Goal: Task Accomplishment & Management: Manage account settings

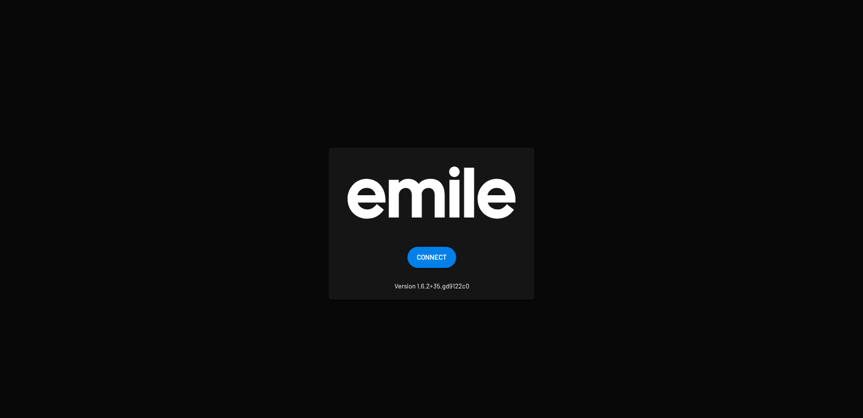
click at [418, 256] on span "Connect" at bounding box center [432, 256] width 30 height 21
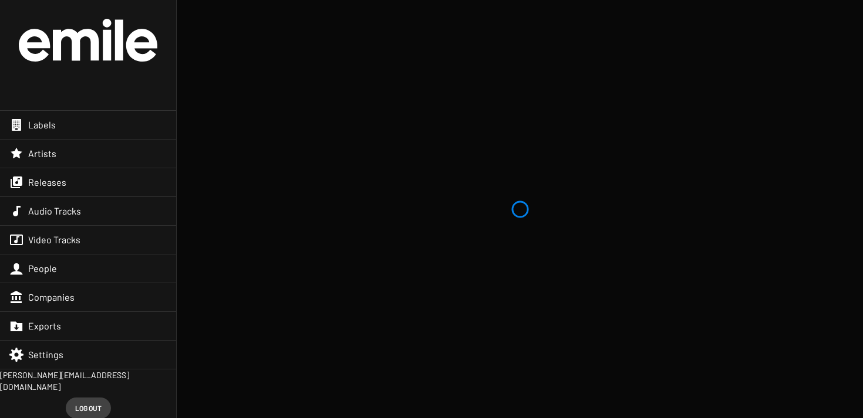
click at [72, 180] on div "Releases" at bounding box center [88, 182] width 176 height 28
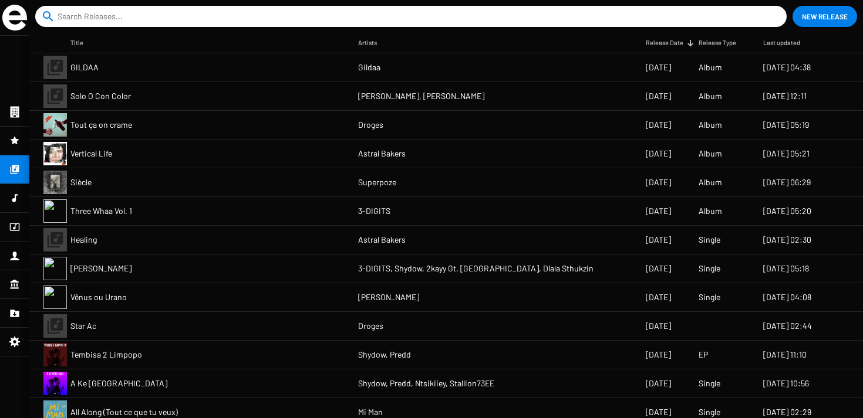
click at [113, 89] on mat-cell "Solo O Con Color" at bounding box center [214, 96] width 288 height 28
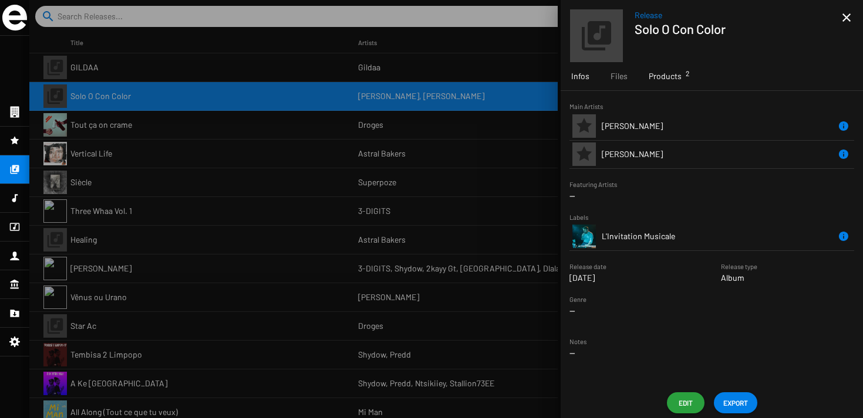
click at [677, 83] on div "Products 2" at bounding box center [665, 76] width 54 height 28
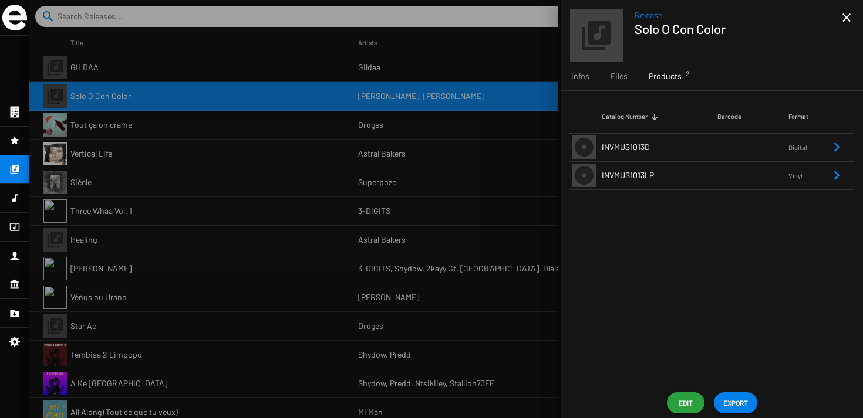
click at [637, 191] on div "Catalog Number Barcode Format INVMUS1013D Digital INVMUS1013LP Vinyl" at bounding box center [711, 239] width 302 height 297
click at [649, 176] on span "INVMUS1013LP" at bounding box center [628, 175] width 52 height 10
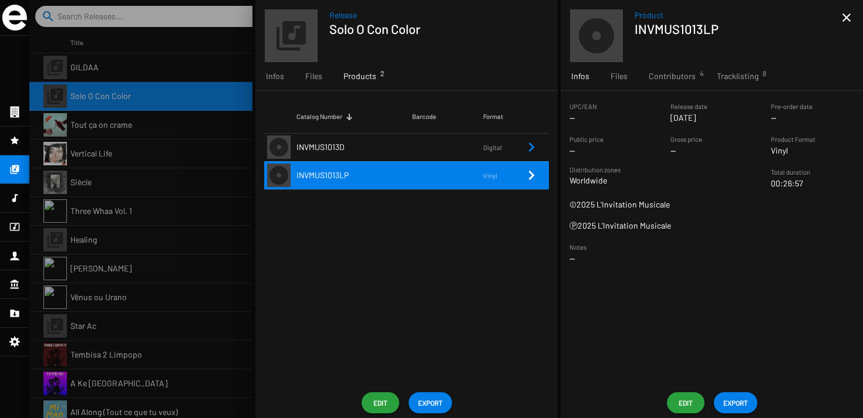
click at [674, 389] on div "Product INVMUS1013LP close Infos Files Contributors 4 Tracklisting 8 UPC/EAN --…" at bounding box center [711, 209] width 302 height 418
click at [674, 399] on button "Edit" at bounding box center [686, 403] width 38 height 21
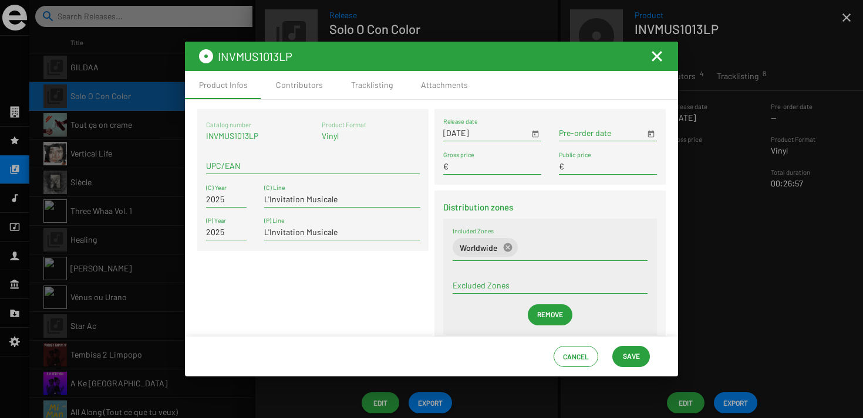
click at [244, 163] on input "UPC/EAN" at bounding box center [313, 165] width 214 height 9
type input "0000001"
click at [286, 265] on div "Catalog number INVMUS1013LP Product Format Vinyl 0000001 UPC/EAN 2025 (C) Year …" at bounding box center [312, 231] width 237 height 245
click at [632, 364] on span "Save" at bounding box center [631, 356] width 17 height 21
click at [655, 47] on mat-toolbar "INVMUS1013LP" at bounding box center [431, 56] width 493 height 29
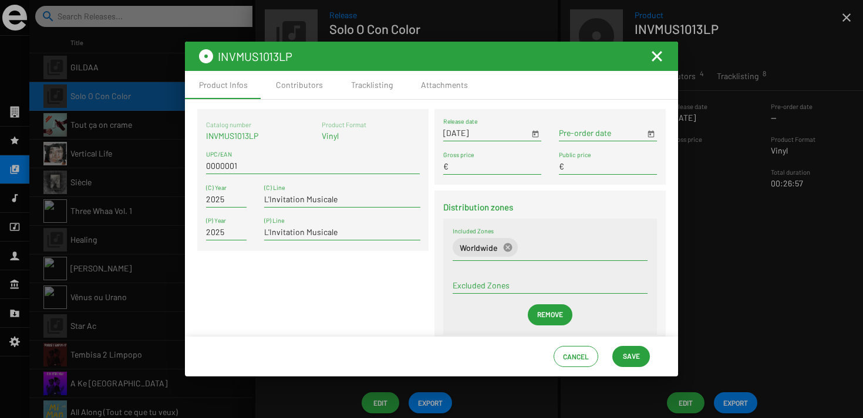
click at [655, 60] on mat-icon "Fermer la fenêtre" at bounding box center [657, 56] width 14 height 14
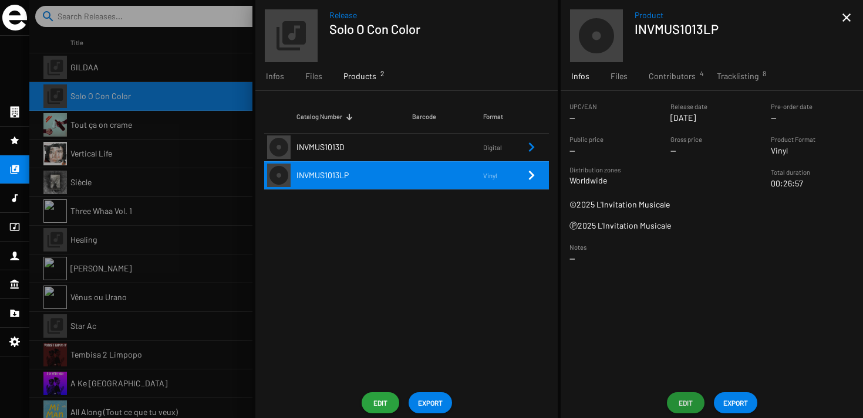
click at [725, 404] on span "EXPORT" at bounding box center [735, 403] width 25 height 21
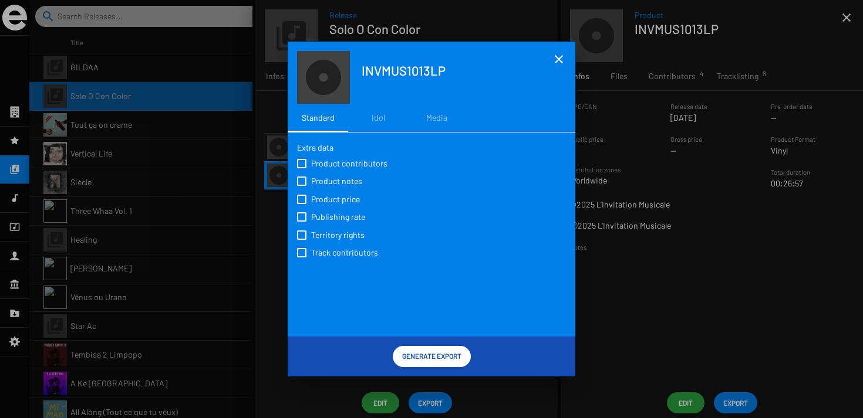
click at [305, 171] on div "Product contributors Product notes Product price Publishing rate Territory righ…" at bounding box center [431, 207] width 269 height 107
click at [305, 175] on label "Product notes" at bounding box center [332, 180] width 70 height 13
click at [302, 186] on input "Product notes" at bounding box center [301, 186] width 1 height 1
checkbox input "true"
click at [305, 157] on label "Product contributors" at bounding box center [344, 163] width 95 height 13
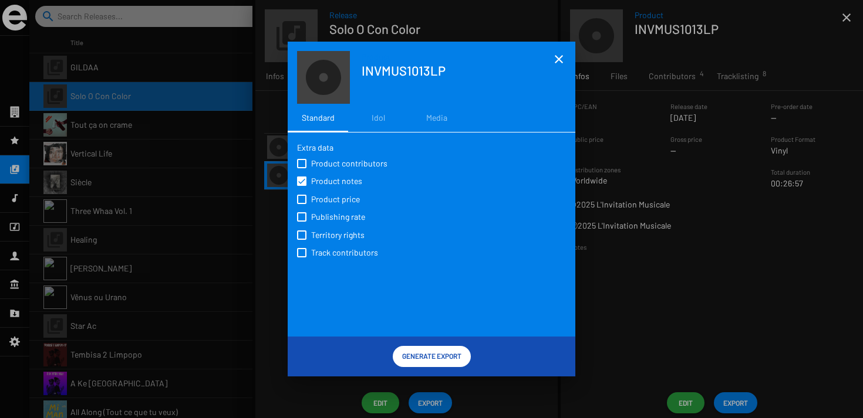
click at [302, 168] on input "Product contributors" at bounding box center [301, 168] width 1 height 1
checkbox input "true"
click at [306, 201] on label "Product price" at bounding box center [330, 198] width 67 height 13
click at [302, 204] on input "Product price" at bounding box center [301, 204] width 1 height 1
checkbox input "true"
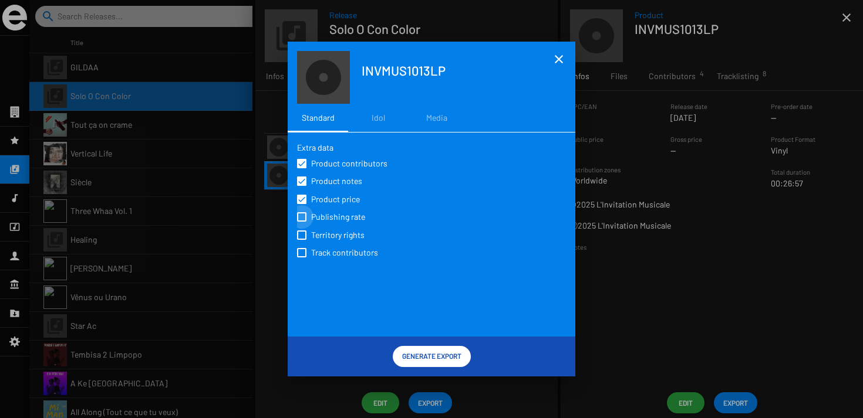
click at [306, 220] on span at bounding box center [301, 216] width 9 height 9
click at [302, 222] on input "Publishing rate" at bounding box center [301, 222] width 1 height 1
checkbox input "true"
click at [303, 256] on span at bounding box center [301, 252] width 9 height 9
click at [302, 258] on input "Track contributors" at bounding box center [301, 258] width 1 height 1
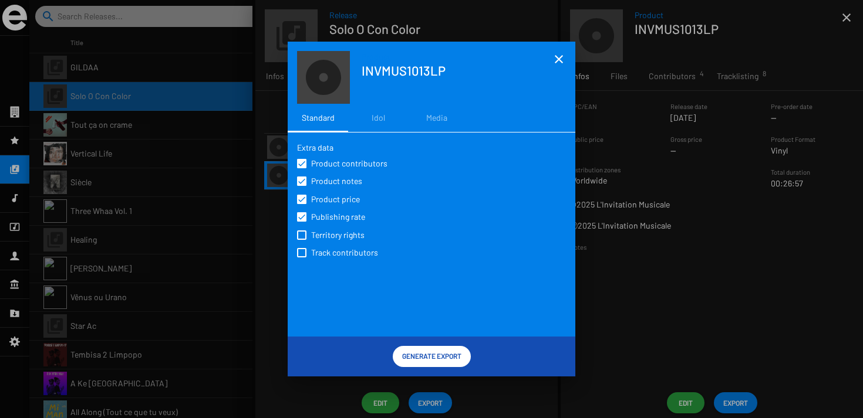
checkbox input "true"
click at [300, 218] on span at bounding box center [301, 216] width 9 height 9
click at [301, 222] on input "Publishing rate" at bounding box center [301, 222] width 1 height 1
checkbox input "false"
click at [300, 230] on label "Territory rights" at bounding box center [333, 234] width 72 height 13
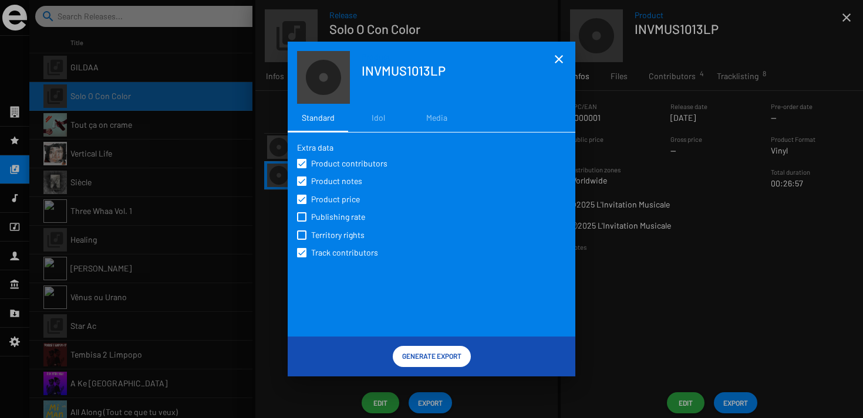
click at [301, 240] on input "Territory rights" at bounding box center [301, 240] width 1 height 1
checkbox input "true"
click at [376, 313] on div "Extra data Product contributors Product notes Product price Publishing rate Ter…" at bounding box center [431, 239] width 269 height 194
click at [419, 357] on span "Generate Export" at bounding box center [431, 356] width 59 height 21
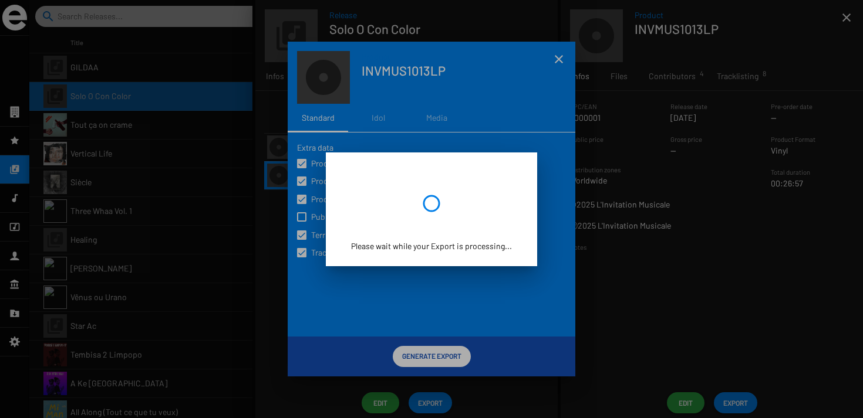
click at [460, 239] on div "Please wait while your Export is processing..." at bounding box center [431, 210] width 183 height 86
click at [499, 80] on div at bounding box center [431, 209] width 863 height 418
click at [438, 192] on div "Please wait while your Export is processing..." at bounding box center [431, 210] width 183 height 86
click at [438, 190] on div "Please wait while your Export is processing..." at bounding box center [431, 210] width 183 height 86
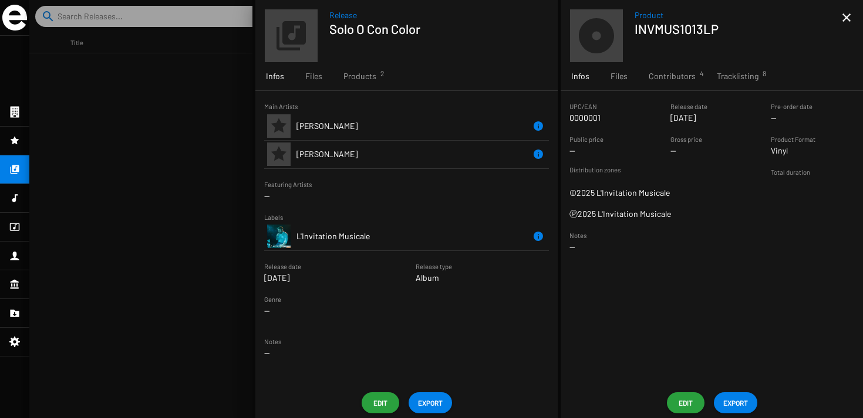
click at [727, 405] on span "EXPORT" at bounding box center [735, 403] width 25 height 21
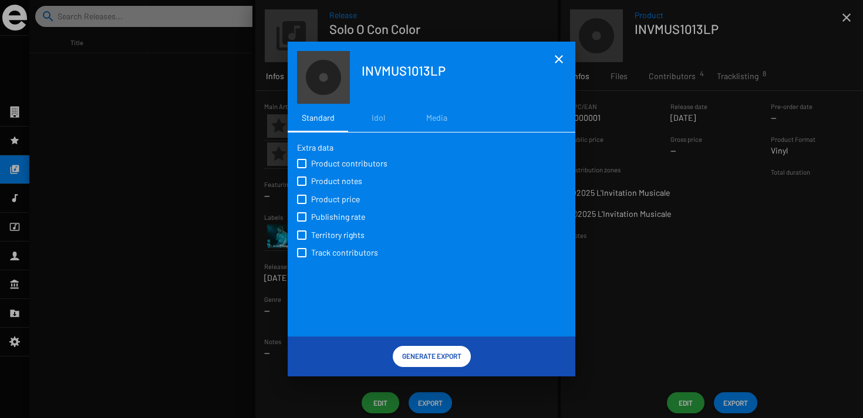
click at [357, 168] on span "Product contributors" at bounding box center [349, 164] width 76 height 12
click at [302, 168] on input "Product contributors" at bounding box center [301, 168] width 1 height 1
checkbox input "true"
click at [350, 178] on span "Product notes" at bounding box center [336, 181] width 51 height 12
click at [302, 186] on input "Product notes" at bounding box center [301, 186] width 1 height 1
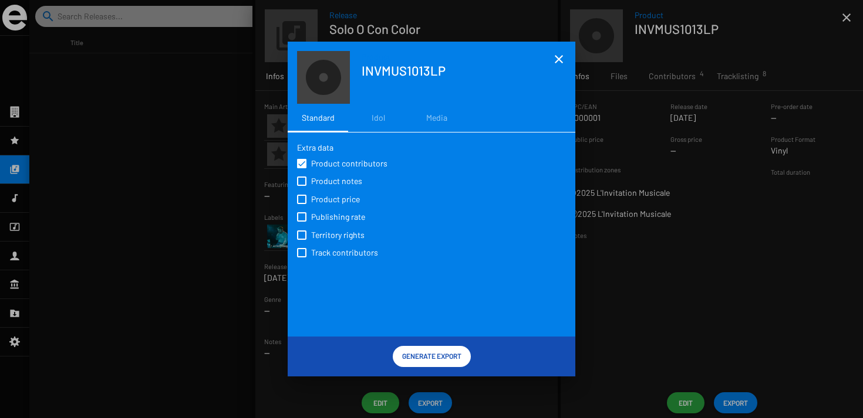
checkbox input "true"
click at [345, 197] on span "Product price" at bounding box center [335, 200] width 49 height 12
click at [302, 204] on input "Product price" at bounding box center [301, 204] width 1 height 1
checkbox input "true"
click at [344, 210] on div "Product contributors Product notes Product price Publishing rate Territory righ…" at bounding box center [431, 207] width 269 height 107
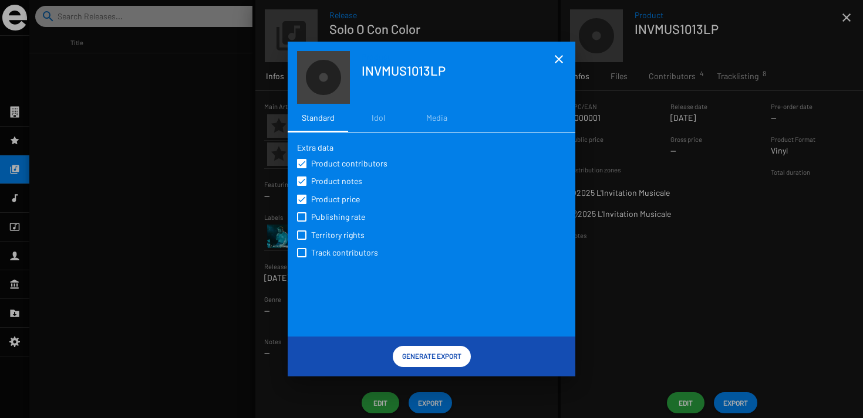
click at [344, 211] on label "Publishing rate" at bounding box center [333, 216] width 73 height 13
click at [302, 222] on input "Publishing rate" at bounding box center [301, 222] width 1 height 1
click at [344, 211] on label "Publishing rate" at bounding box center [333, 216] width 73 height 13
click at [302, 222] on input "Publishing rate" at bounding box center [301, 222] width 1 height 1
checkbox input "false"
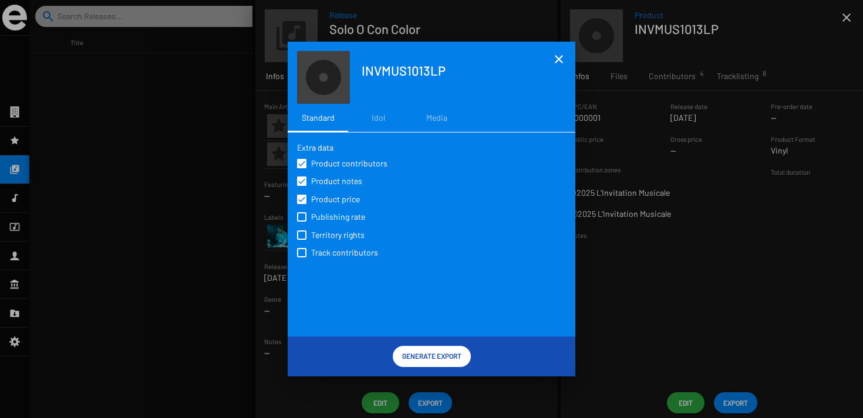
click at [340, 238] on span "Territory rights" at bounding box center [337, 235] width 53 height 12
click at [302, 240] on input "Territory rights" at bounding box center [301, 240] width 1 height 1
checkbox input "true"
click at [340, 254] on span "Track contributors" at bounding box center [344, 253] width 67 height 12
click at [302, 258] on input "Track contributors" at bounding box center [301, 258] width 1 height 1
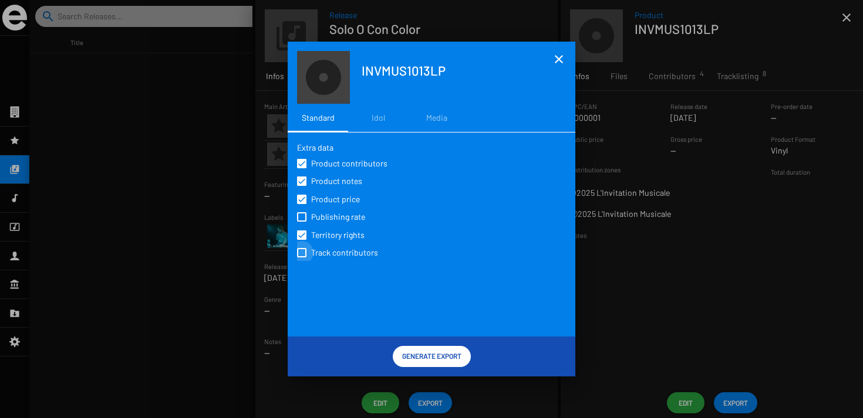
checkbox input "true"
click at [364, 295] on div "Extra data Product contributors Product notes Product price Publishing rate Ter…" at bounding box center [431, 239] width 269 height 194
click at [427, 350] on span "Generate Export" at bounding box center [431, 356] width 59 height 21
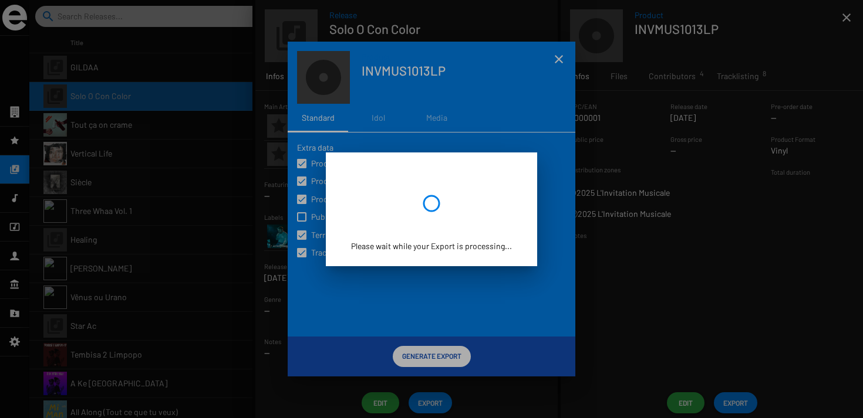
click at [418, 312] on div at bounding box center [431, 209] width 863 height 418
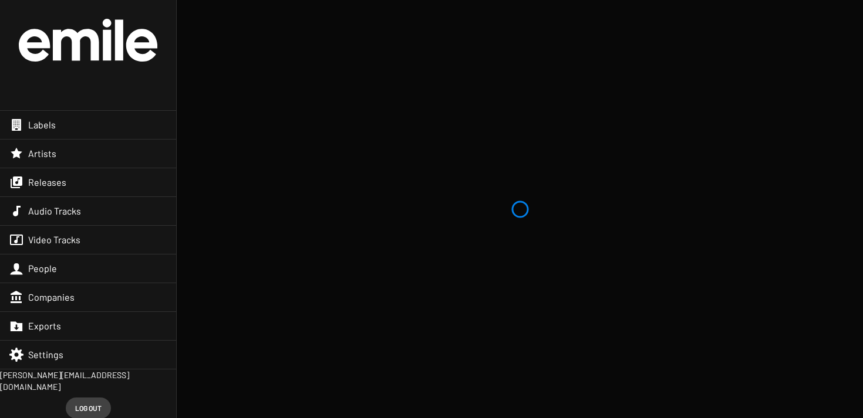
click at [45, 166] on div "Artists" at bounding box center [88, 154] width 176 height 28
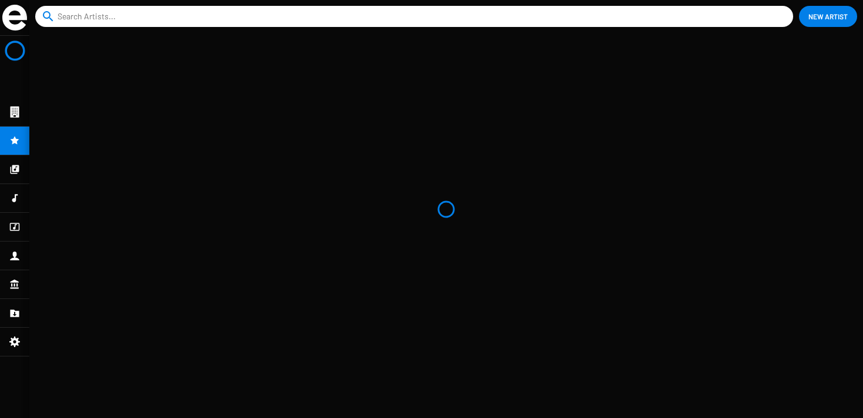
click at [12, 177] on div at bounding box center [14, 170] width 29 height 28
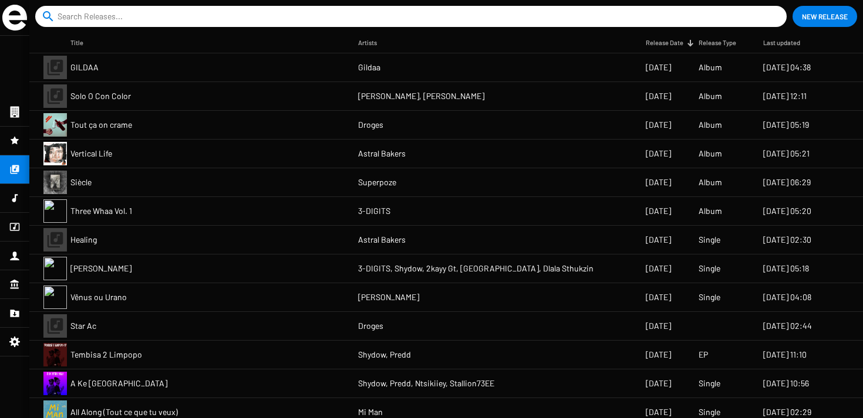
click at [100, 109] on mat-cell "Solo O Con Color" at bounding box center [214, 96] width 288 height 28
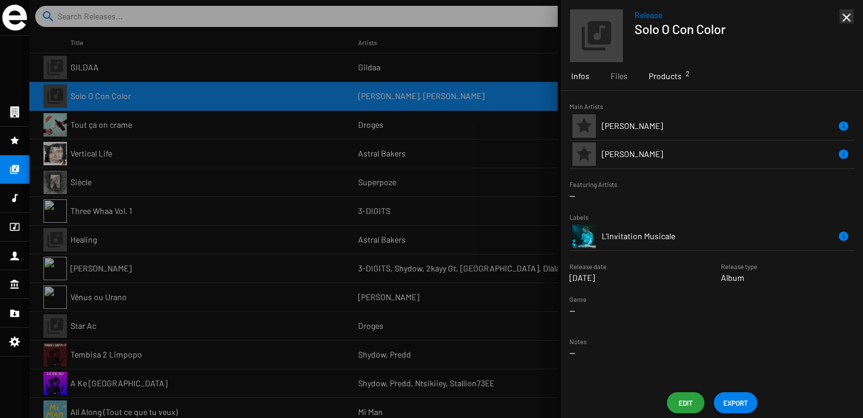
click at [660, 79] on span "Products 2" at bounding box center [664, 76] width 33 height 12
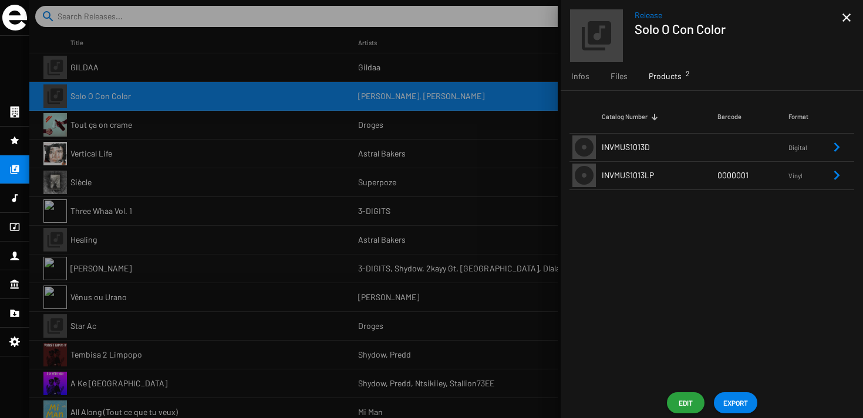
click at [617, 188] on td "INVMUS1013LP" at bounding box center [660, 175] width 116 height 28
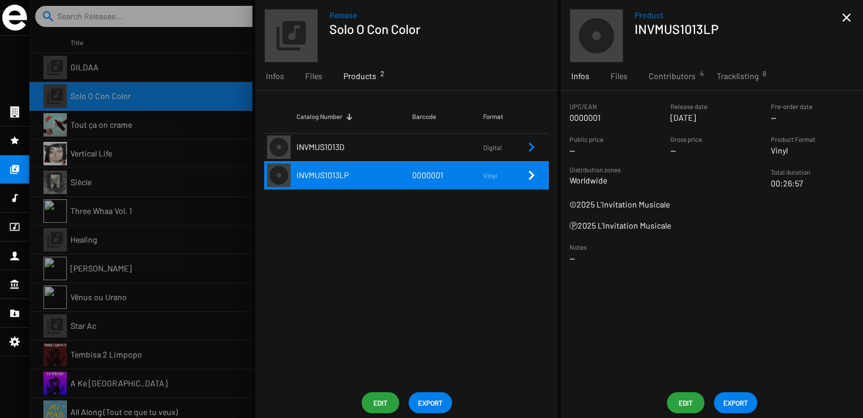
click at [684, 403] on span "Edit" at bounding box center [685, 403] width 19 height 21
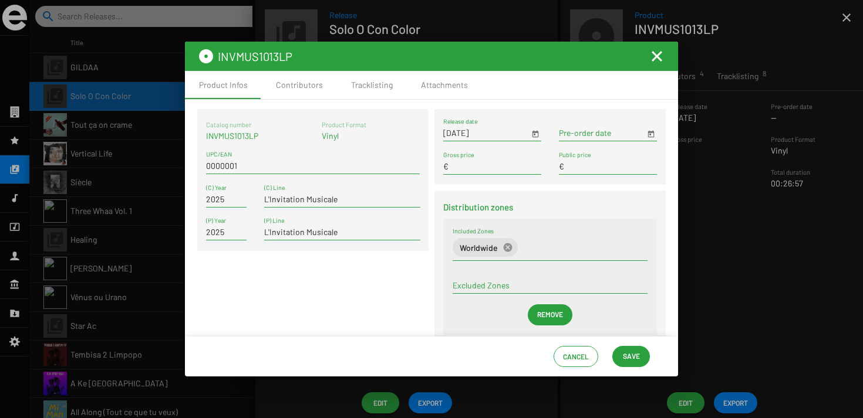
click at [224, 167] on input "0000001" at bounding box center [313, 165] width 214 height 9
click at [359, 316] on div "Catalog number INVMUS1013LP Product Format Vinyl UPC/EAN 2025 (C) Year L'Invita…" at bounding box center [312, 231] width 237 height 245
click at [633, 347] on span "Save" at bounding box center [631, 356] width 17 height 21
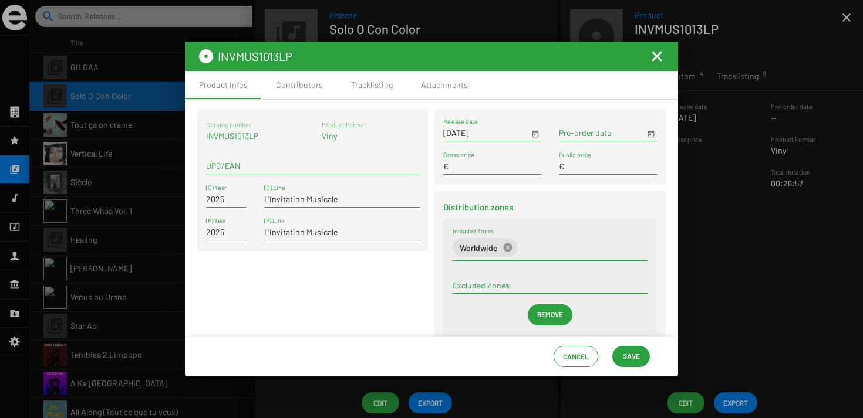
click at [660, 65] on mat-toolbar "INVMUS1013LP" at bounding box center [431, 56] width 493 height 29
click at [654, 56] on mat-icon "Fermer la fenêtre" at bounding box center [657, 56] width 14 height 14
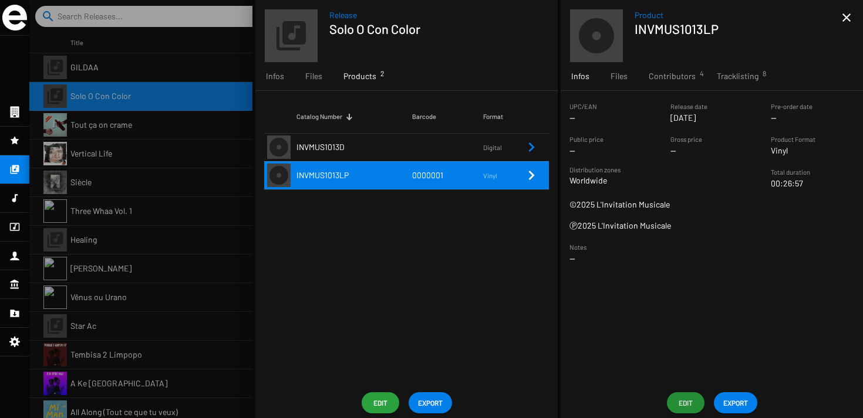
click at [731, 408] on span "EXPORT" at bounding box center [735, 403] width 25 height 21
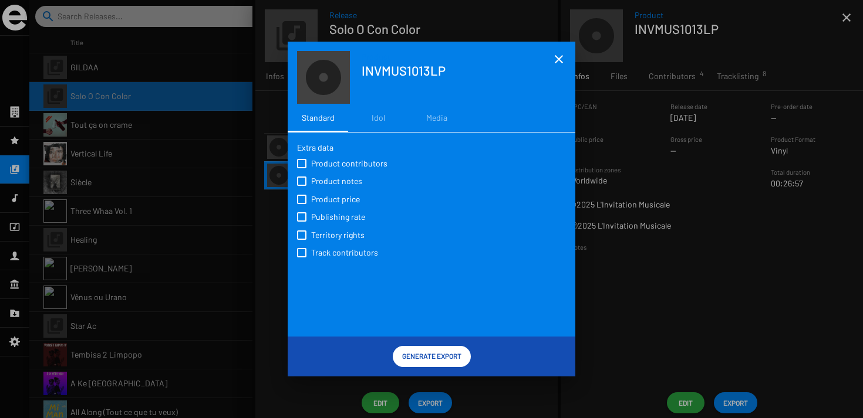
click at [334, 167] on span "Product contributors" at bounding box center [349, 164] width 76 height 12
click at [302, 168] on input "Product contributors" at bounding box center [301, 168] width 1 height 1
checkbox input "true"
click at [334, 171] on div "Product contributors Product notes Product price Publishing rate Territory righ…" at bounding box center [431, 207] width 269 height 107
click at [334, 178] on span "Product notes" at bounding box center [336, 181] width 51 height 12
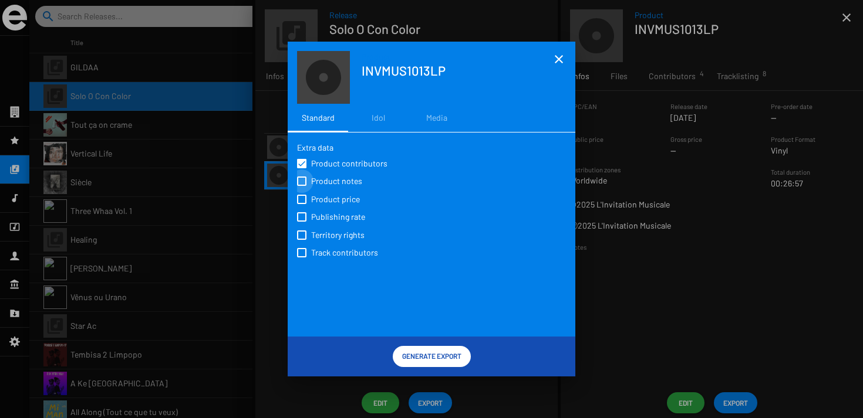
click at [302, 186] on input "Product notes" at bounding box center [301, 186] width 1 height 1
checkbox input "true"
click at [334, 194] on label "Product price" at bounding box center [330, 198] width 67 height 13
click at [302, 204] on input "Product price" at bounding box center [301, 204] width 1 height 1
checkbox input "true"
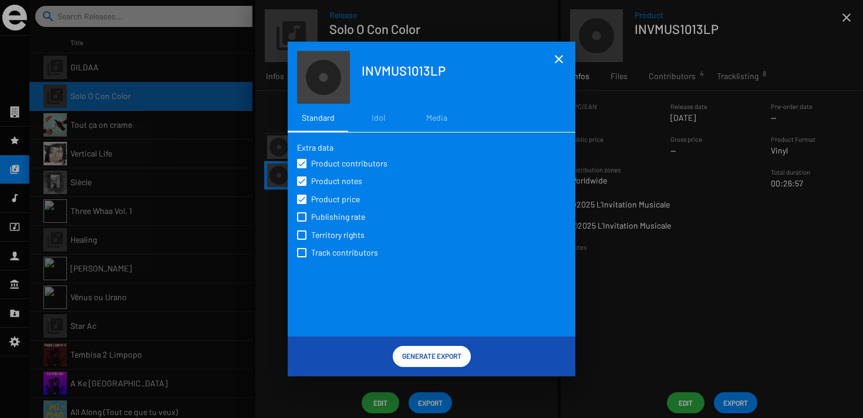
click at [327, 245] on div "Product contributors Product notes Product price Publishing rate Territory righ…" at bounding box center [431, 207] width 269 height 107
click at [327, 241] on span "Territory rights" at bounding box center [337, 235] width 53 height 12
click at [302, 241] on input "Territory rights" at bounding box center [301, 240] width 1 height 1
checkbox input "true"
click at [327, 249] on span "Track contributors" at bounding box center [344, 253] width 67 height 12
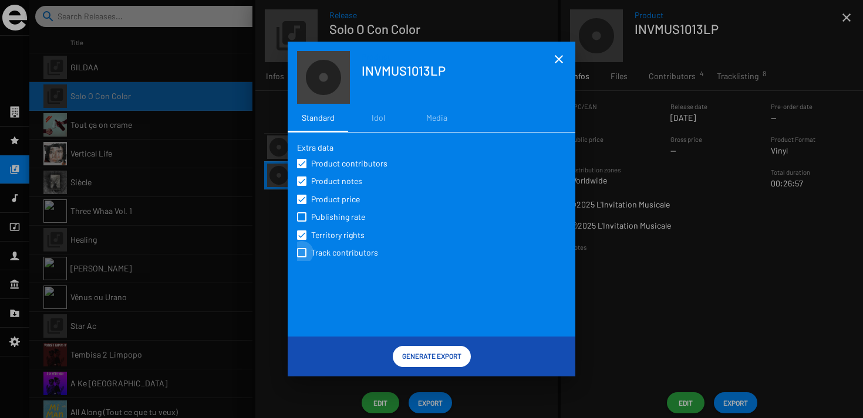
click at [302, 258] on input "Track contributors" at bounding box center [301, 258] width 1 height 1
checkbox input "true"
click at [395, 311] on div "Extra data Product contributors Product notes Product price Publishing rate Ter…" at bounding box center [431, 239] width 269 height 194
click at [415, 354] on span "Generate Export" at bounding box center [431, 356] width 59 height 21
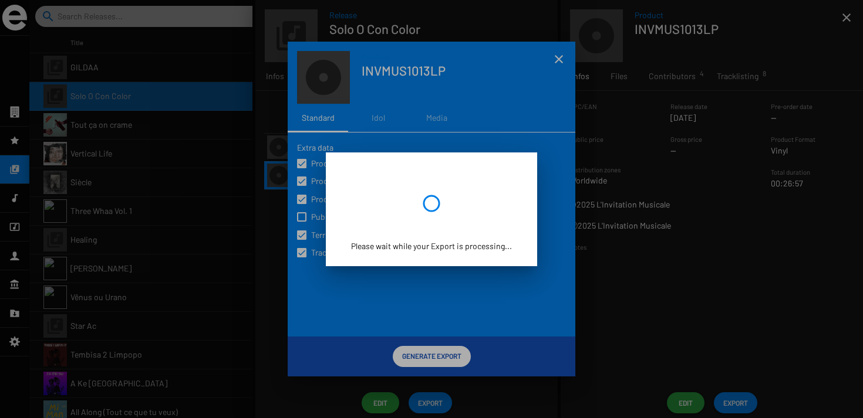
click at [168, 181] on div at bounding box center [431, 209] width 863 height 418
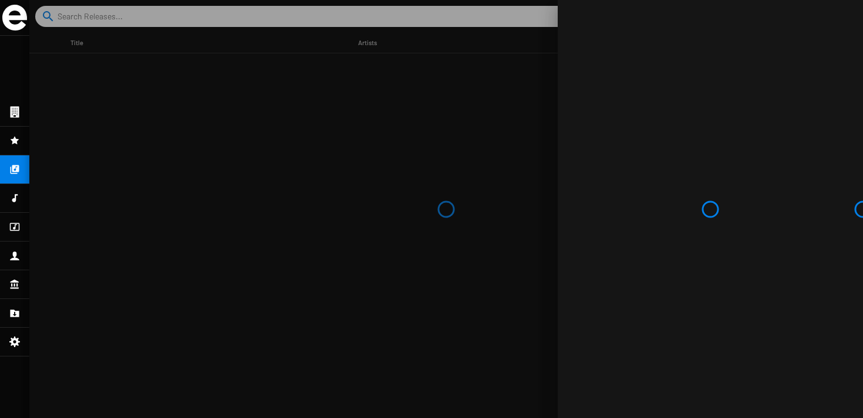
click at [498, 227] on div at bounding box center [445, 209] width 833 height 418
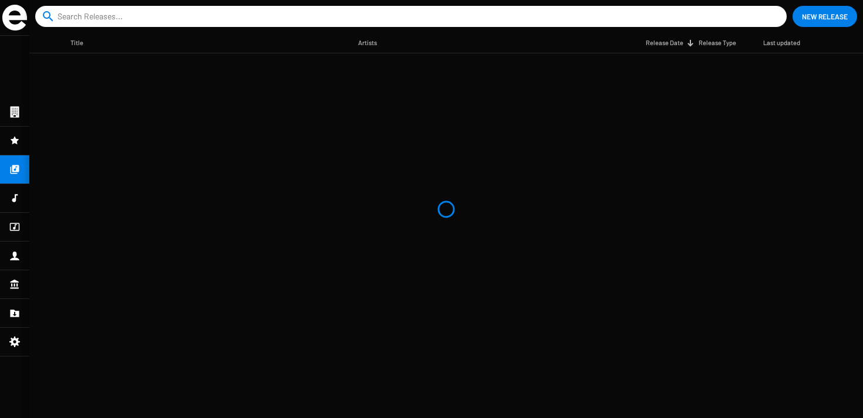
click at [25, 173] on mat-nav-list at bounding box center [14, 227] width 29 height 383
click at [12, 188] on div at bounding box center [14, 198] width 29 height 28
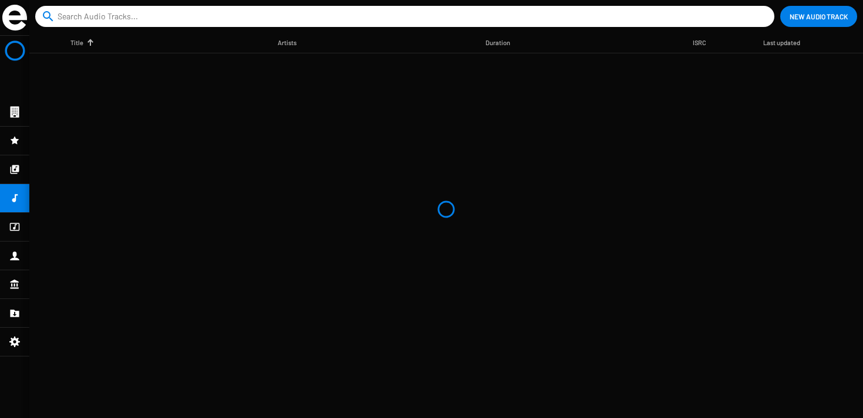
click at [12, 177] on div at bounding box center [14, 170] width 29 height 28
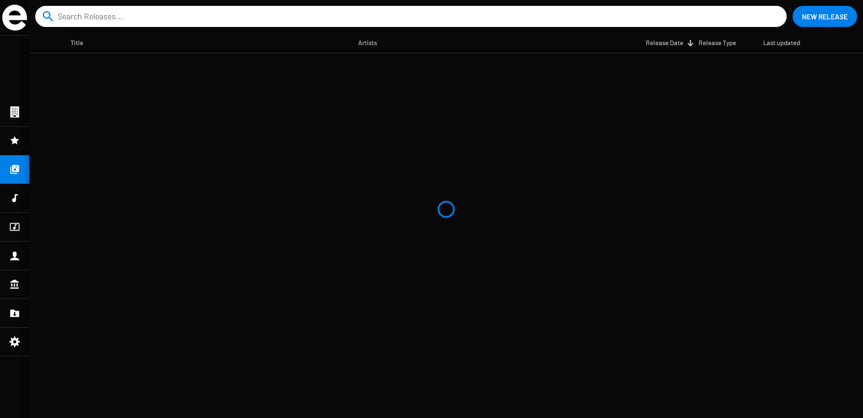
click at [76, 198] on mat-table "Title Artists Release Date Release Type Last updated" at bounding box center [445, 226] width 833 height 386
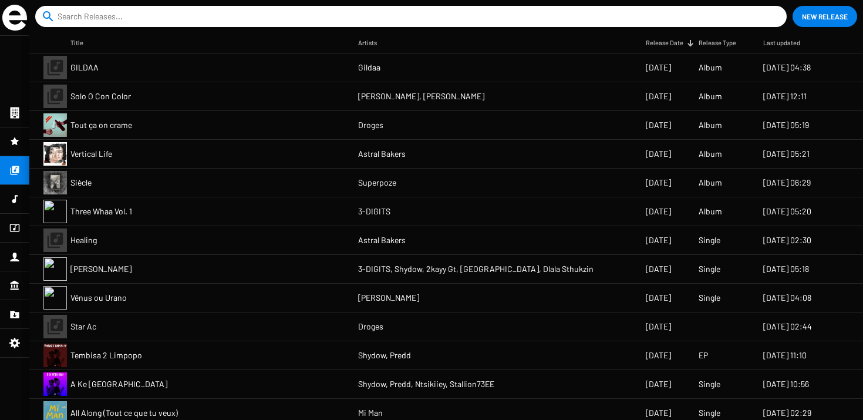
click at [289, 90] on mat-cell "Solo O Con Color" at bounding box center [214, 96] width 288 height 28
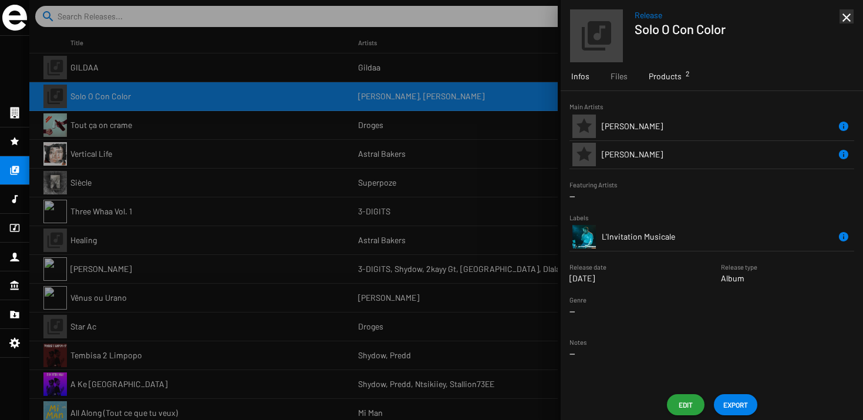
click at [666, 75] on span "Products 2" at bounding box center [664, 76] width 33 height 12
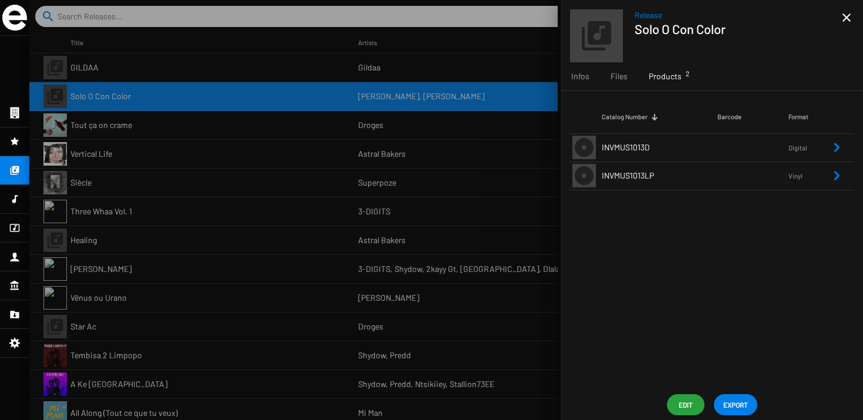
click at [657, 173] on td "INVMUS1013LP" at bounding box center [660, 175] width 116 height 28
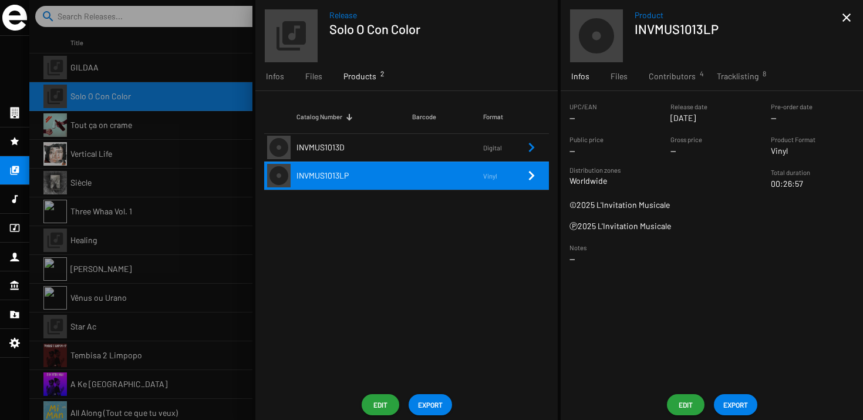
click at [707, 102] on div "Release date Nov 7 2025" at bounding box center [688, 111] width 37 height 23
click at [714, 91] on div "UPC/EAN -- Release date Nov 7 2025 Pre-order date -- Public price -- Gross pric…" at bounding box center [711, 240] width 302 height 298
click at [727, 77] on span "Tracklisting 8" at bounding box center [738, 76] width 42 height 12
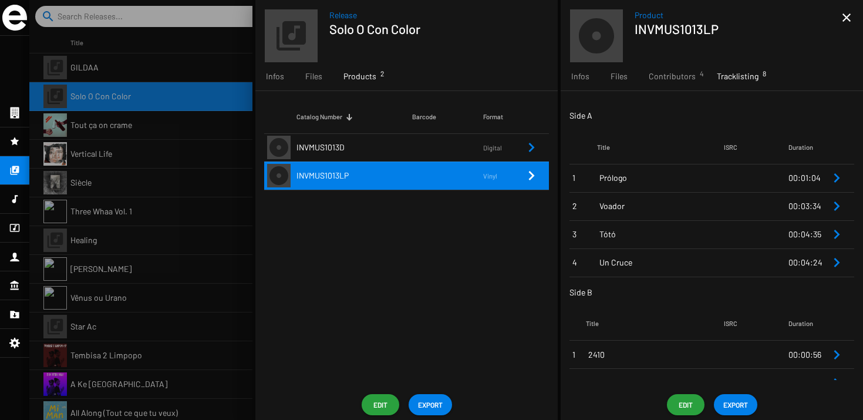
click at [649, 180] on span "Prólogo" at bounding box center [661, 178] width 124 height 12
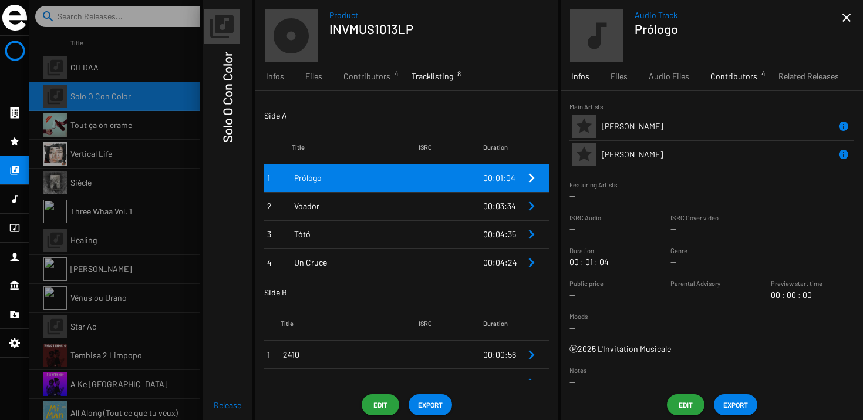
click at [718, 74] on span "Contributors 4" at bounding box center [733, 76] width 47 height 12
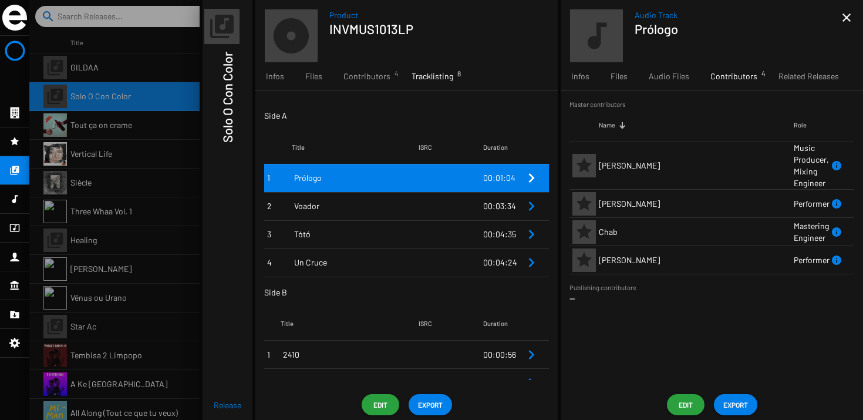
click at [690, 404] on span "Edit" at bounding box center [685, 404] width 19 height 21
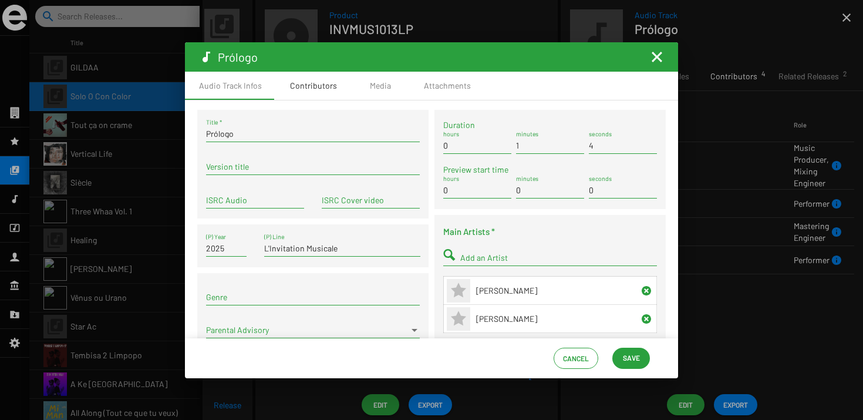
click at [325, 97] on div "Contributors" at bounding box center [313, 86] width 75 height 28
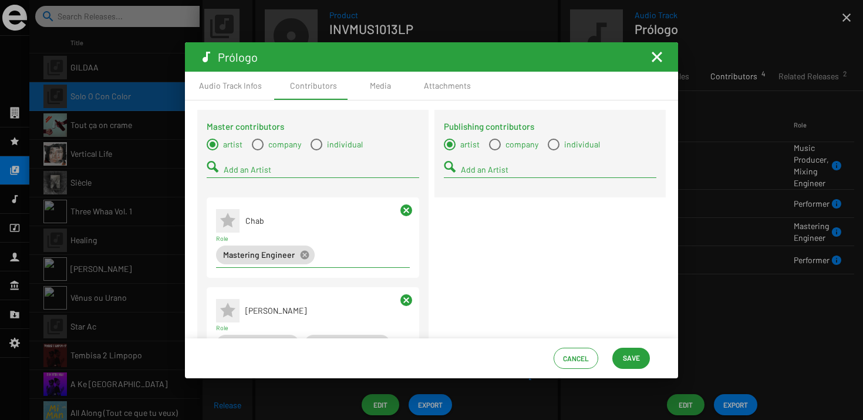
click at [486, 174] on input "Add an Artist" at bounding box center [558, 169] width 195 height 9
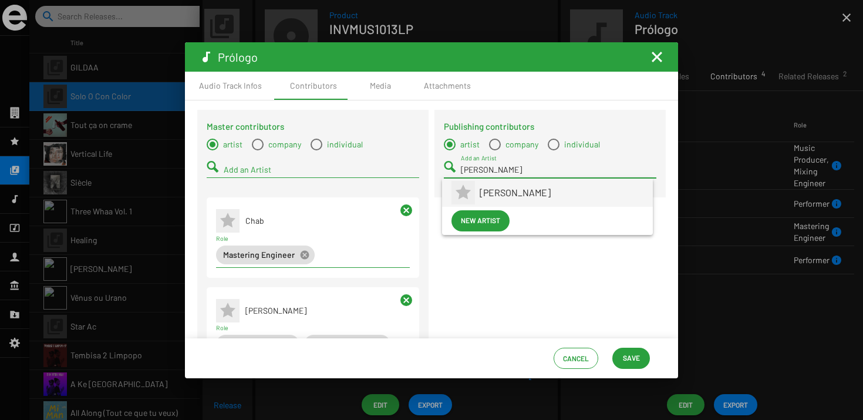
type input "Pedro"
click at [490, 184] on span "[PERSON_NAME]" at bounding box center [561, 192] width 164 height 28
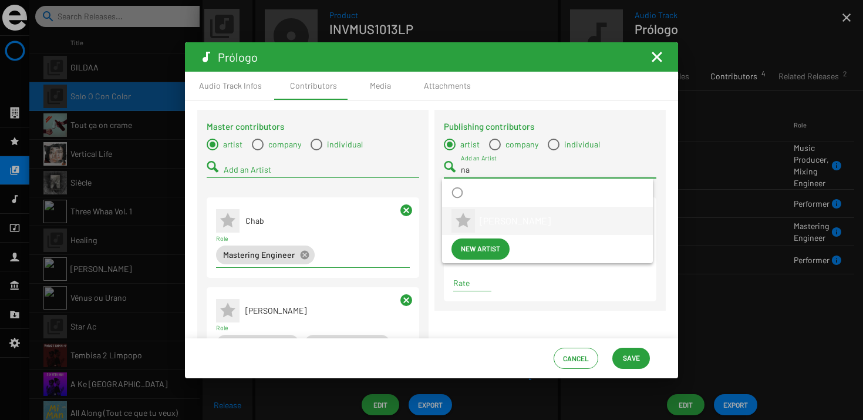
type input "n"
click at [484, 170] on input "barba" at bounding box center [558, 169] width 195 height 9
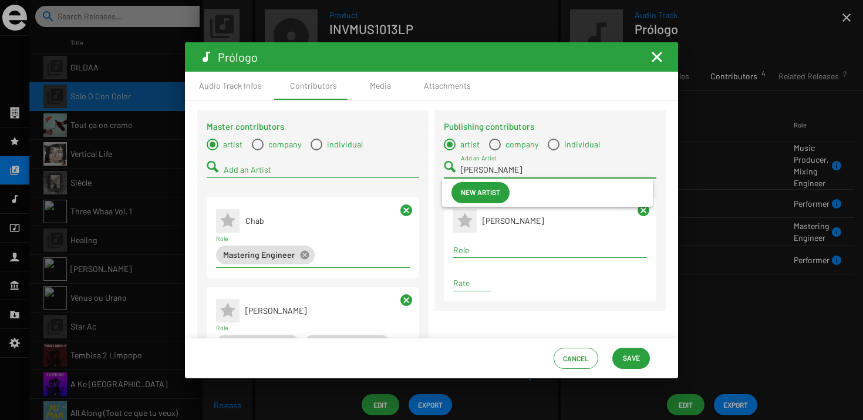
click at [484, 170] on input "barba" at bounding box center [558, 169] width 195 height 9
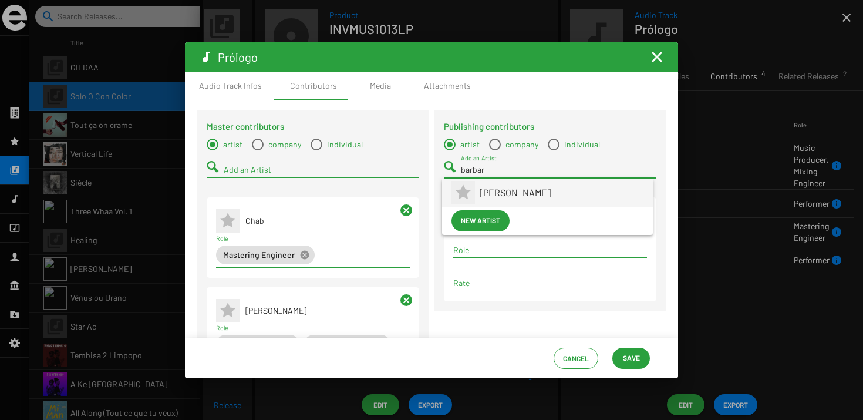
type input "barbar"
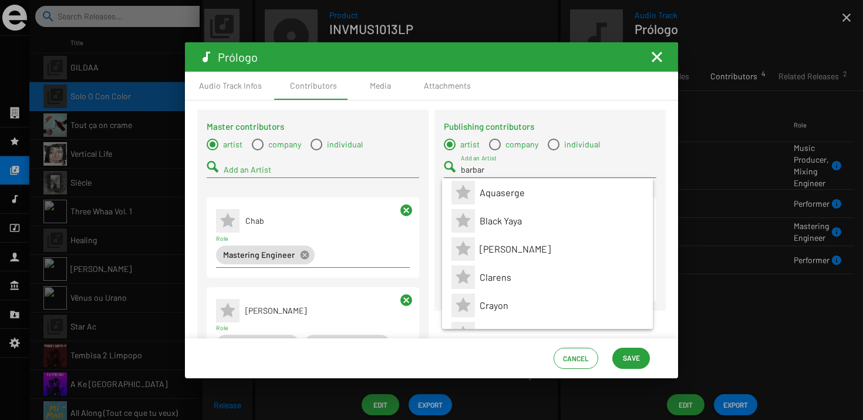
click at [408, 211] on mat-icon "cancel" at bounding box center [406, 210] width 14 height 14
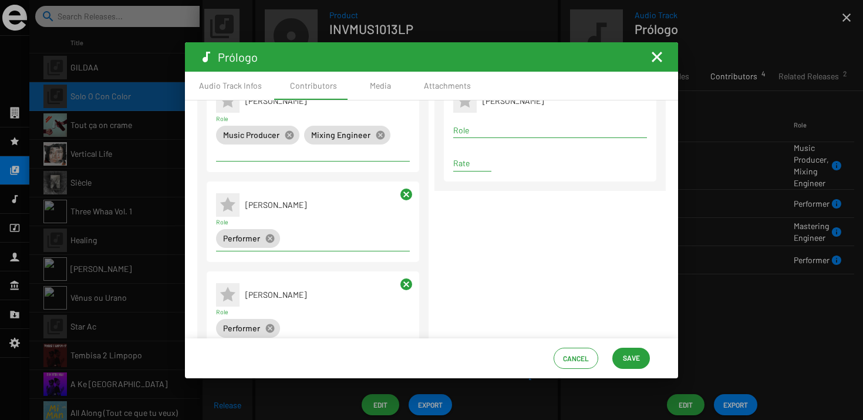
scroll to position [159, 0]
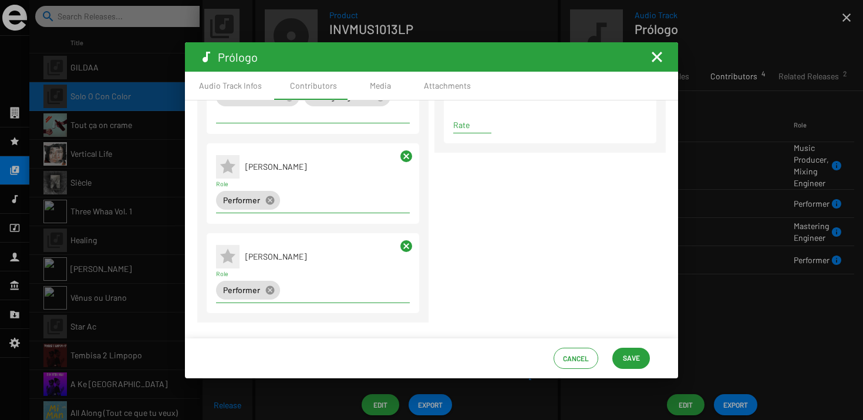
click at [662, 65] on mat-toolbar "Prólogo" at bounding box center [431, 56] width 493 height 29
click at [658, 60] on mat-icon "Fermer la fenêtre" at bounding box center [657, 57] width 14 height 14
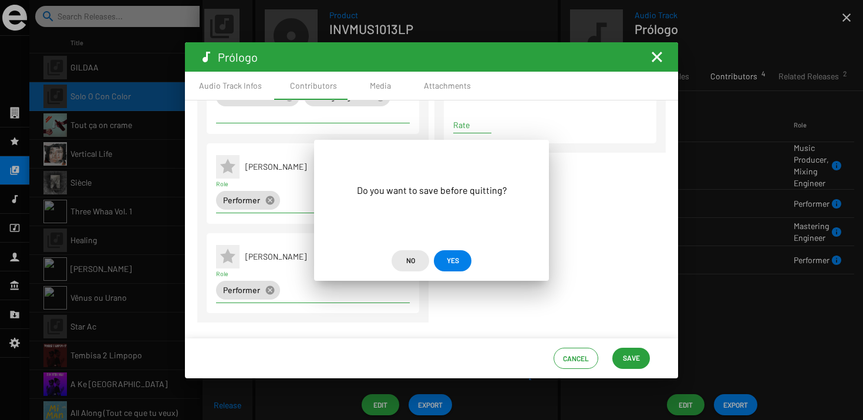
click at [419, 258] on button "No" at bounding box center [410, 260] width 38 height 21
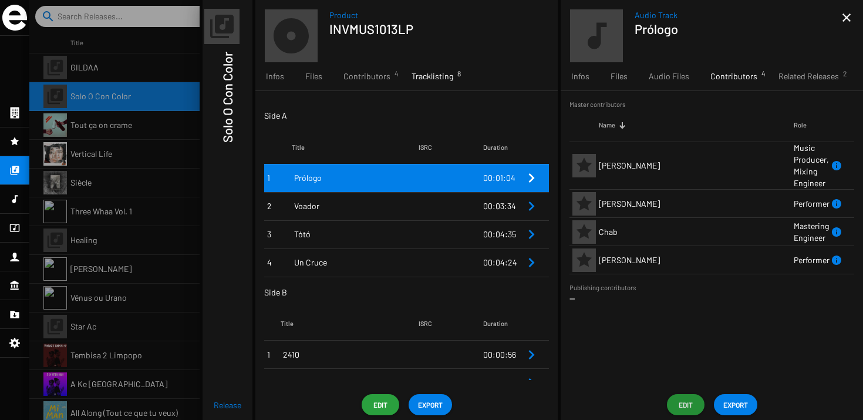
click at [726, 80] on span "Contributors 4" at bounding box center [733, 76] width 47 height 12
click at [686, 387] on div "Master contributors Name Role Adrien Durand Music Producer, Mixing Engineer Bar…" at bounding box center [711, 240] width 302 height 298
click at [686, 398] on span "Edit" at bounding box center [685, 404] width 19 height 21
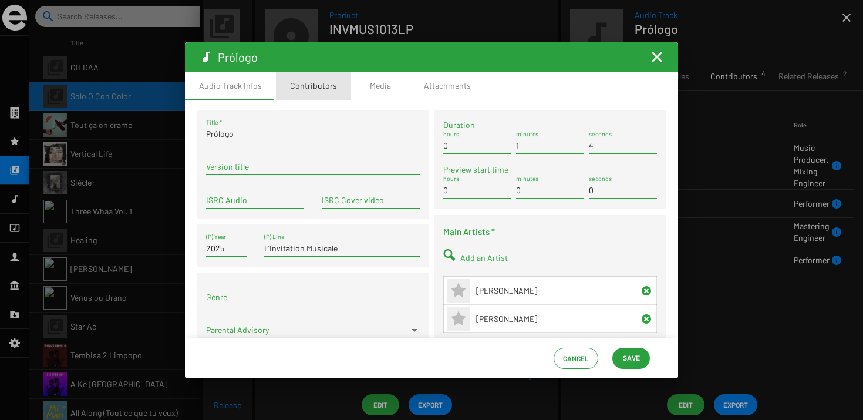
click at [341, 83] on div "Contributors" at bounding box center [313, 86] width 75 height 28
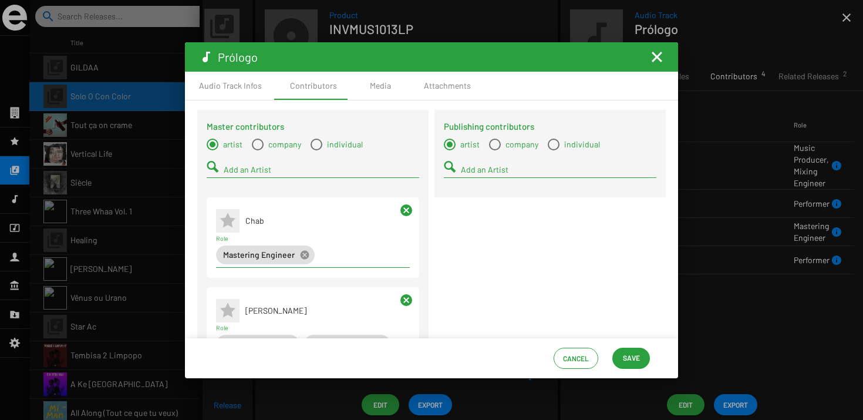
click at [475, 170] on input "Add an Artist" at bounding box center [558, 169] width 195 height 9
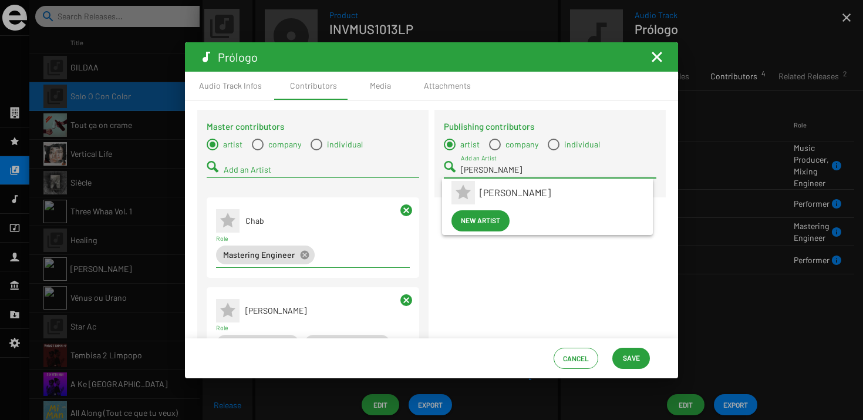
type input "barba"
click at [482, 178] on span "Barbara Piperno" at bounding box center [561, 192] width 164 height 28
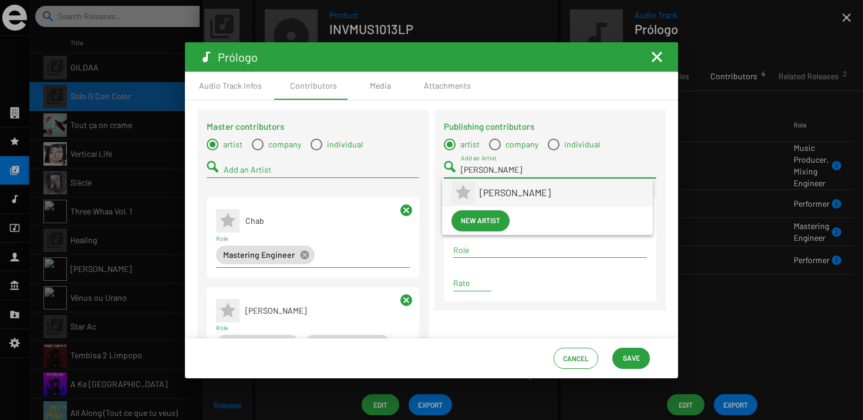
type input "pedro"
click at [485, 192] on span "Pedro Barrios" at bounding box center [561, 192] width 164 height 28
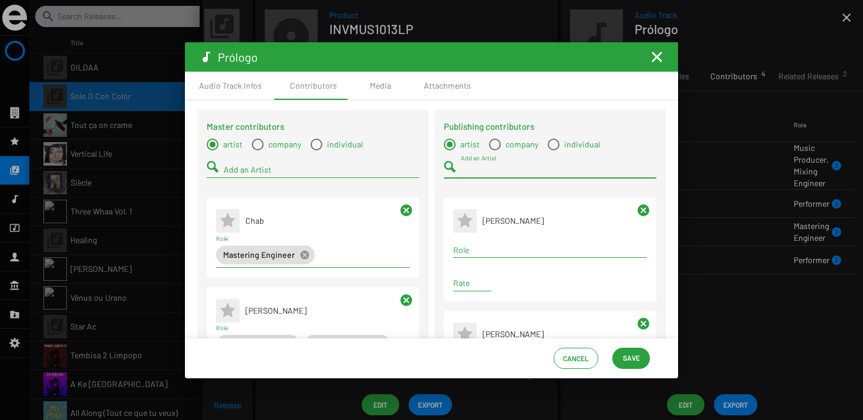
type input "l"
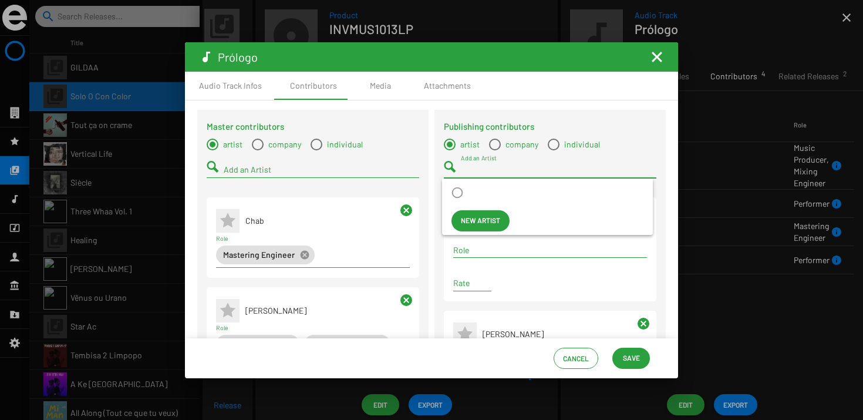
click at [515, 149] on span "company" at bounding box center [520, 144] width 38 height 12
click at [495, 150] on input "company" at bounding box center [494, 150] width 1 height 1
radio input "true"
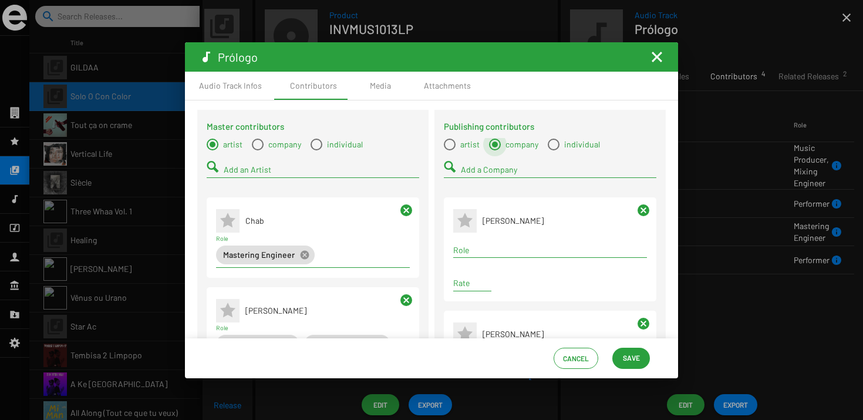
click at [494, 174] on input "Add a Company" at bounding box center [558, 169] width 195 height 9
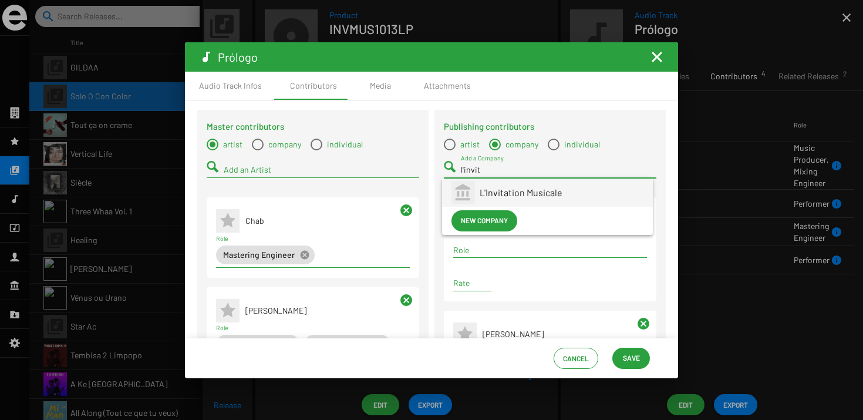
type input "l'invit"
click at [492, 198] on span "L'Invitation Musicale" at bounding box center [561, 192] width 164 height 28
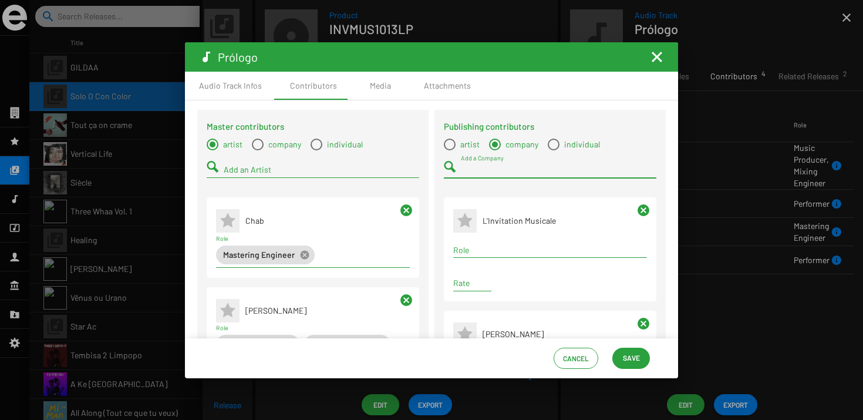
click at [483, 246] on input "Role" at bounding box center [550, 249] width 194 height 9
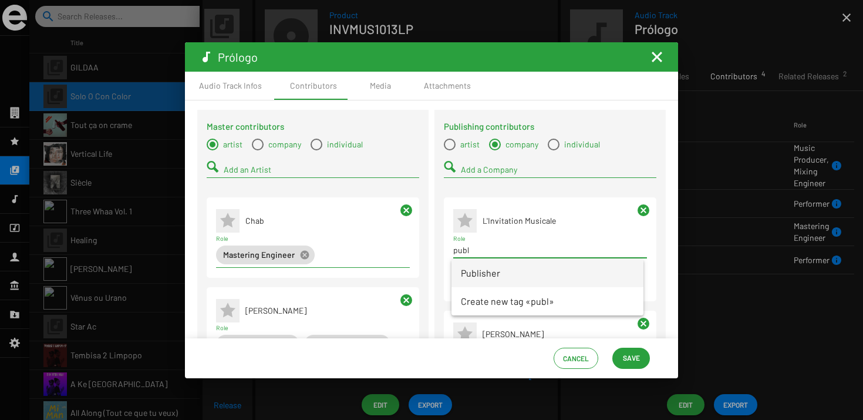
type input "publ"
click at [485, 266] on span "Publisher" at bounding box center [547, 273] width 173 height 28
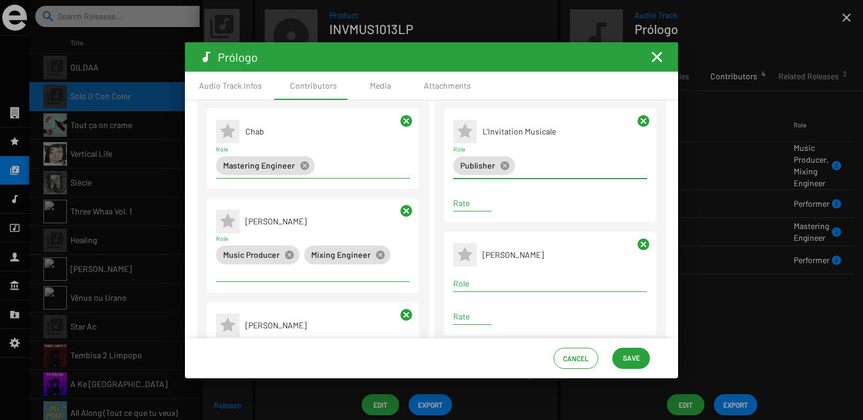
scroll to position [232, 0]
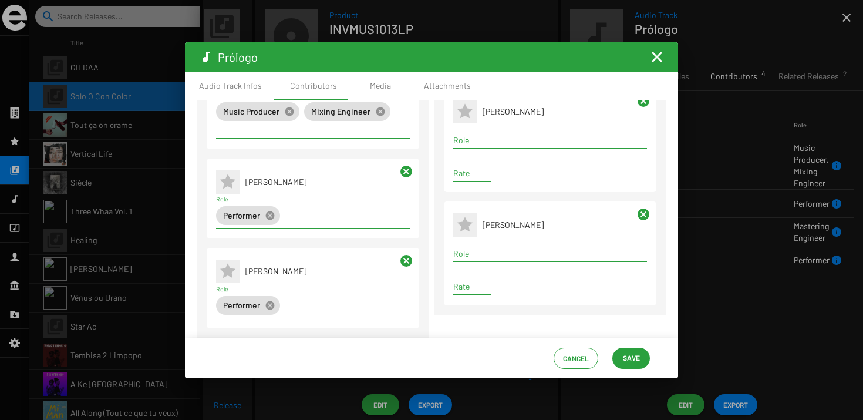
click at [473, 148] on div "Role" at bounding box center [550, 137] width 194 height 23
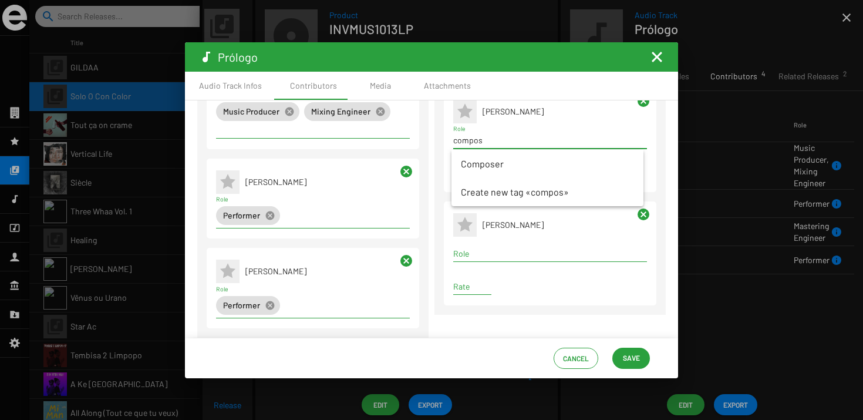
type input "compos"
click at [473, 156] on span "Composer" at bounding box center [547, 164] width 173 height 28
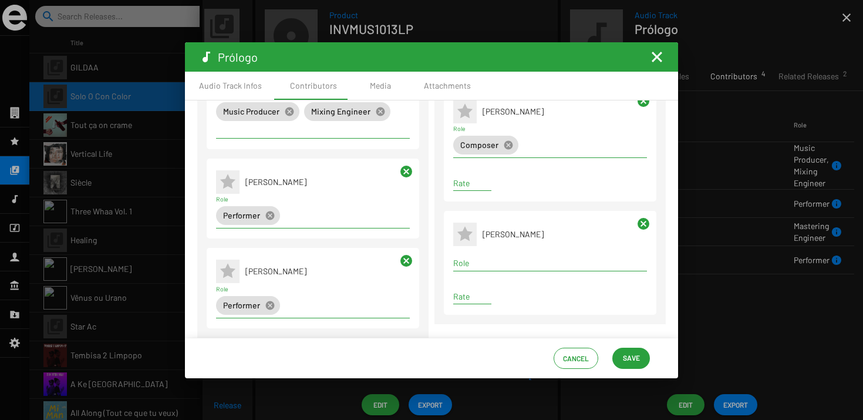
click at [469, 257] on div "Role" at bounding box center [550, 259] width 194 height 23
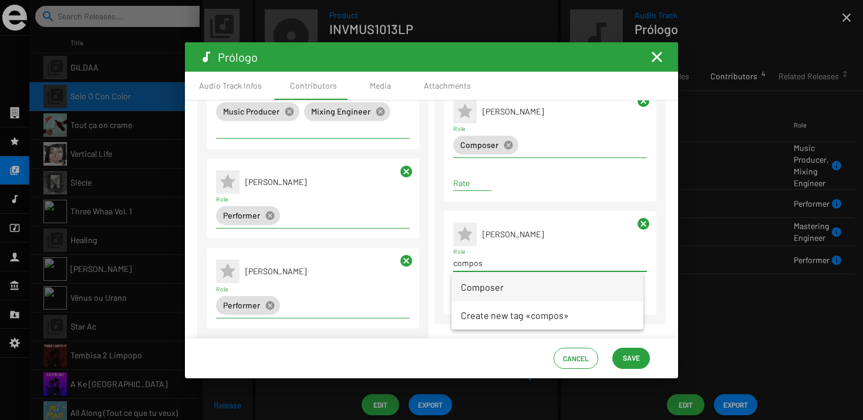
type input "compos"
click at [472, 279] on span "Composer" at bounding box center [547, 287] width 173 height 28
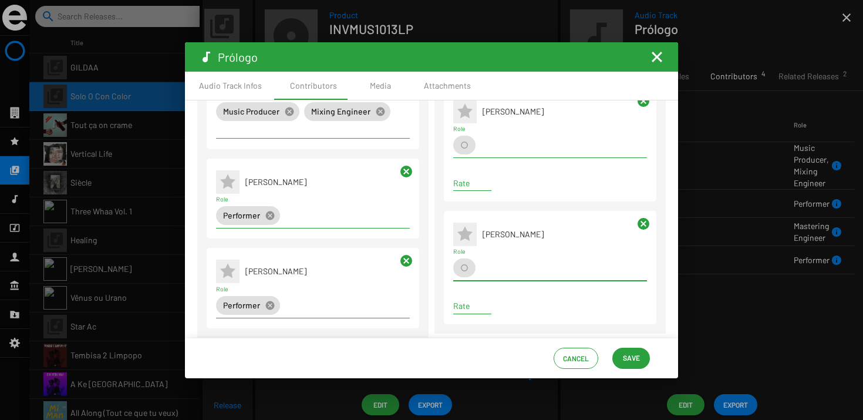
click at [448, 256] on app-contributor-paragraph "Publishing contributor * Barbara Piperno Role Rate cancel" at bounding box center [550, 267] width 212 height 113
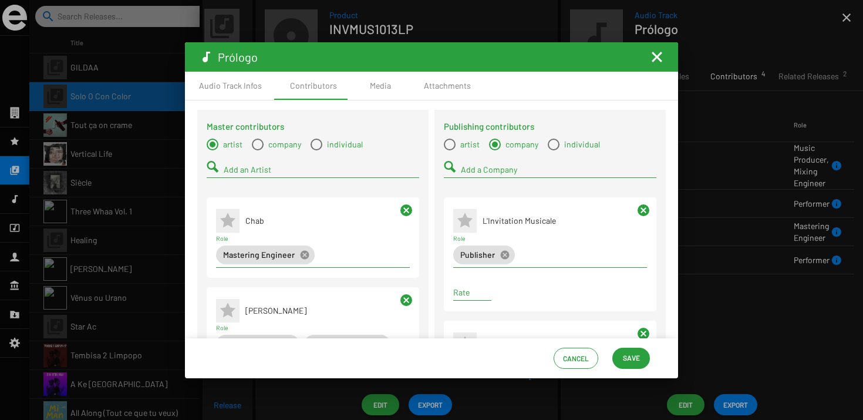
click at [618, 352] on button "Save" at bounding box center [631, 357] width 38 height 21
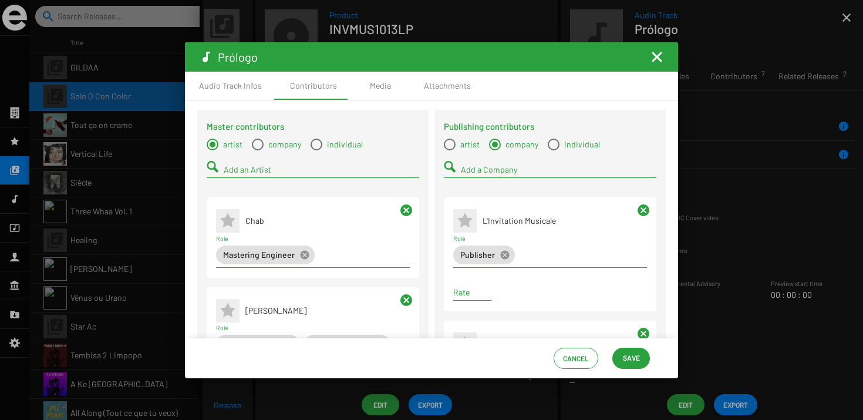
click at [624, 356] on span "Save" at bounding box center [631, 357] width 17 height 21
click at [653, 53] on mat-icon "Fermer la fenêtre" at bounding box center [657, 57] width 14 height 14
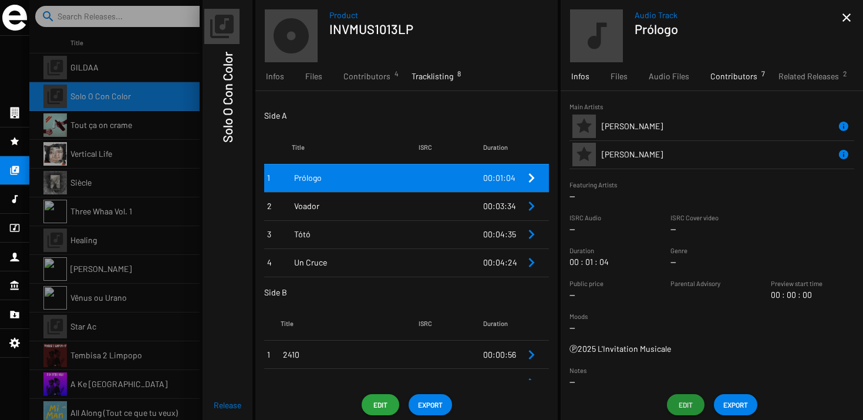
click at [720, 81] on span "Contributors 7" at bounding box center [733, 76] width 47 height 12
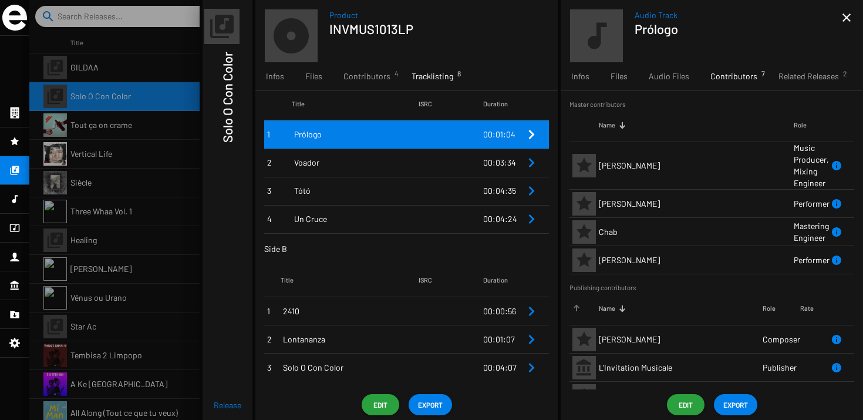
scroll to position [39, 0]
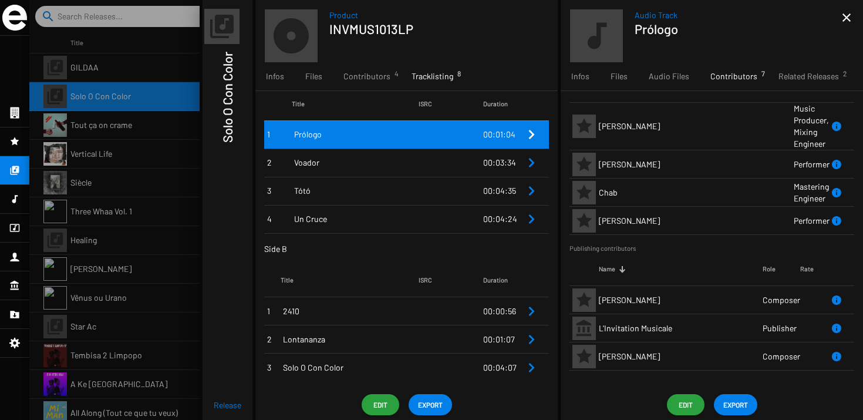
click at [418, 175] on td at bounding box center [450, 162] width 65 height 28
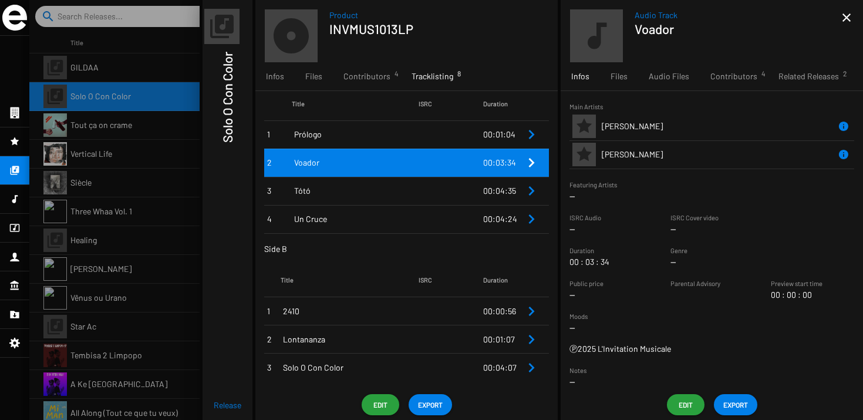
click at [676, 392] on div "Audio Track Voador close Infos Files Audio Files Contributors 4 Related Release…" at bounding box center [711, 210] width 302 height 420
click at [677, 403] on span "Edit" at bounding box center [685, 404] width 19 height 21
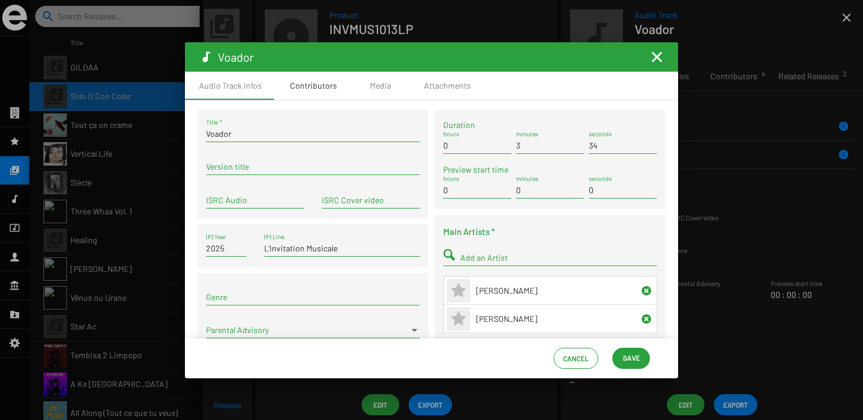
click at [318, 94] on div "Contributors" at bounding box center [313, 86] width 75 height 28
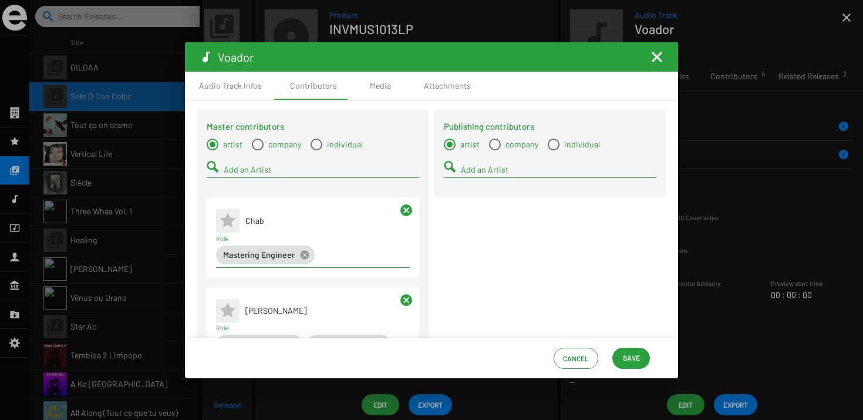
click at [479, 163] on div "Add an Artist" at bounding box center [558, 166] width 195 height 23
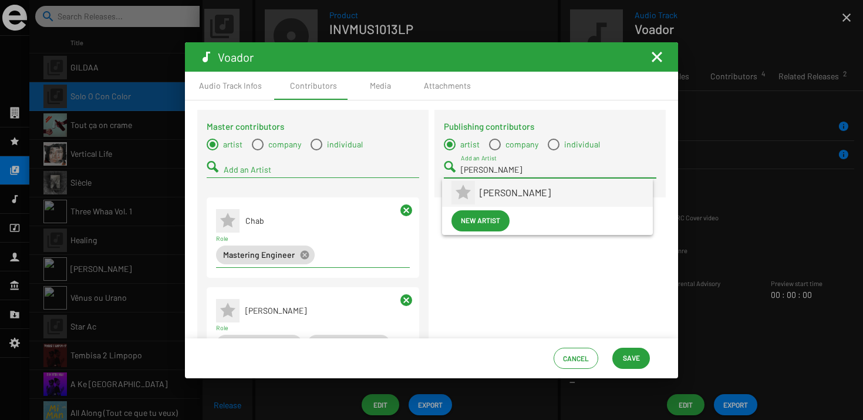
type input "pedro"
click at [495, 188] on span "Pedro Barrios" at bounding box center [561, 192] width 164 height 28
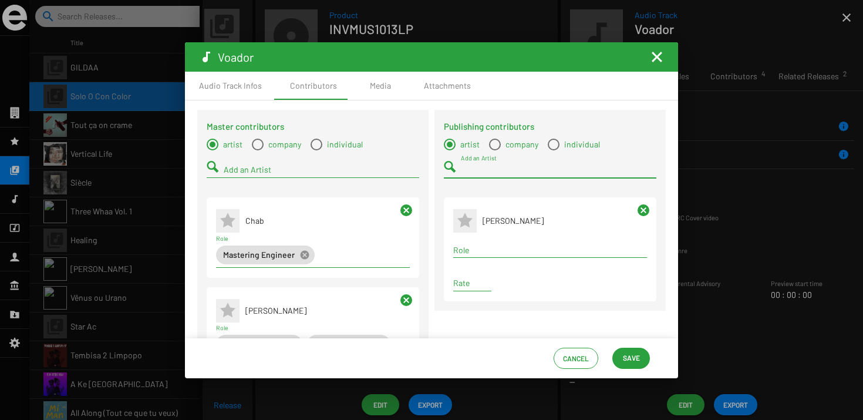
type input "a"
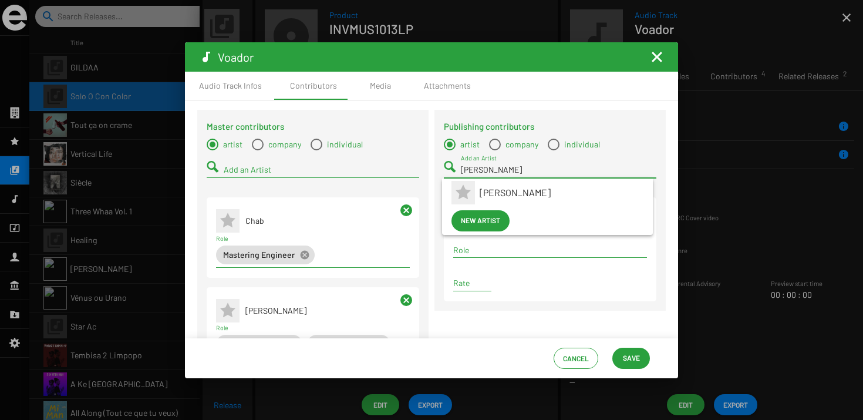
type input "barba"
click at [495, 198] on span "Barbara Piperno" at bounding box center [561, 192] width 164 height 28
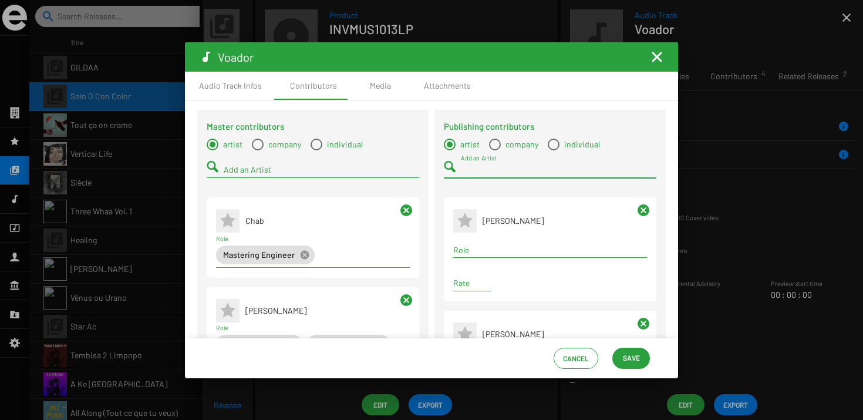
click at [507, 144] on span "company" at bounding box center [520, 144] width 38 height 12
click at [495, 150] on input "company" at bounding box center [494, 150] width 1 height 1
radio input "true"
click at [496, 163] on div "Add a Company" at bounding box center [558, 166] width 195 height 23
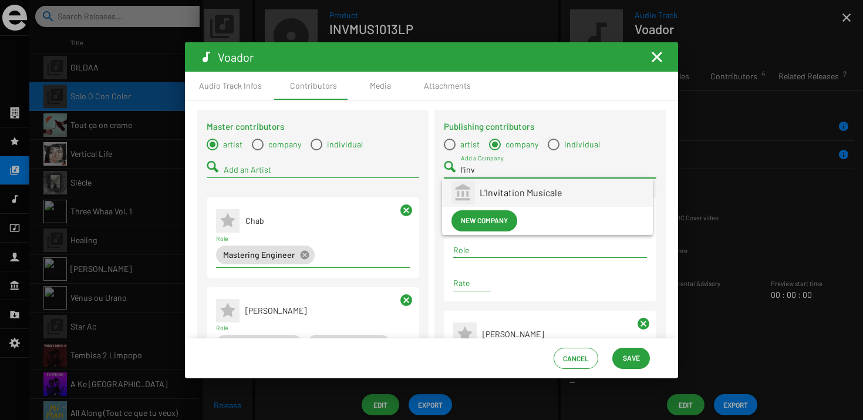
type input "l'inv"
click at [491, 204] on span "L'Invitation Musicale" at bounding box center [561, 192] width 164 height 28
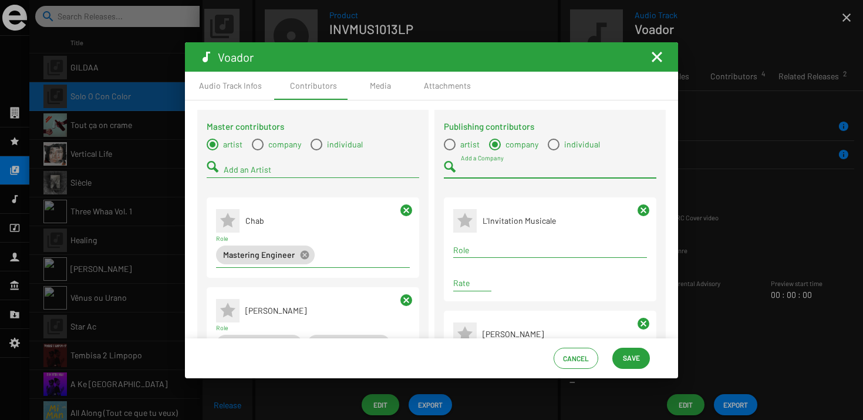
click at [477, 262] on div "Role" at bounding box center [550, 251] width 194 height 33
click at [476, 255] on input "Role" at bounding box center [550, 249] width 194 height 9
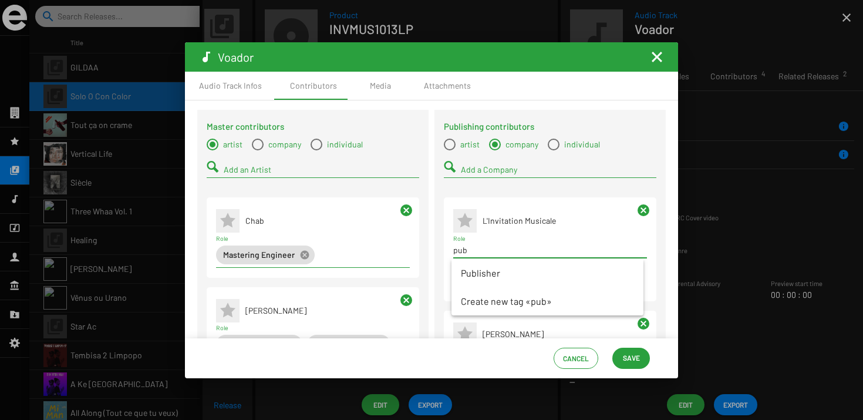
type input "pub"
click at [478, 266] on span "Publisher" at bounding box center [547, 273] width 173 height 28
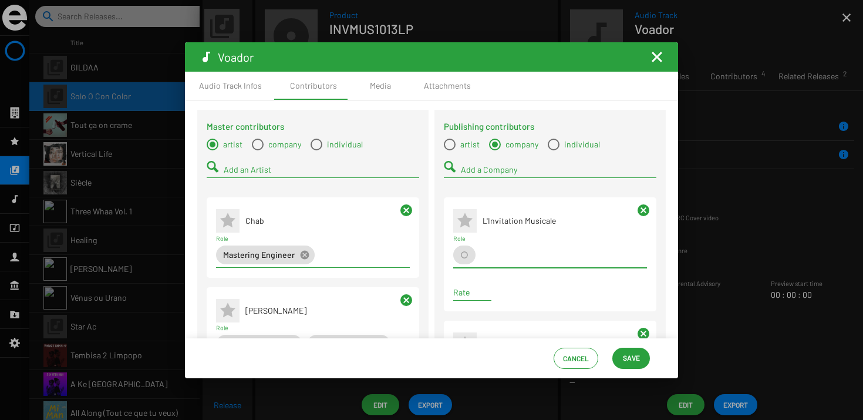
scroll to position [154, 0]
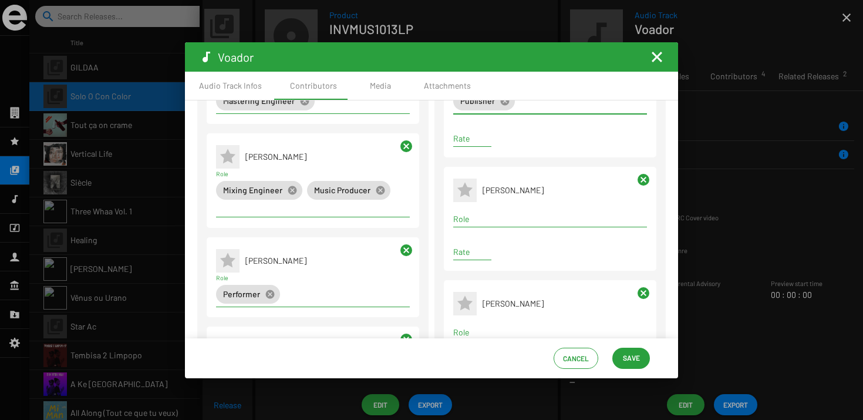
click at [477, 212] on div "Role" at bounding box center [550, 215] width 194 height 23
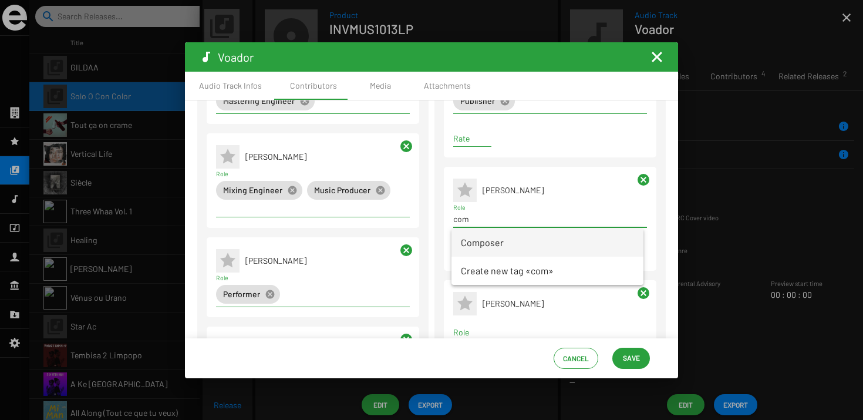
type input "com"
click at [477, 237] on span "Composer" at bounding box center [547, 242] width 173 height 28
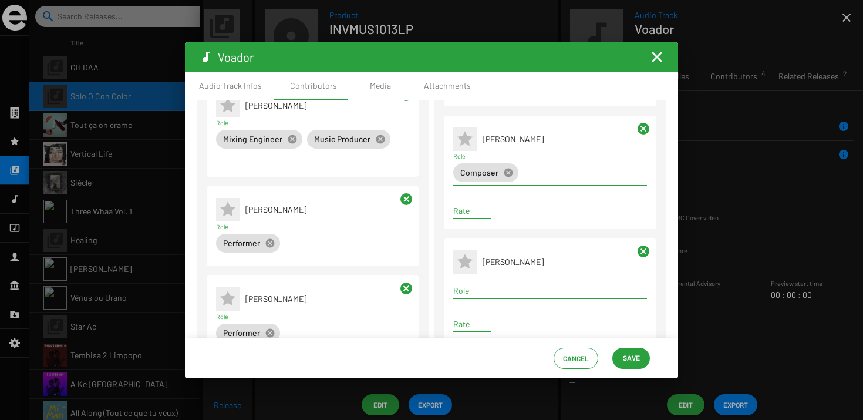
scroll to position [249, 0]
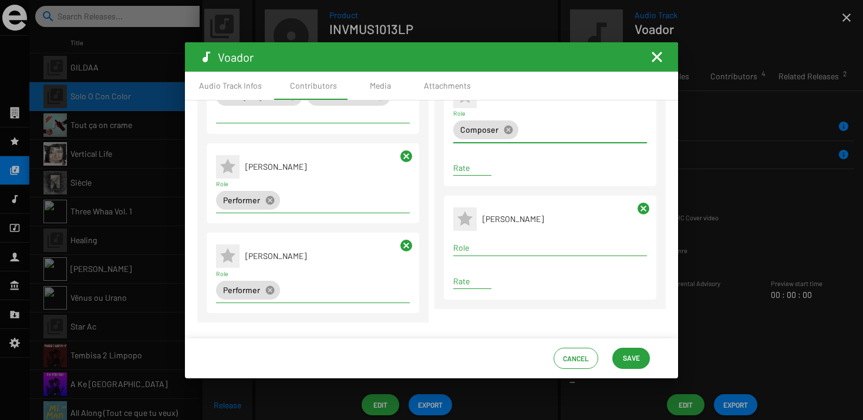
click at [475, 251] on input "Role" at bounding box center [550, 247] width 194 height 9
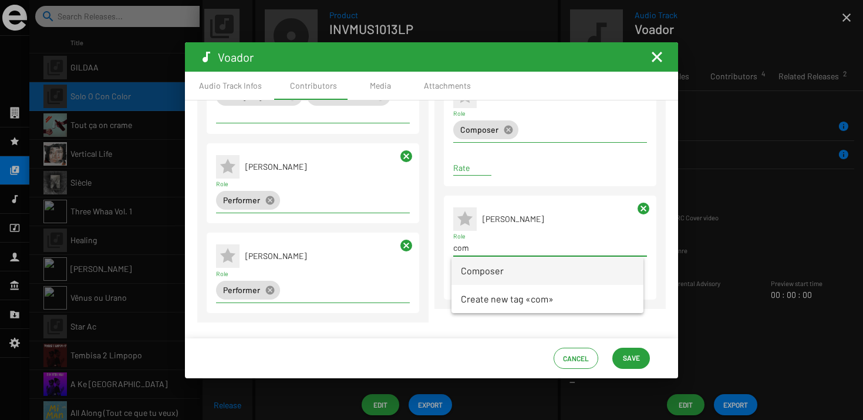
type input "com"
click at [476, 257] on span "Composer" at bounding box center [547, 270] width 173 height 28
click at [639, 352] on span "Save" at bounding box center [631, 357] width 17 height 21
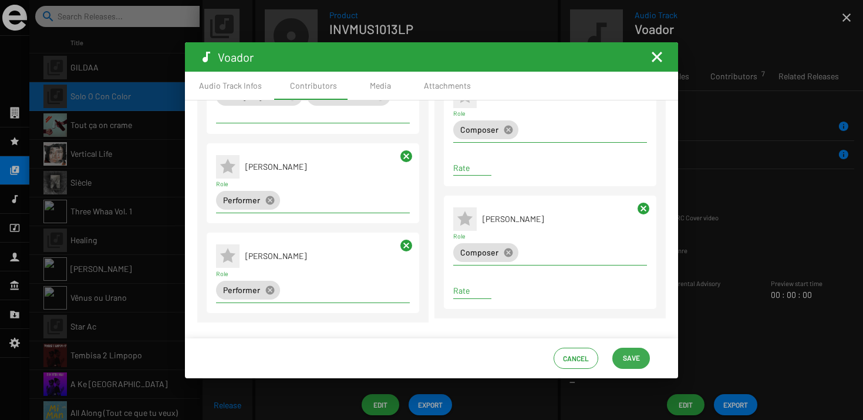
click at [637, 354] on span "Save" at bounding box center [631, 357] width 17 height 21
click at [651, 46] on mat-toolbar "Voador" at bounding box center [431, 56] width 493 height 29
click at [656, 62] on mat-icon "Fermer la fenêtre" at bounding box center [657, 57] width 14 height 14
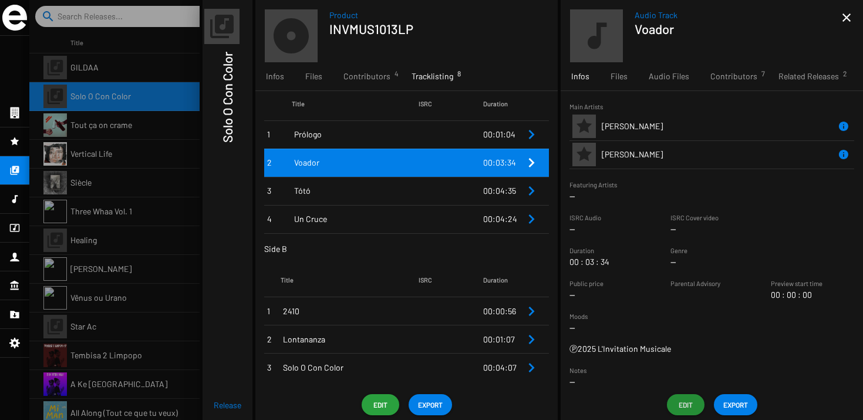
click at [439, 199] on td at bounding box center [450, 191] width 65 height 28
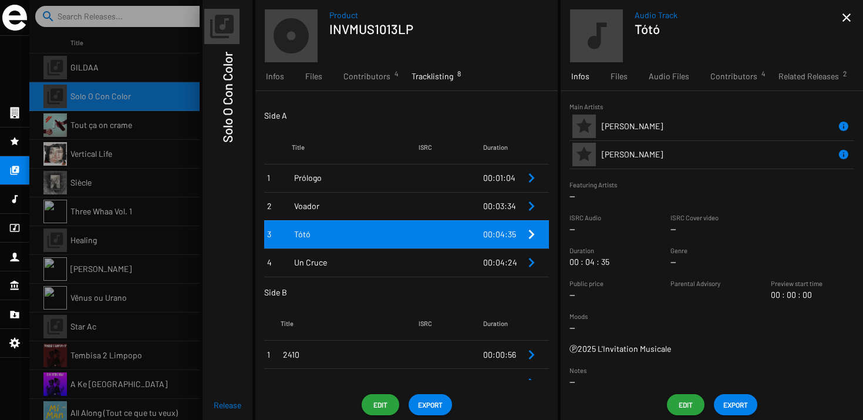
click at [452, 236] on td at bounding box center [450, 234] width 65 height 28
click at [681, 404] on span "Edit" at bounding box center [685, 404] width 19 height 21
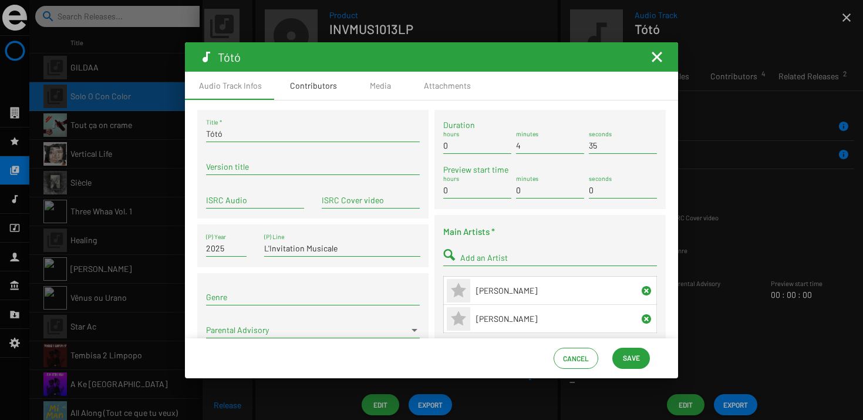
click at [333, 92] on div "Contributors" at bounding box center [313, 86] width 75 height 28
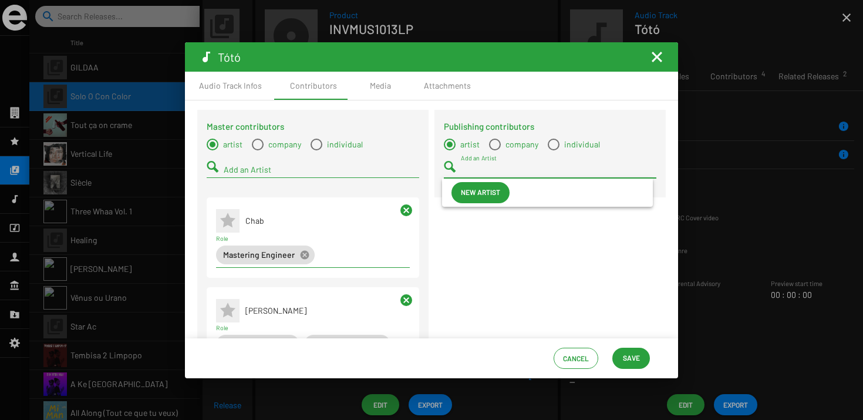
click at [470, 167] on input "Add an Artist" at bounding box center [558, 169] width 195 height 9
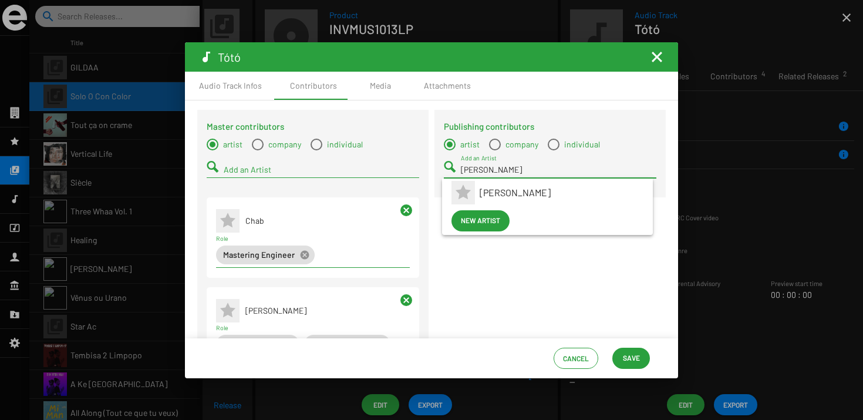
type input "pedro"
click at [479, 183] on span "Pedro Barrios" at bounding box center [561, 192] width 164 height 28
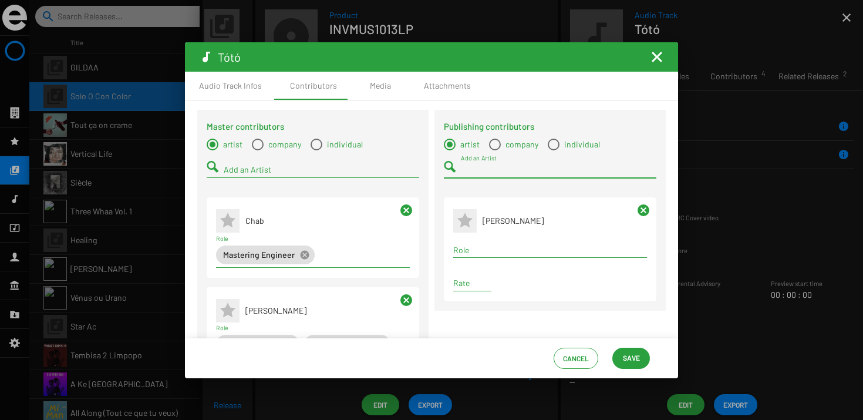
click at [479, 167] on input "Add an Artist" at bounding box center [558, 169] width 195 height 9
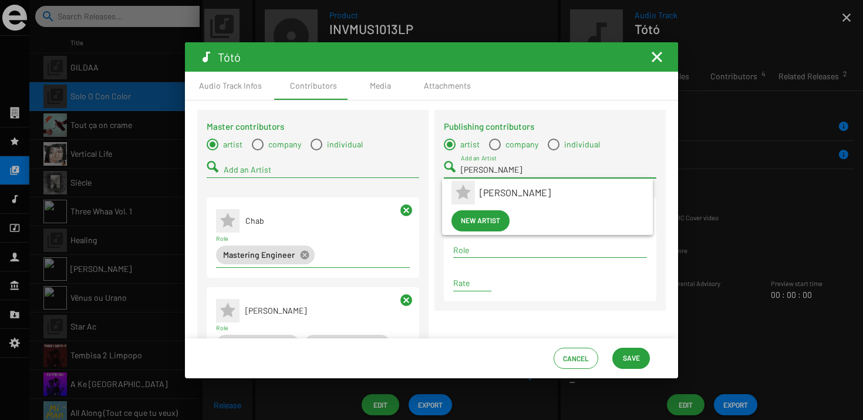
type input "barba"
click at [492, 181] on span "Barbara Piperno" at bounding box center [561, 192] width 164 height 28
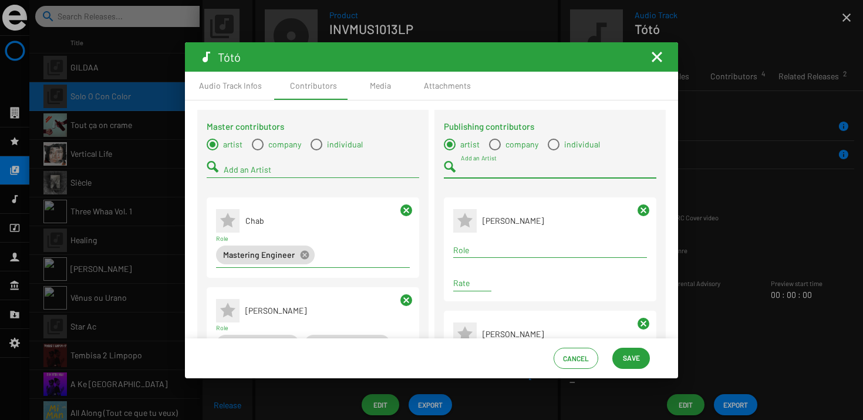
click at [482, 169] on input "Add an Artist" at bounding box center [558, 169] width 195 height 9
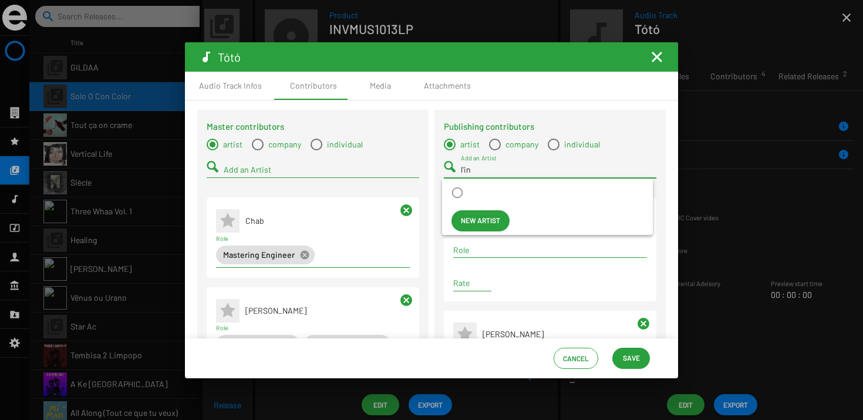
type input "l'in"
click at [511, 142] on span "company" at bounding box center [520, 144] width 38 height 12
click at [495, 150] on input "company" at bounding box center [494, 150] width 1 height 1
radio input "true"
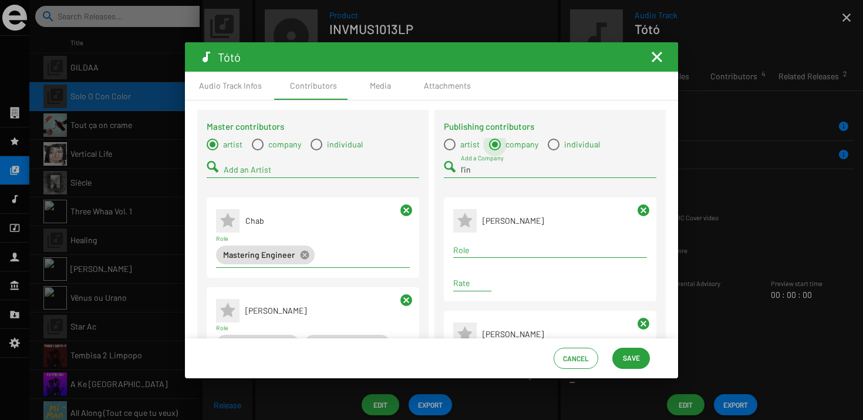
click at [492, 167] on input "l'in" at bounding box center [558, 169] width 195 height 9
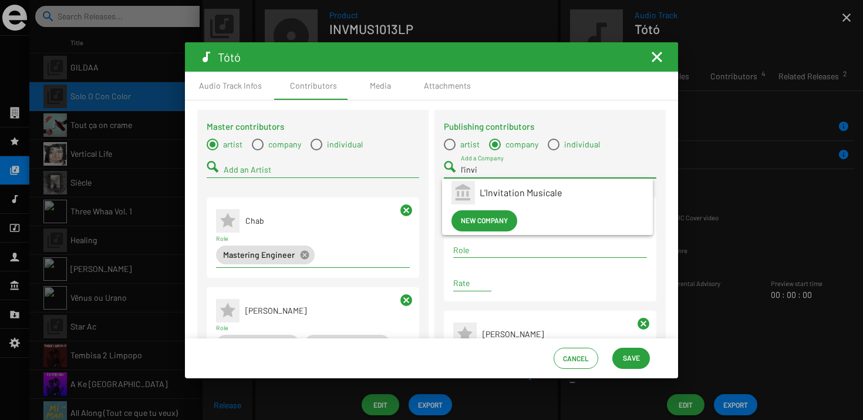
type input "l'invi"
click at [499, 182] on span "L'Invitation Musicale" at bounding box center [561, 192] width 164 height 28
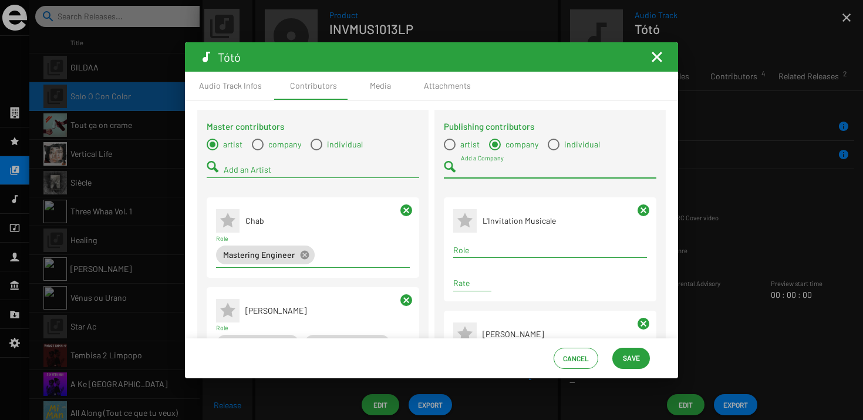
scroll to position [52, 0]
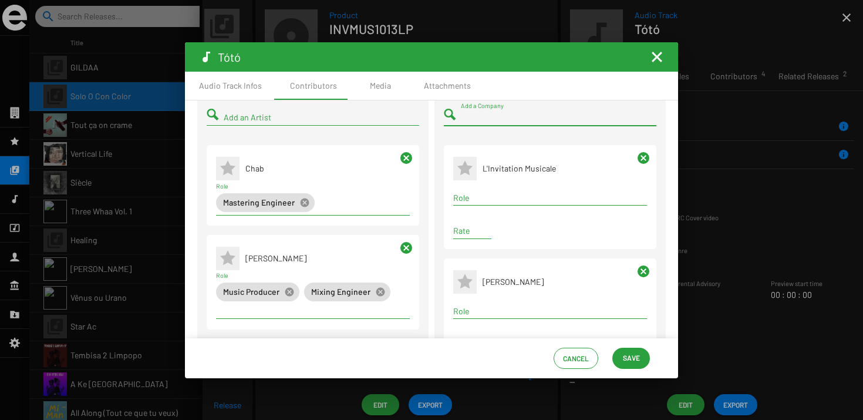
click at [499, 182] on td "L'Invitation Musicale" at bounding box center [564, 168] width 164 height 28
click at [494, 198] on input "Role" at bounding box center [550, 197] width 194 height 9
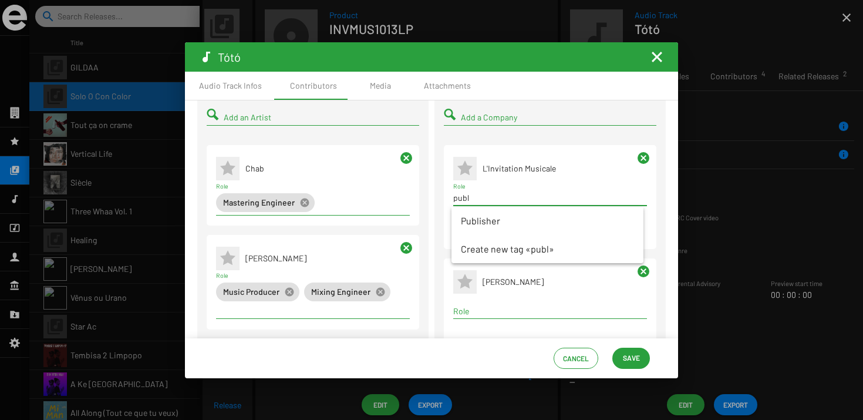
type input "publ"
click at [494, 214] on span "Publisher" at bounding box center [547, 221] width 173 height 28
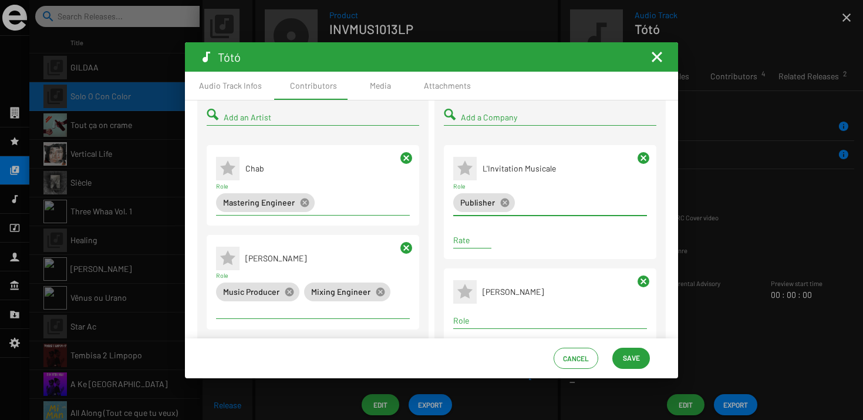
scroll to position [168, 0]
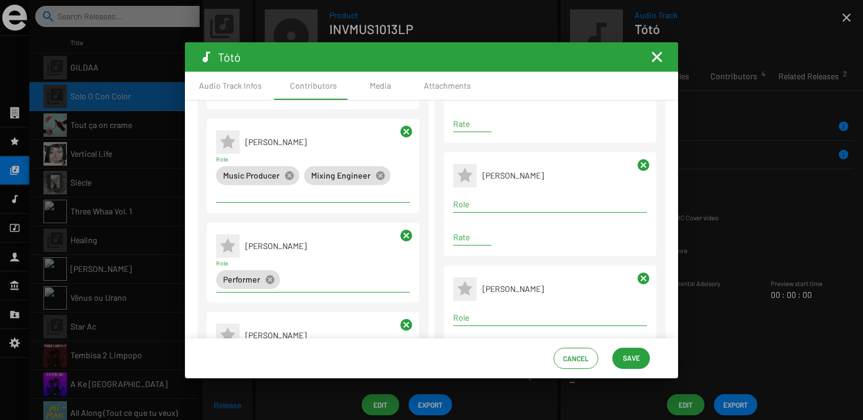
click at [485, 203] on input "Role" at bounding box center [550, 204] width 194 height 9
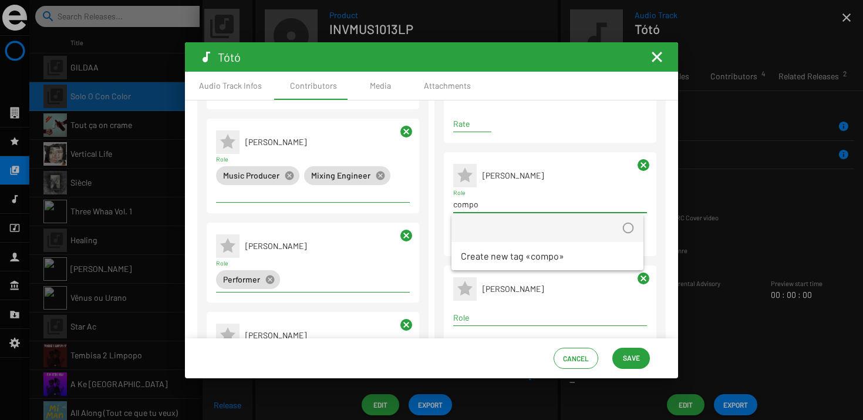
click at [489, 216] on mat-option at bounding box center [547, 228] width 192 height 28
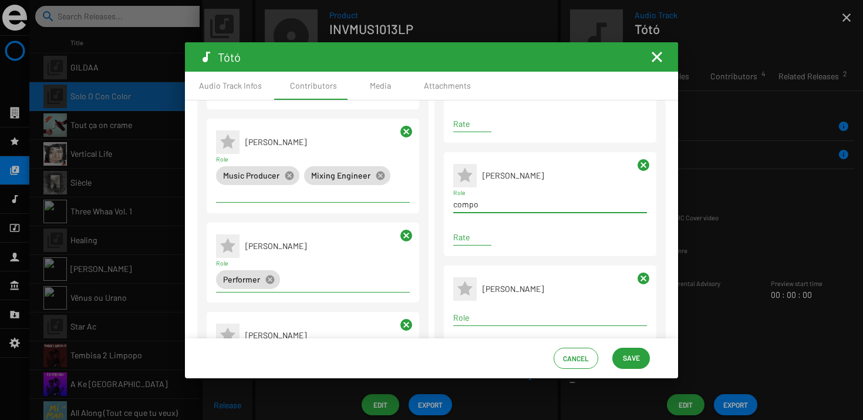
click at [489, 212] on div "compo Role" at bounding box center [550, 201] width 194 height 23
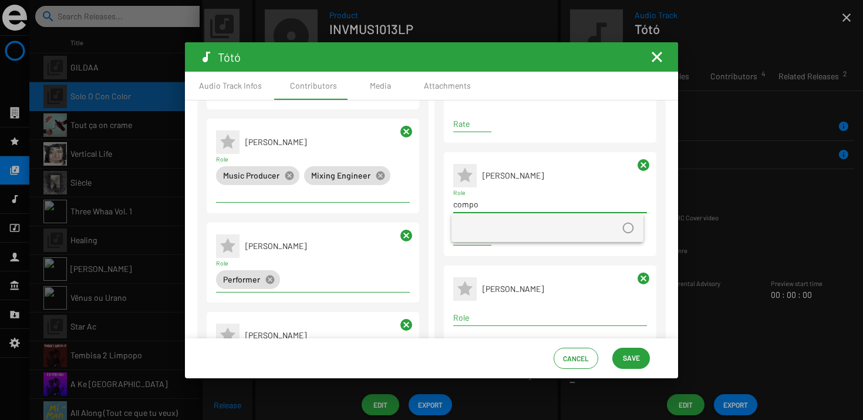
click at [489, 209] on input "compo" at bounding box center [550, 204] width 194 height 9
type input "c"
click at [652, 167] on app-contributor-paragraph "Publishing contributor * Barbara Piperno Role Rate cancel" at bounding box center [550, 204] width 212 height 104
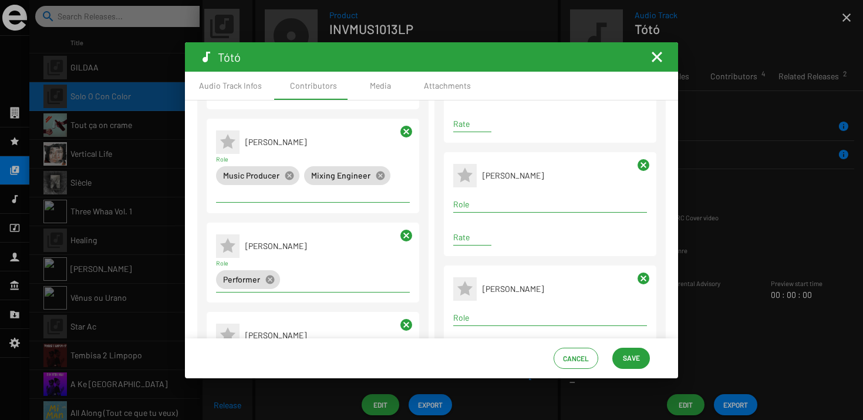
click at [645, 167] on mat-icon "cancel" at bounding box center [643, 165] width 14 height 14
click at [477, 214] on div "Role" at bounding box center [550, 206] width 194 height 33
click at [476, 212] on div "Role" at bounding box center [550, 201] width 194 height 23
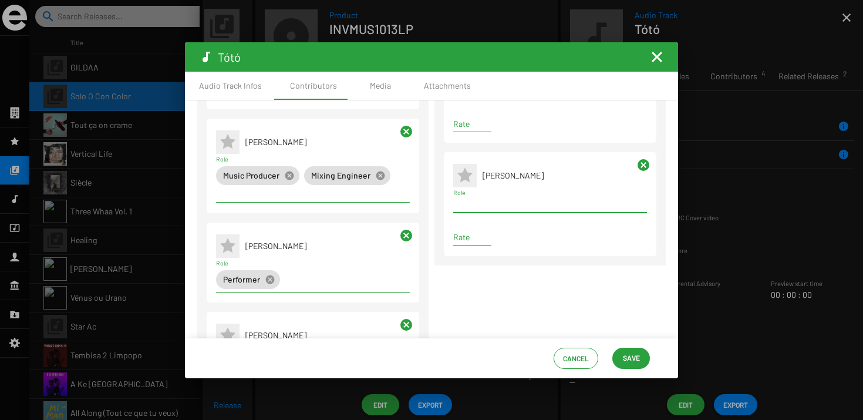
click at [467, 200] on div "Term selection" at bounding box center [550, 204] width 198 height 14
type input "compo"
click at [471, 212] on div "compo Role" at bounding box center [550, 201] width 194 height 23
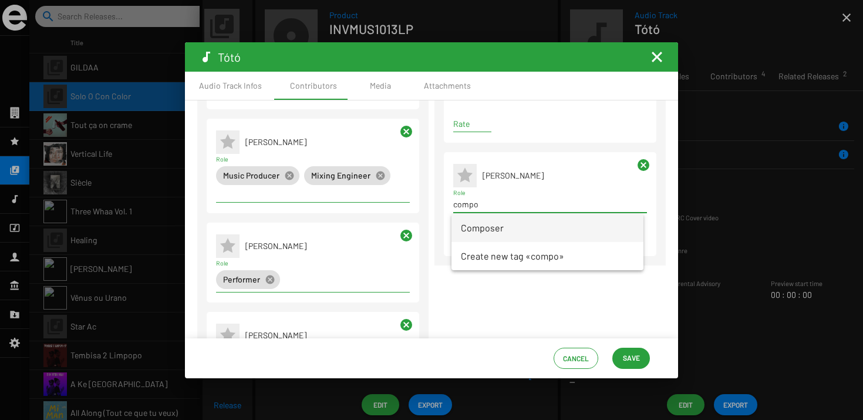
click at [471, 217] on span "Composer" at bounding box center [547, 228] width 173 height 28
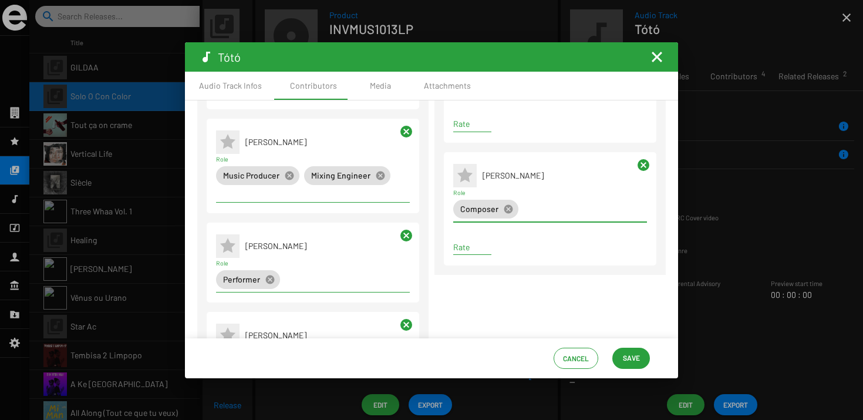
scroll to position [0, 0]
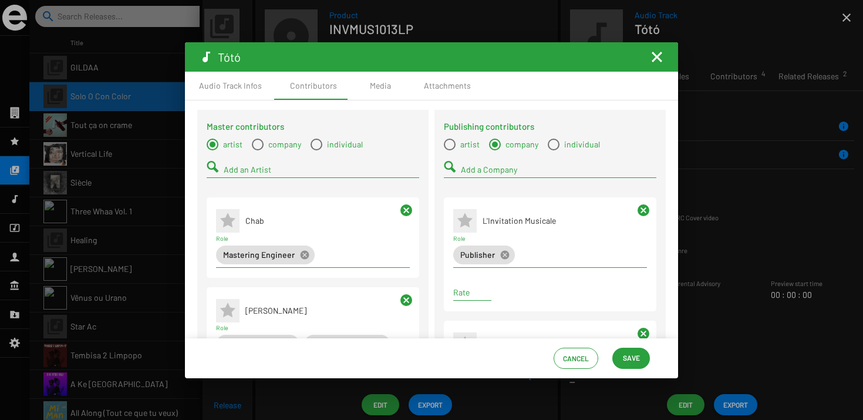
click at [471, 160] on div "Add a Company" at bounding box center [558, 166] width 195 height 23
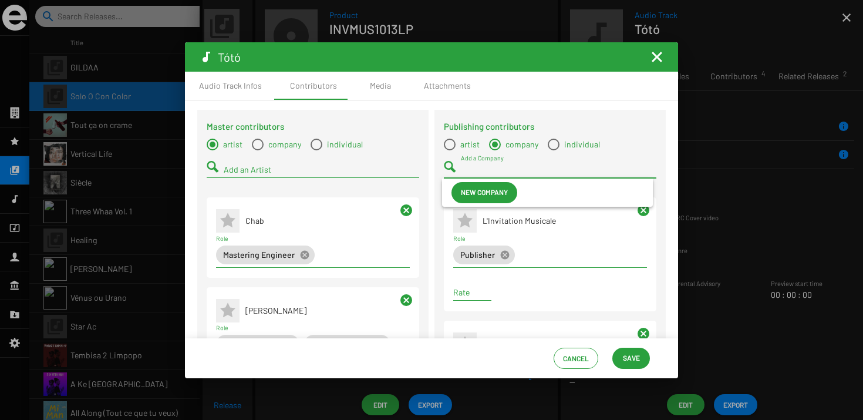
click at [446, 141] on span "Select a type" at bounding box center [450, 144] width 12 height 12
click at [449, 150] on input "artist" at bounding box center [449, 150] width 1 height 1
radio input "true"
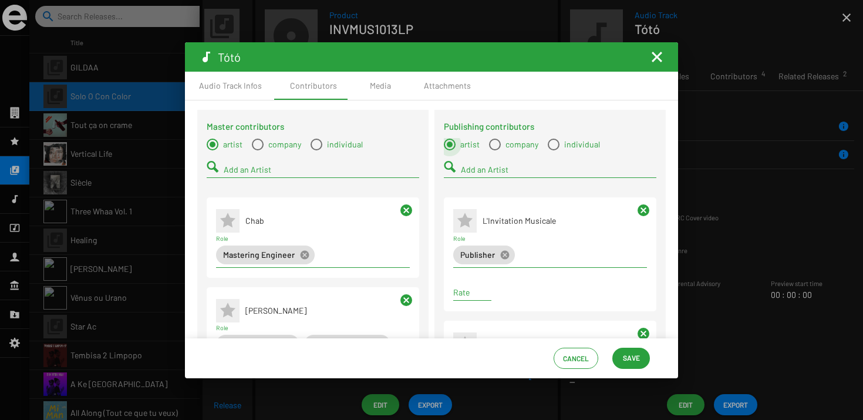
click at [467, 169] on input "Add an Artist" at bounding box center [558, 169] width 195 height 9
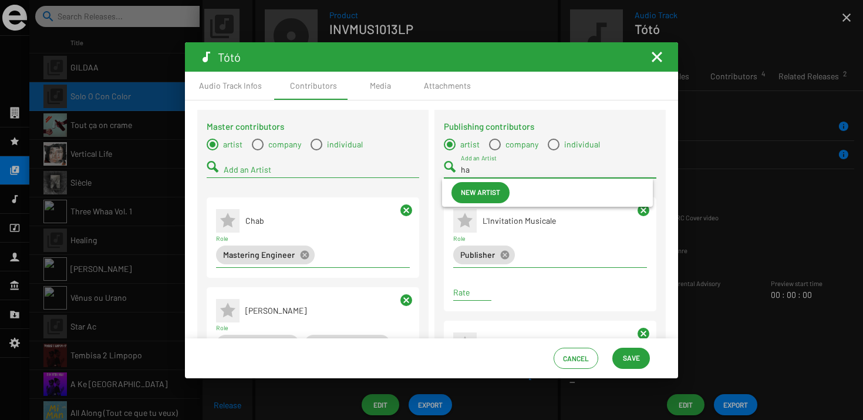
type input "h"
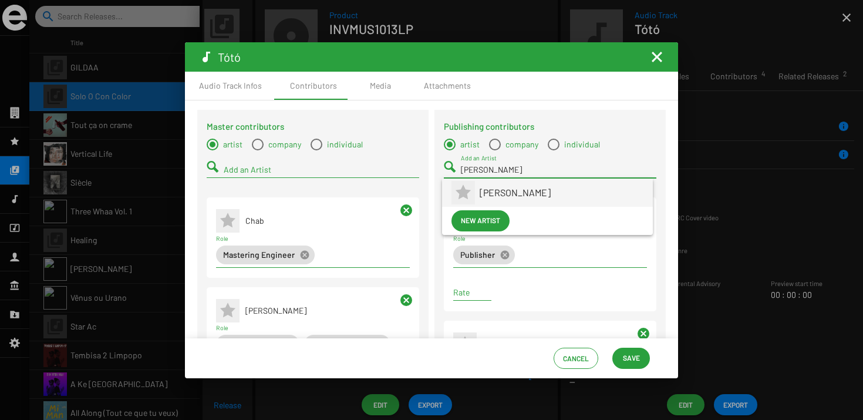
type input "barba"
click at [472, 184] on mat-icon at bounding box center [462, 192] width 23 height 23
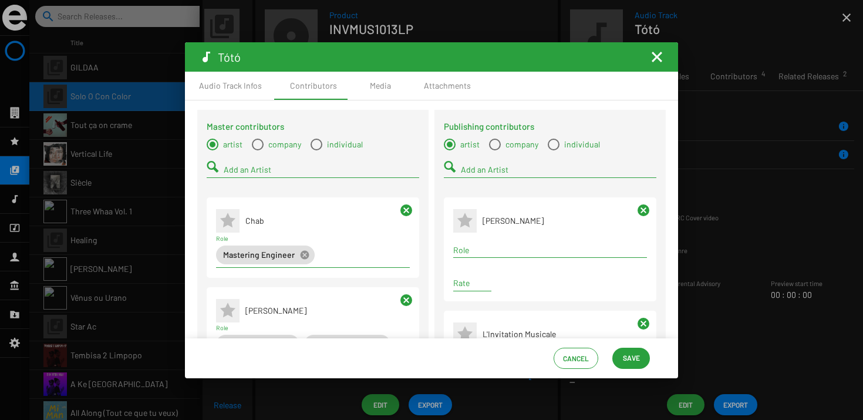
click at [471, 242] on div "Role" at bounding box center [550, 246] width 194 height 23
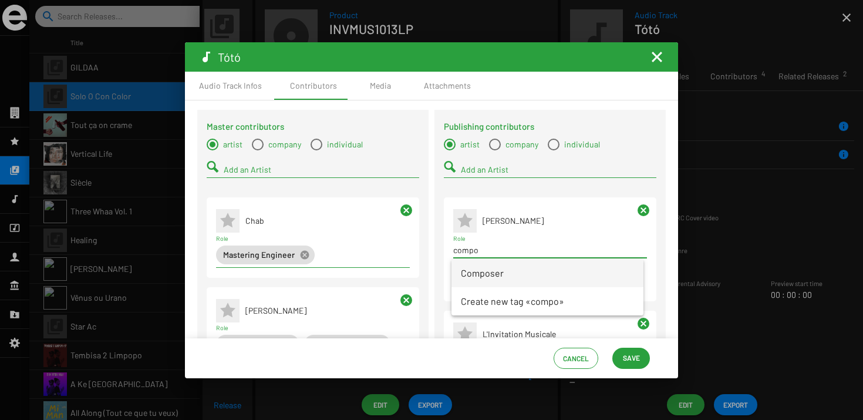
type input "compo"
click at [488, 277] on span "Composer" at bounding box center [547, 273] width 173 height 28
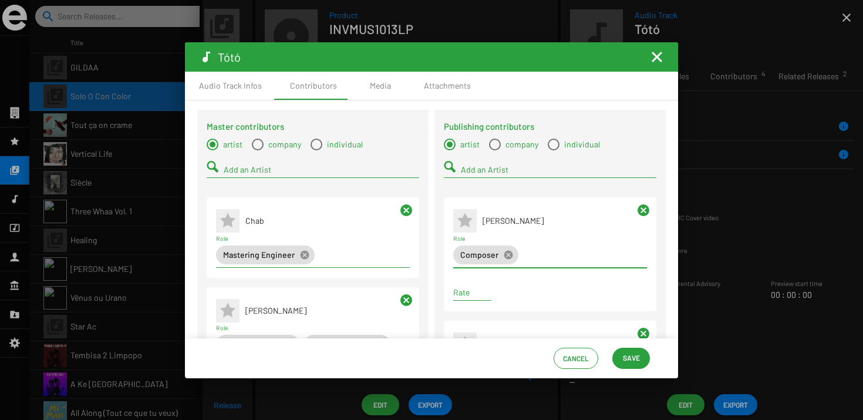
click at [636, 351] on span "Save" at bounding box center [631, 357] width 17 height 21
click at [653, 56] on mat-icon "Fermer la fenêtre" at bounding box center [657, 57] width 14 height 14
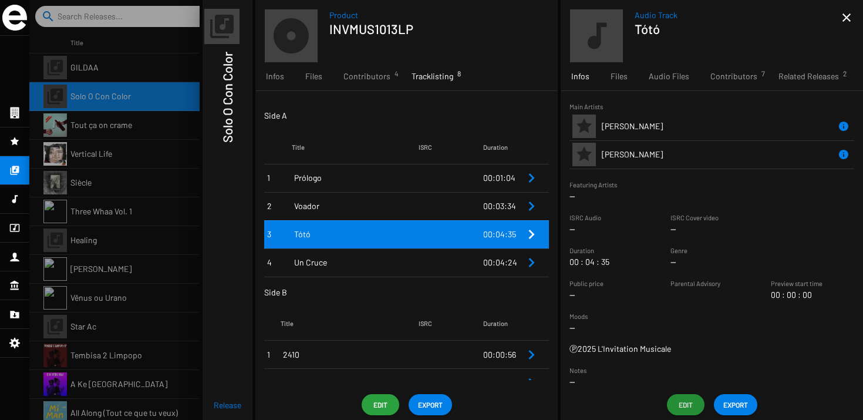
click at [360, 262] on span "Un Cruce" at bounding box center [356, 262] width 124 height 12
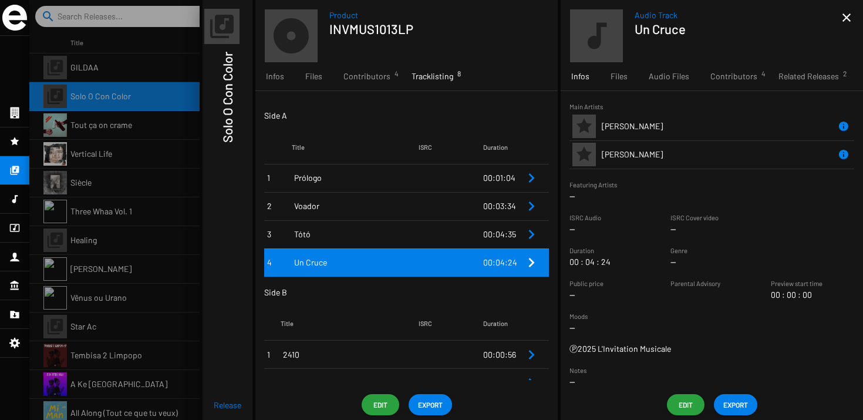
click at [678, 397] on span "Edit" at bounding box center [685, 404] width 19 height 21
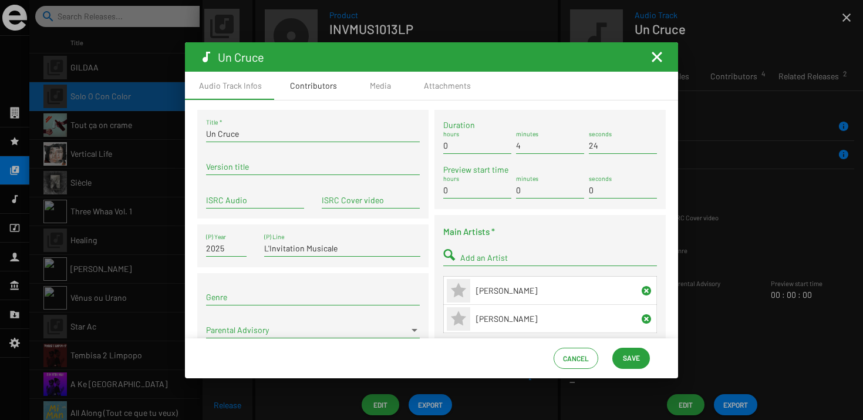
click at [307, 96] on div "Contributors" at bounding box center [313, 86] width 75 height 28
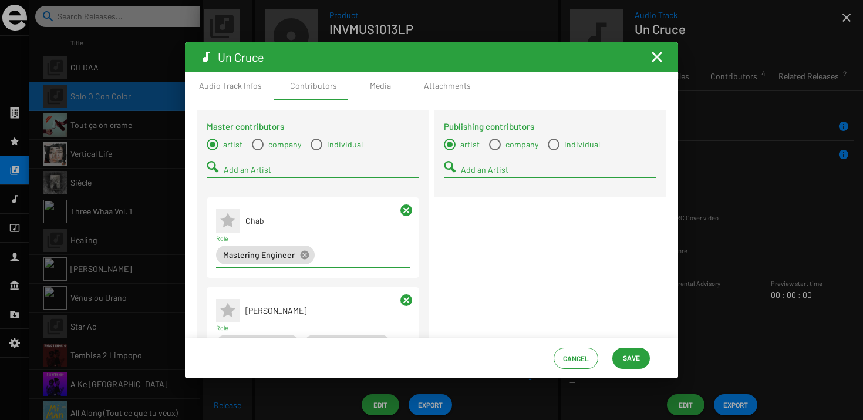
click at [472, 168] on input "Add an Artist" at bounding box center [558, 169] width 195 height 9
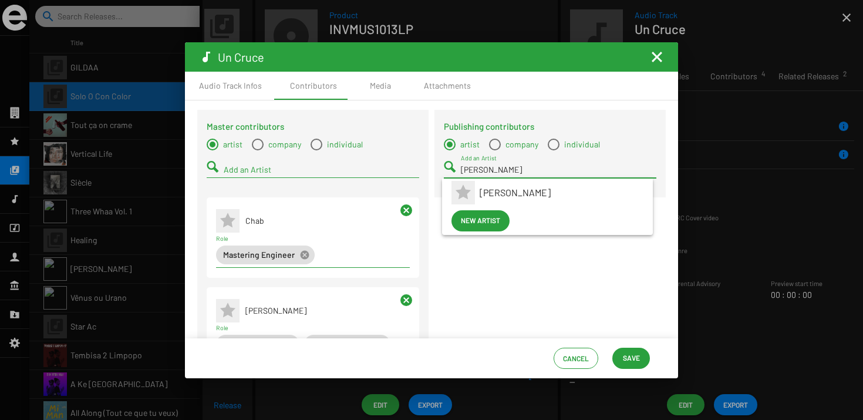
type input "pedro"
click at [504, 197] on span "Pedro Barrios" at bounding box center [561, 192] width 164 height 28
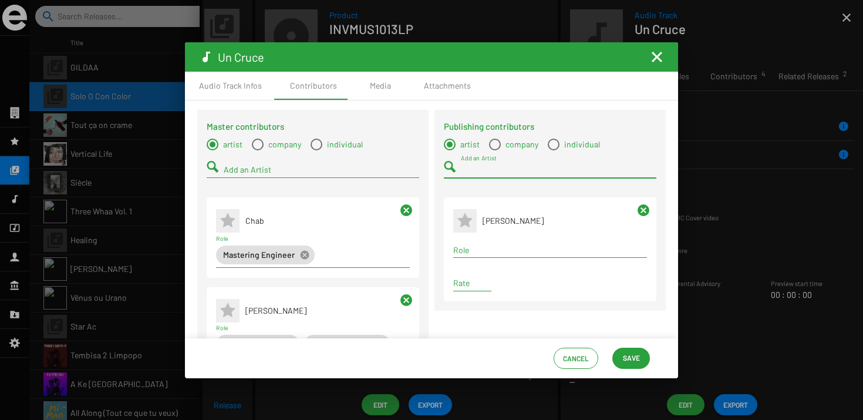
click at [475, 171] on input "Add an Artist" at bounding box center [558, 169] width 195 height 9
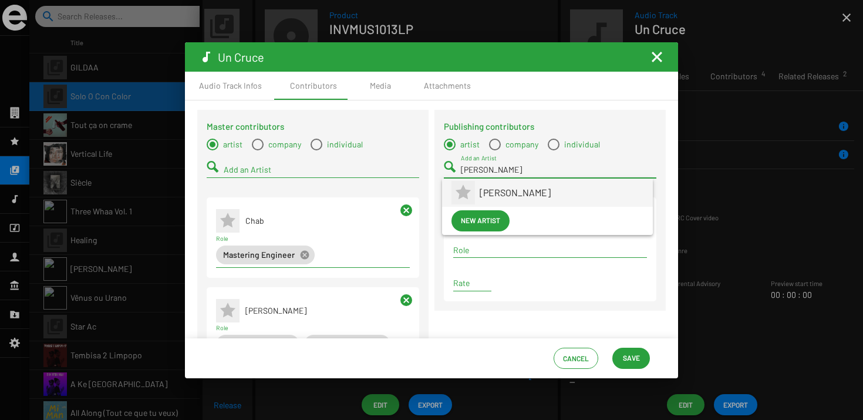
type input "barba"
click at [484, 185] on span "Barbara Piperno" at bounding box center [561, 192] width 164 height 28
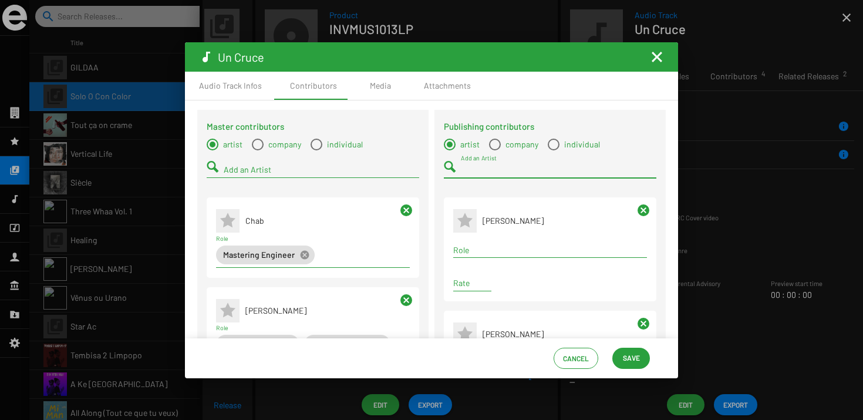
click at [501, 141] on span "company" at bounding box center [520, 144] width 38 height 12
click at [495, 150] on input "company" at bounding box center [494, 150] width 1 height 1
radio input "true"
click at [499, 171] on input "Add a Company" at bounding box center [558, 169] width 195 height 9
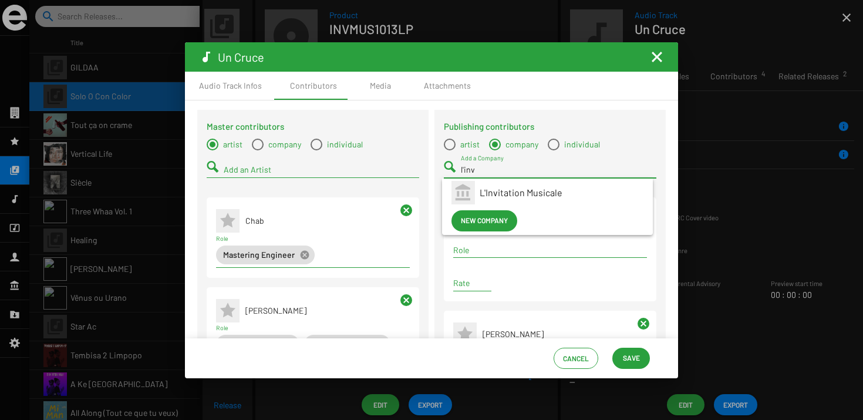
type input "l'inv"
click at [504, 191] on span "L'Invitation Musicale" at bounding box center [561, 192] width 164 height 28
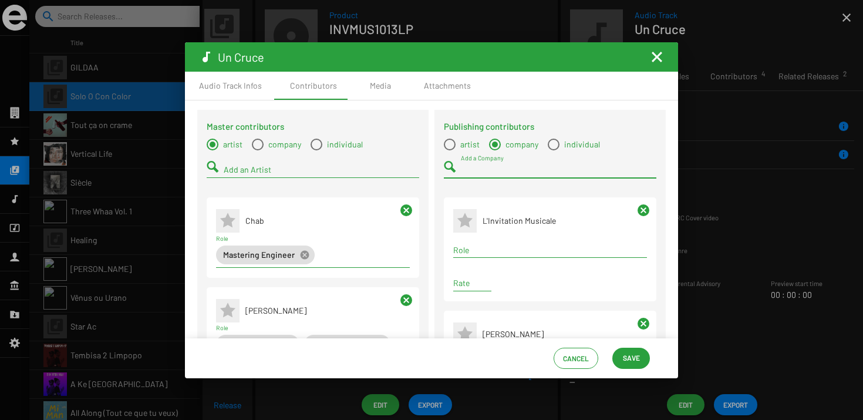
scroll to position [15, 0]
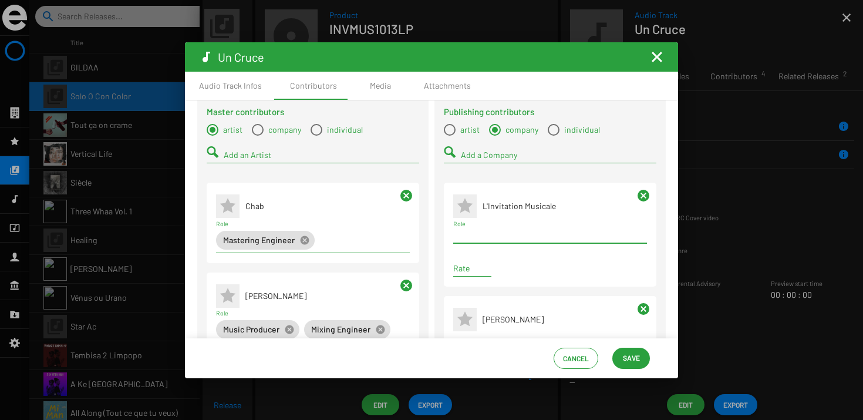
click at [482, 229] on div "Term selection" at bounding box center [550, 235] width 198 height 14
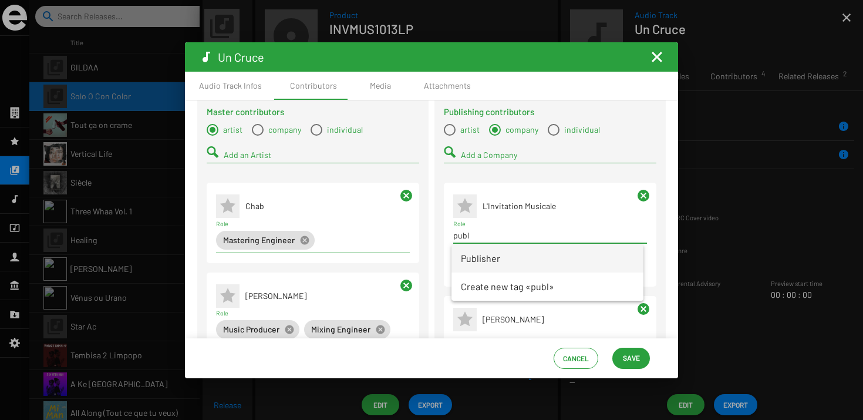
type input "publ"
click at [483, 245] on span "Publisher" at bounding box center [547, 258] width 173 height 28
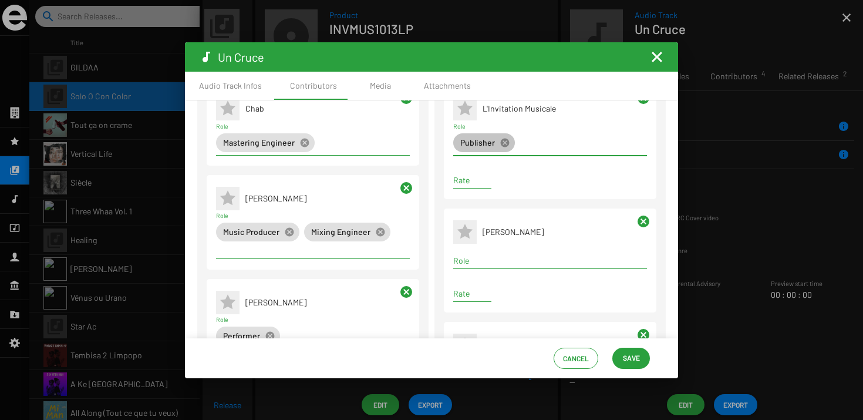
scroll to position [121, 0]
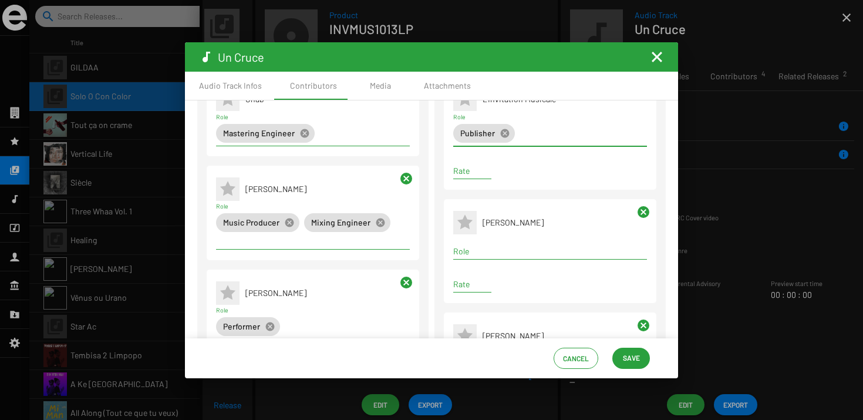
click at [482, 255] on input "Role" at bounding box center [550, 250] width 194 height 9
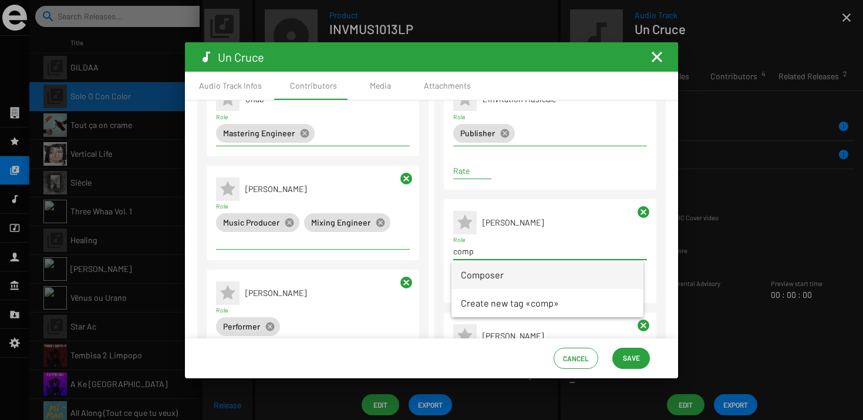
type input "comp"
click at [488, 271] on span "Composer" at bounding box center [547, 275] width 173 height 28
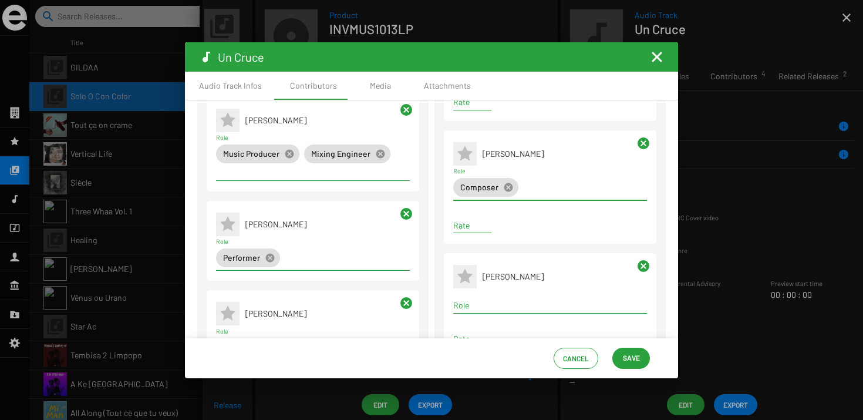
scroll to position [195, 0]
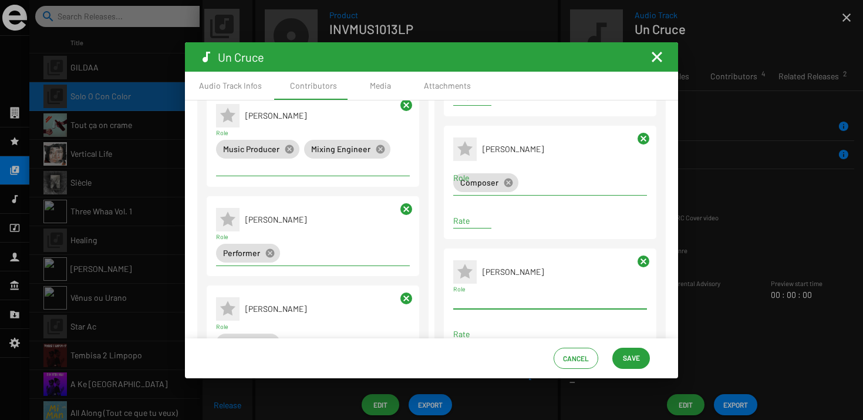
click at [483, 300] on input "Role" at bounding box center [550, 300] width 194 height 9
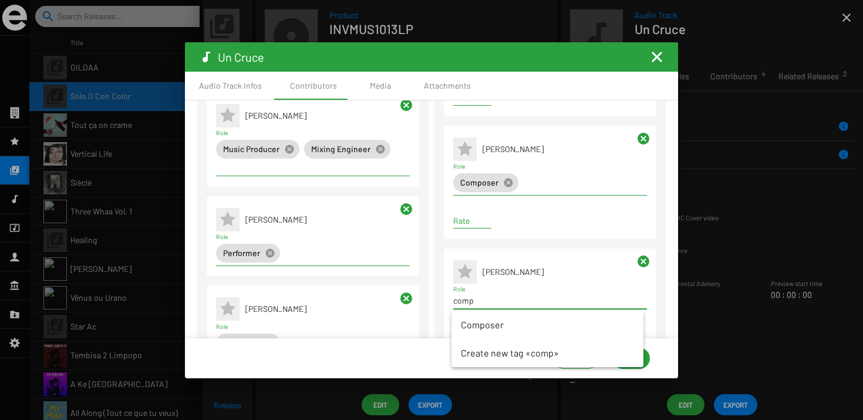
type input "comp"
click at [487, 317] on span "Composer" at bounding box center [547, 324] width 173 height 28
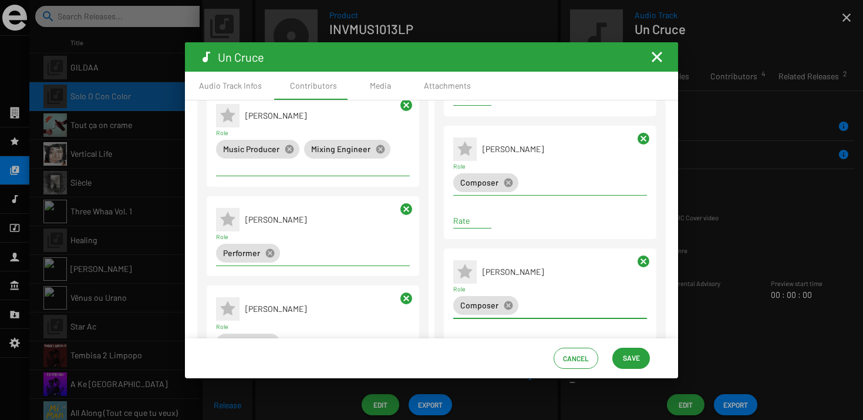
click at [525, 279] on td "Pedro Barrios" at bounding box center [564, 272] width 164 height 28
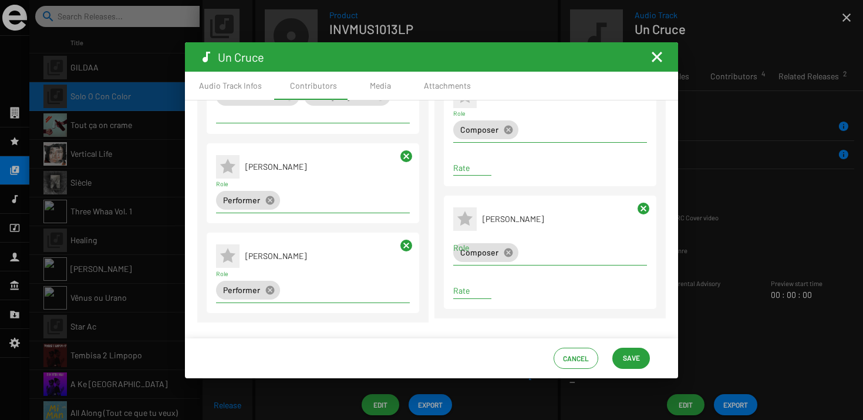
scroll to position [0, 0]
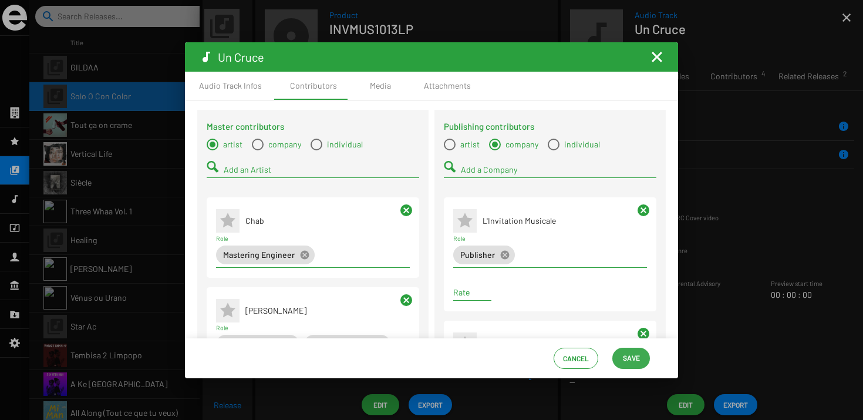
click at [636, 360] on span "Save" at bounding box center [631, 357] width 17 height 21
click at [629, 364] on span "Save" at bounding box center [631, 357] width 17 height 21
click at [658, 58] on mat-icon "Fermer la fenêtre" at bounding box center [657, 57] width 14 height 14
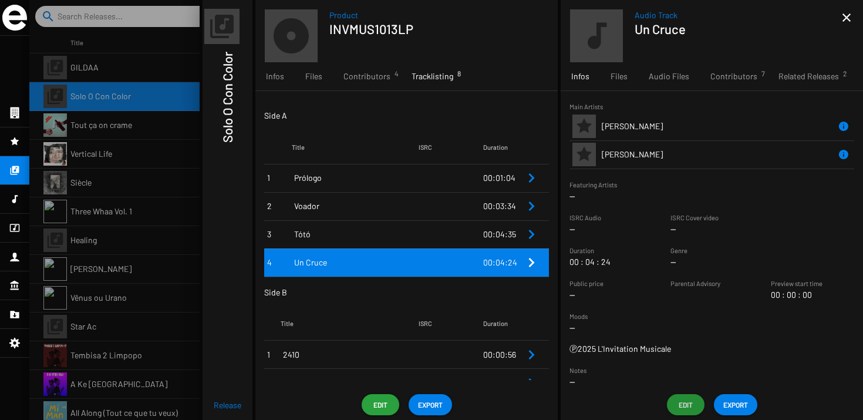
scroll to position [73, 0]
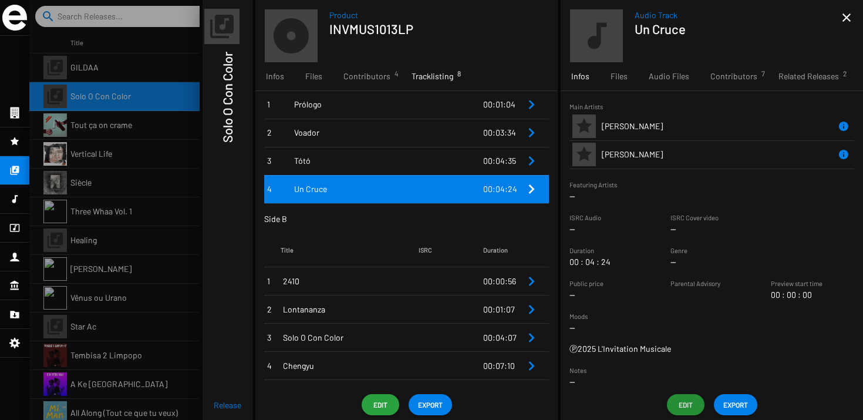
click at [398, 267] on td "2410" at bounding box center [350, 281] width 138 height 28
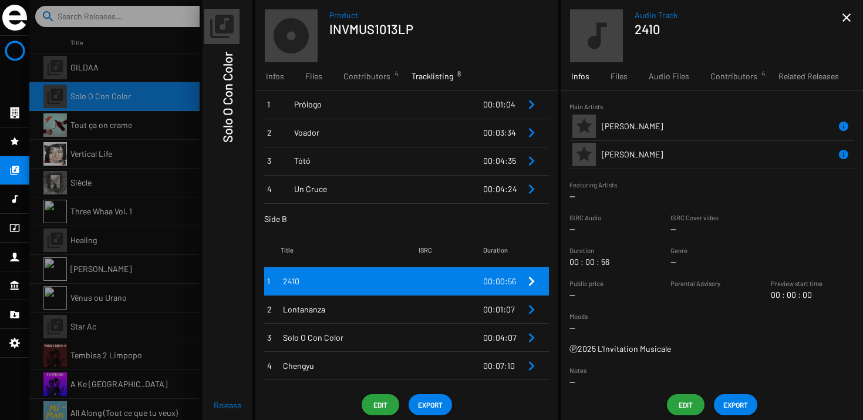
scroll to position [16, 0]
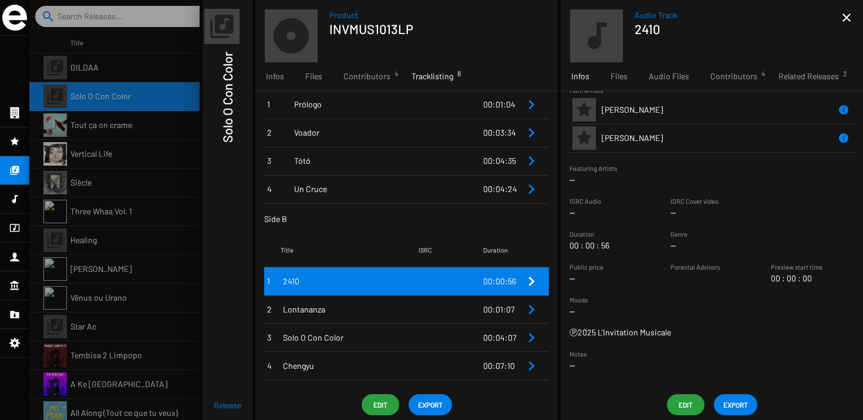
click at [674, 398] on button "Edit" at bounding box center [686, 404] width 38 height 21
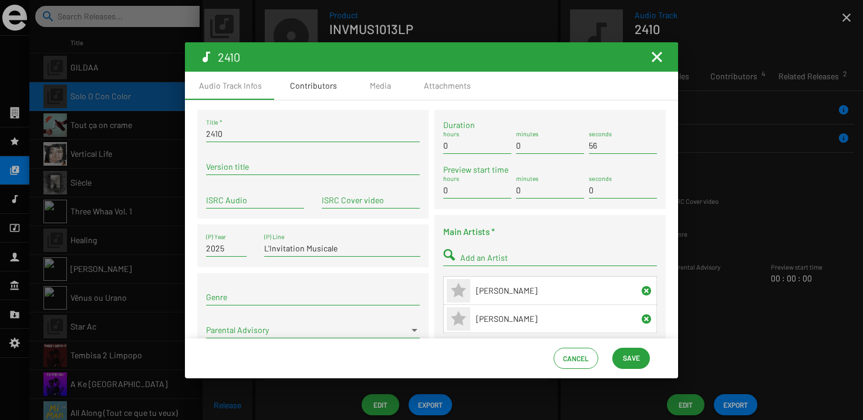
click at [346, 83] on div "Contributors" at bounding box center [313, 86] width 75 height 28
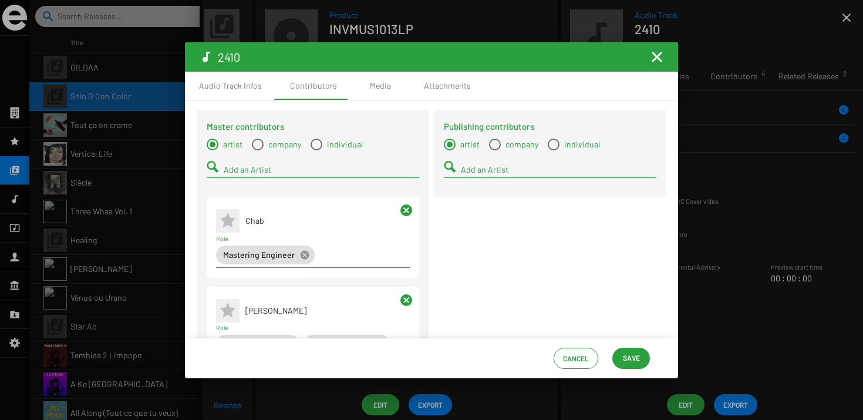
click at [475, 175] on div "Add an Artist" at bounding box center [558, 166] width 195 height 23
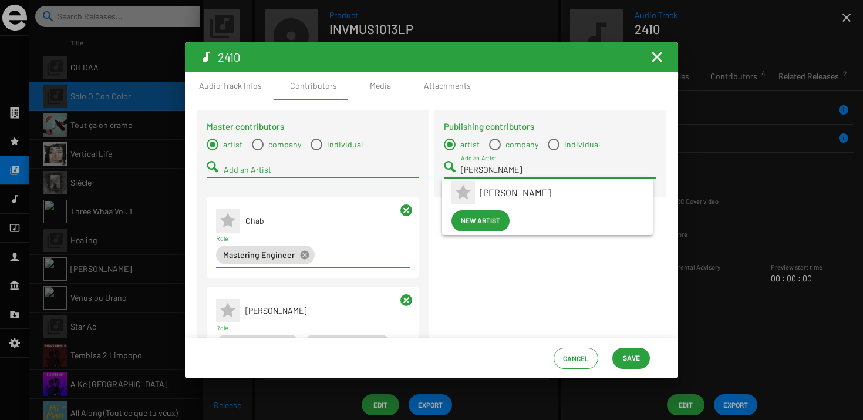
type input "pedro"
click at [491, 188] on span "Pedro Barrios" at bounding box center [561, 192] width 164 height 28
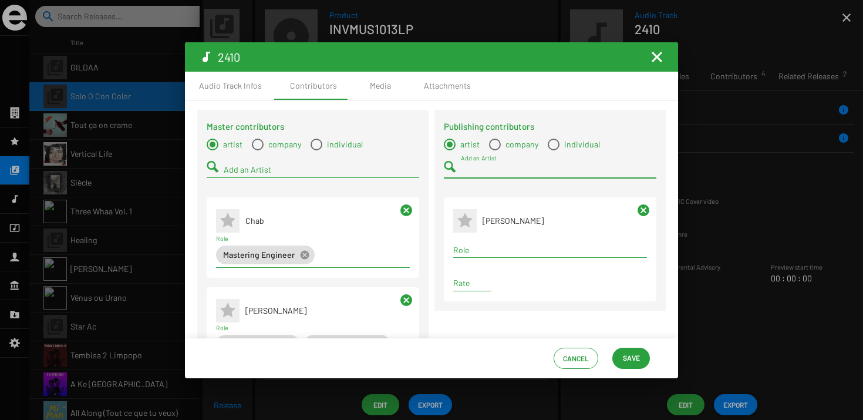
click at [494, 173] on input "Add an Artist" at bounding box center [558, 169] width 195 height 9
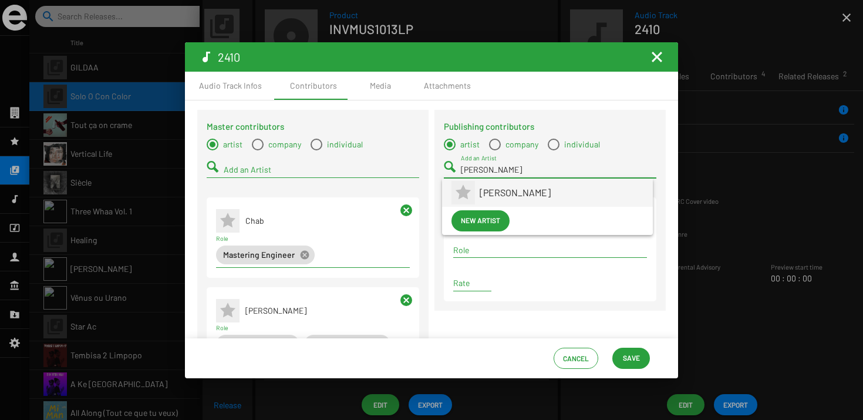
type input "barba"
click at [522, 197] on span "Barbara Piperno" at bounding box center [561, 192] width 164 height 28
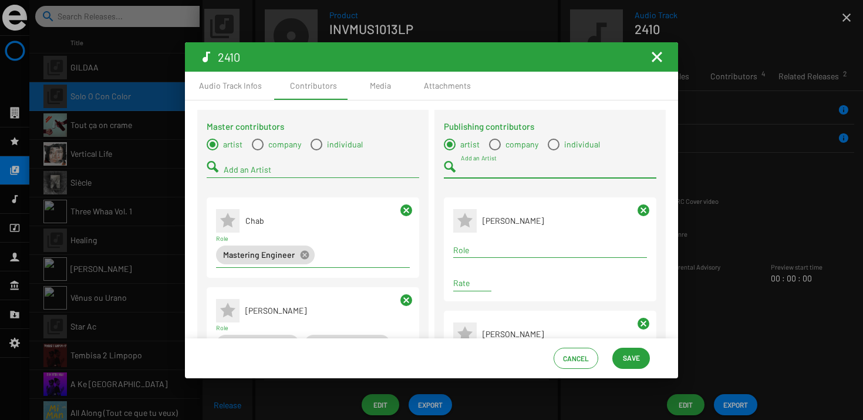
click at [494, 138] on mat-radio-button "company" at bounding box center [513, 144] width 49 height 12
click at [494, 164] on div "Add an Artist" at bounding box center [558, 166] width 195 height 23
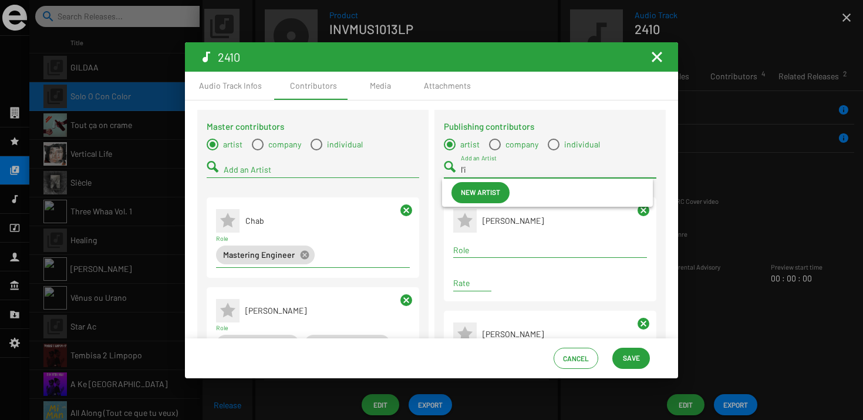
type input "l'i"
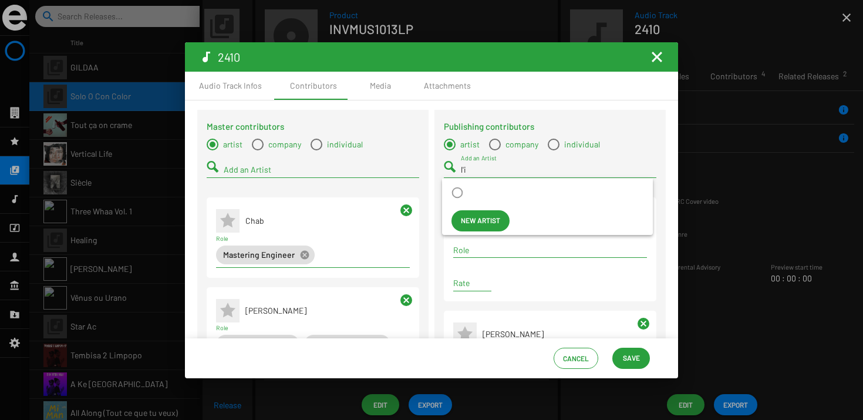
click at [485, 139] on mat-radio-group "artist company individual" at bounding box center [550, 144] width 212 height 12
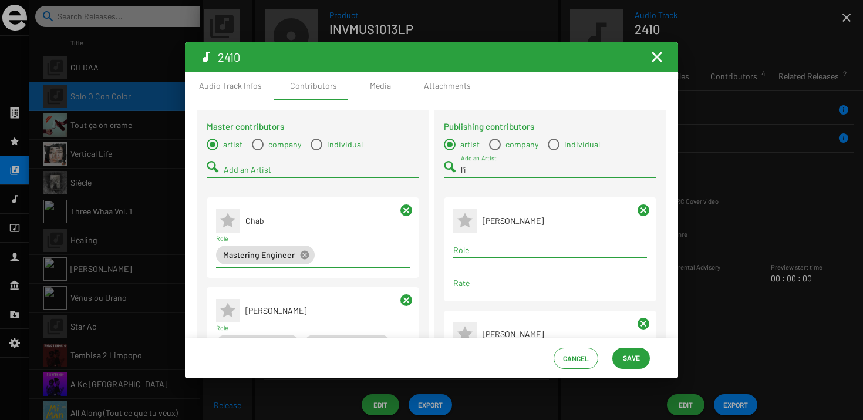
click at [489, 140] on span "Select a type" at bounding box center [495, 144] width 12 height 12
click at [494, 150] on input "company" at bounding box center [494, 150] width 1 height 1
radio input "true"
click at [487, 165] on div "l'i Add a Company" at bounding box center [558, 166] width 195 height 23
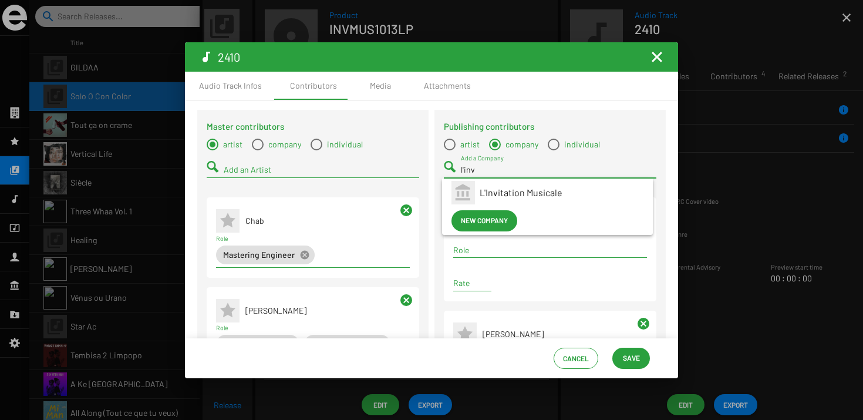
type input "l'inv"
click at [500, 194] on span "L'Invitation Musicale" at bounding box center [561, 192] width 164 height 28
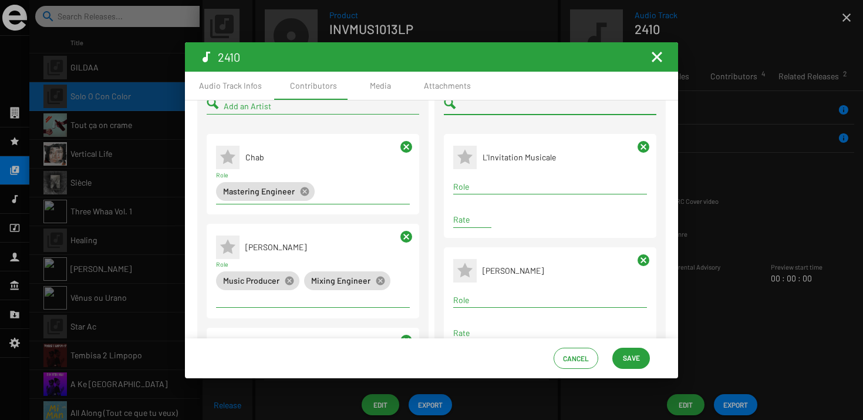
scroll to position [66, 0]
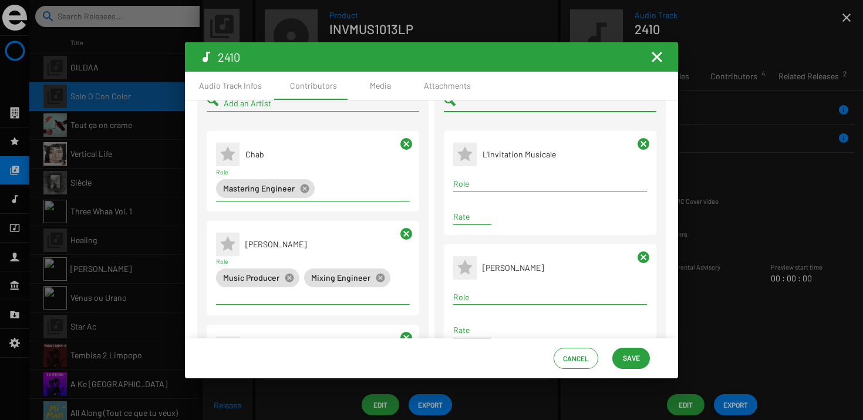
click at [498, 178] on div "Term selection" at bounding box center [550, 184] width 198 height 14
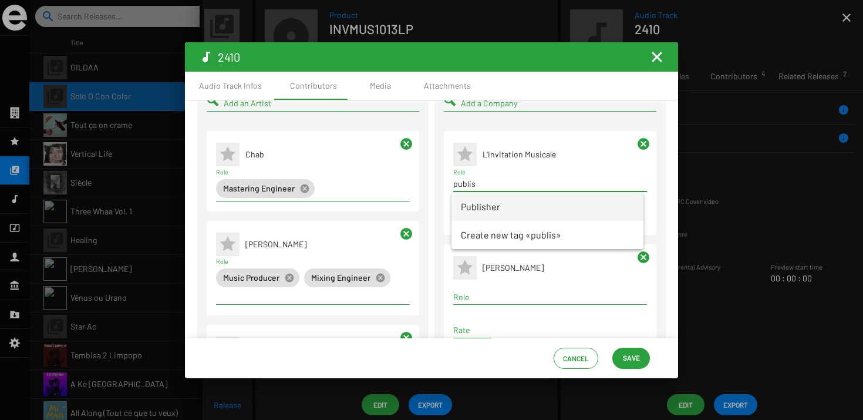
type input "publis"
click at [513, 212] on span "Publisher" at bounding box center [547, 206] width 173 height 28
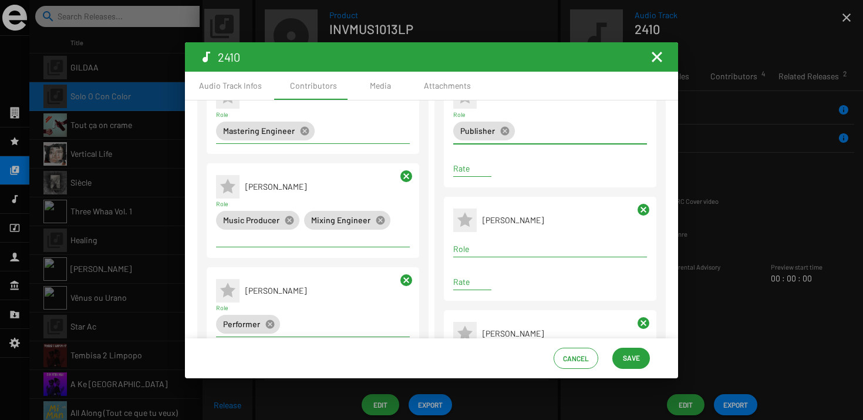
scroll to position [124, 0]
click at [499, 245] on input "Role" at bounding box center [550, 248] width 194 height 9
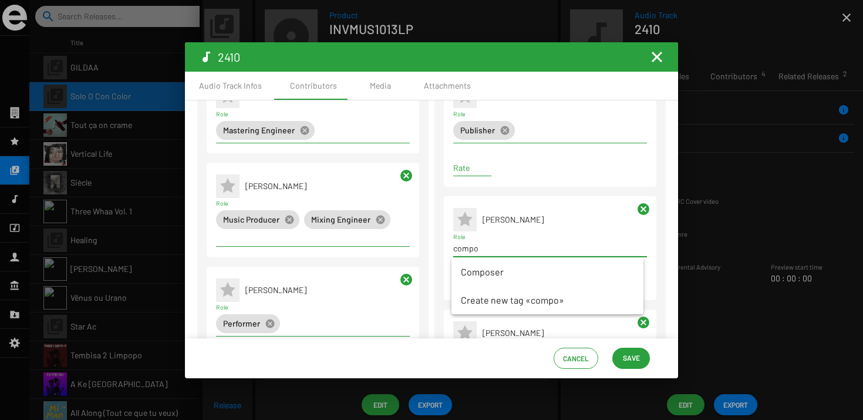
type input "compo"
click at [515, 273] on span "Composer" at bounding box center [547, 272] width 173 height 28
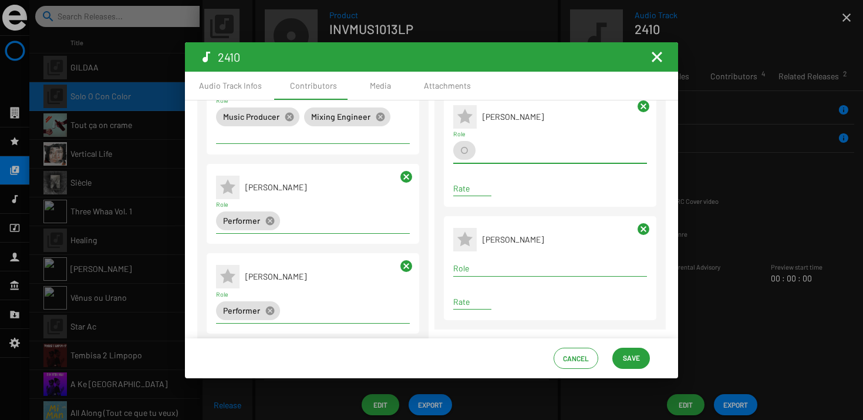
scroll to position [230, 0]
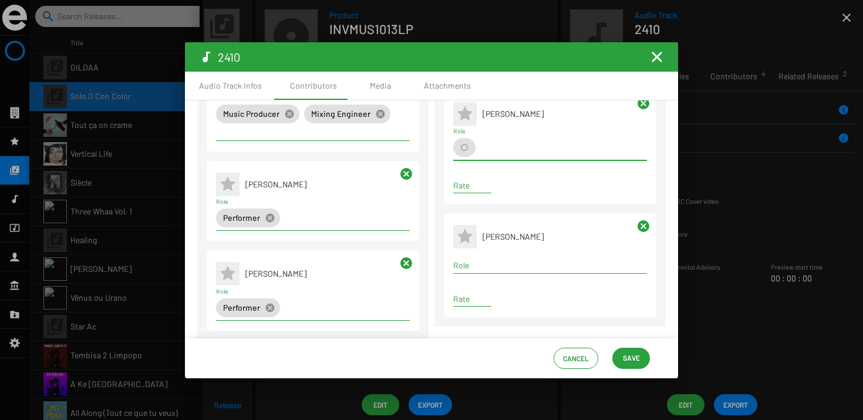
click at [490, 268] on input "Role" at bounding box center [550, 265] width 194 height 9
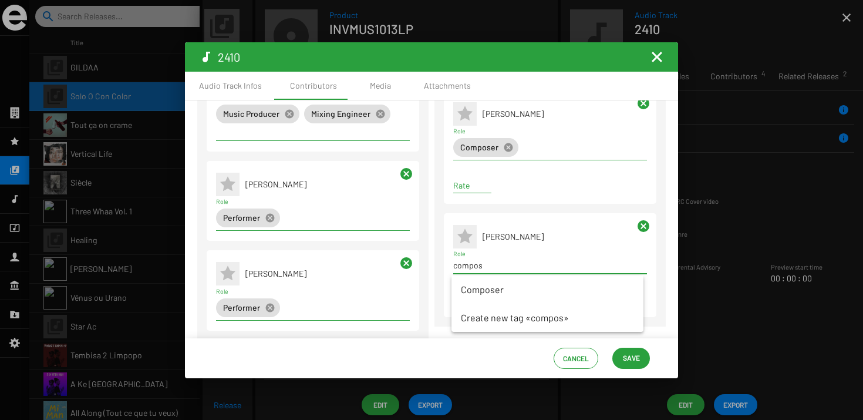
type input "compos"
click at [507, 286] on span "Composer" at bounding box center [547, 289] width 173 height 28
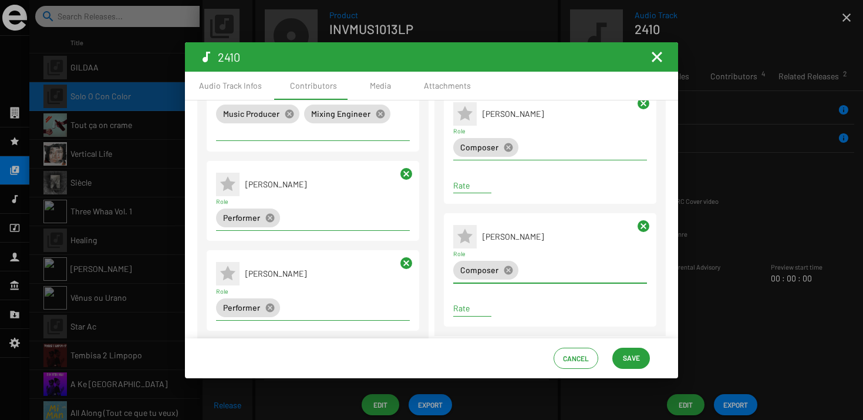
click at [546, 218] on app-contributor-paragraph "Publishing contributor * Pedro Barrios Composer cancel Role Rate cancel" at bounding box center [550, 269] width 212 height 113
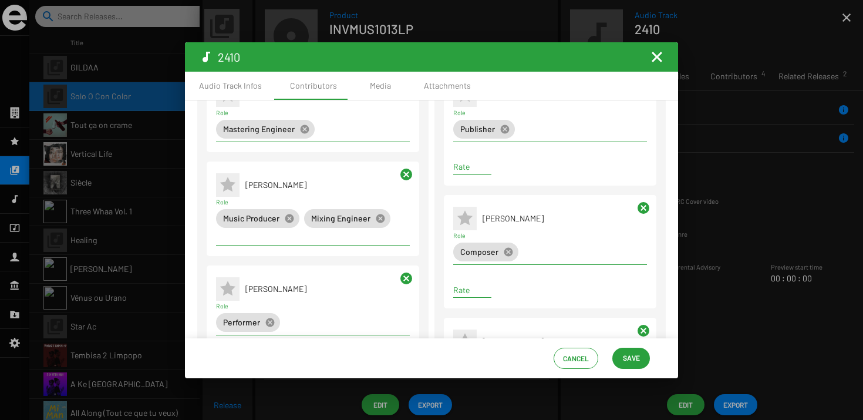
scroll to position [0, 0]
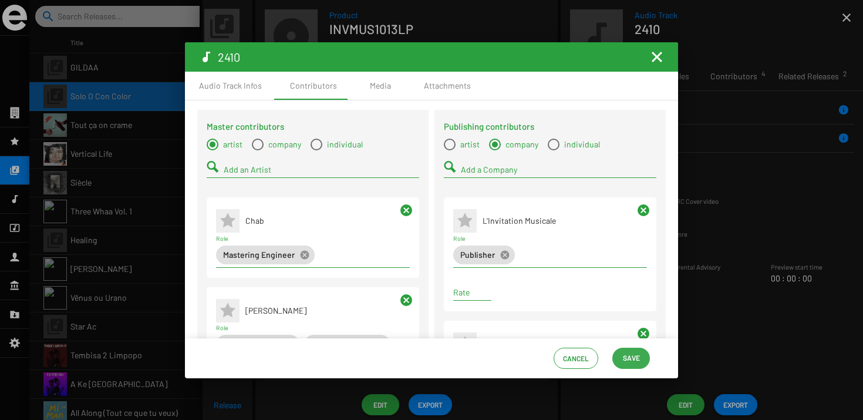
click at [627, 359] on span "Save" at bounding box center [631, 357] width 17 height 21
click at [650, 60] on mat-icon "Fermer la fenêtre" at bounding box center [657, 57] width 14 height 14
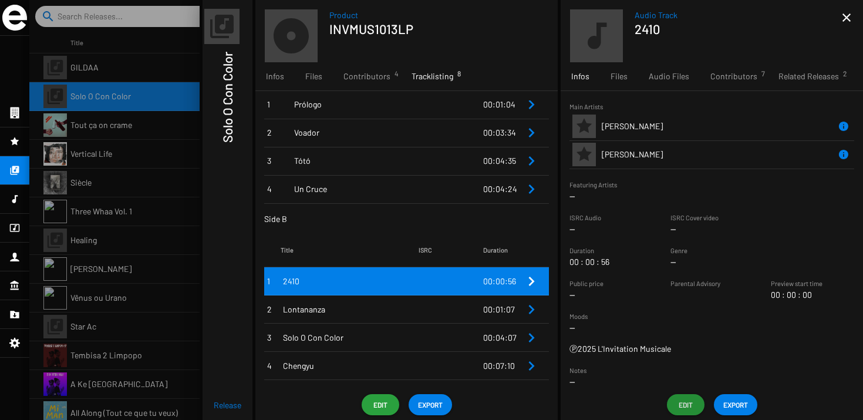
click at [356, 313] on span "Lontananza" at bounding box center [351, 309] width 136 height 12
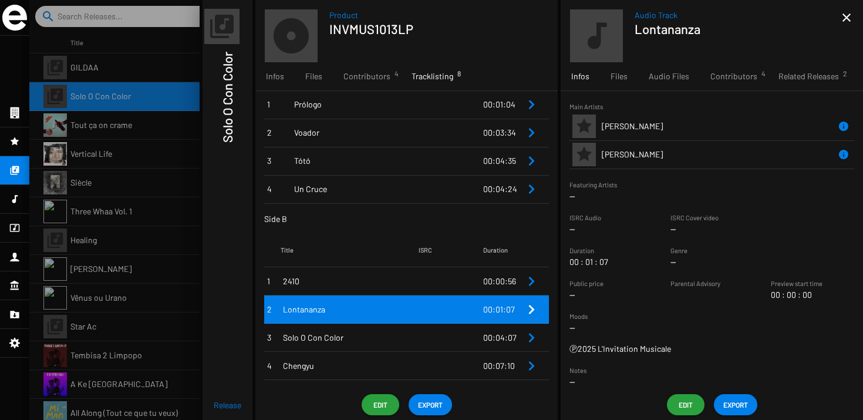
click at [683, 404] on span "Edit" at bounding box center [685, 404] width 19 height 21
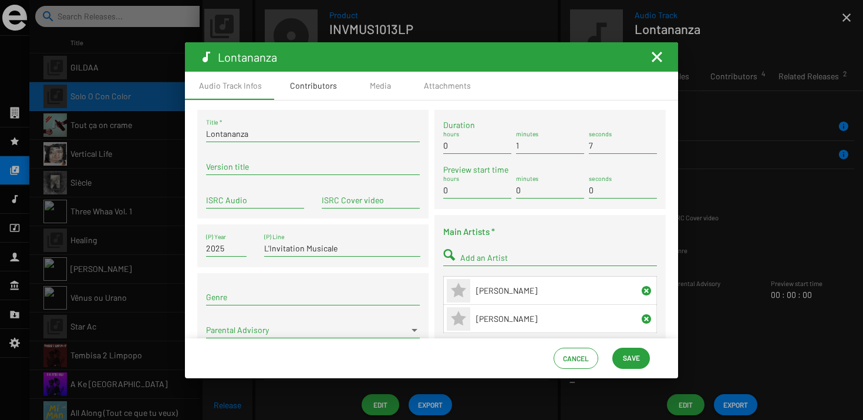
click at [331, 83] on div "Contributors" at bounding box center [313, 86] width 47 height 12
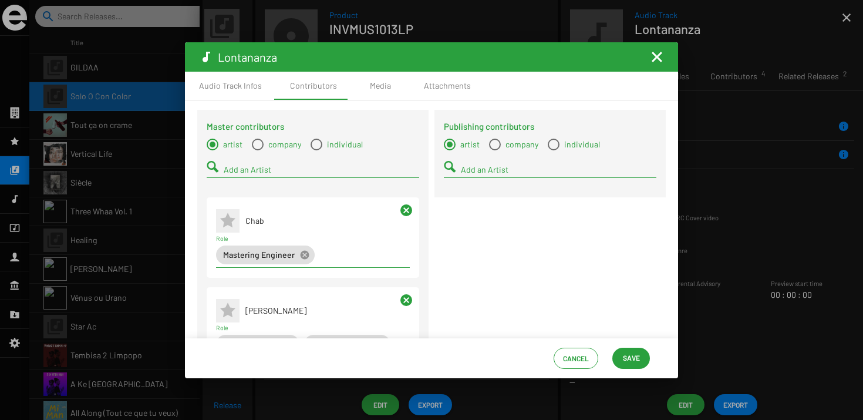
click at [486, 184] on div "Add an Artist" at bounding box center [550, 171] width 212 height 33
click at [486, 164] on div "Add an Artist" at bounding box center [558, 166] width 195 height 23
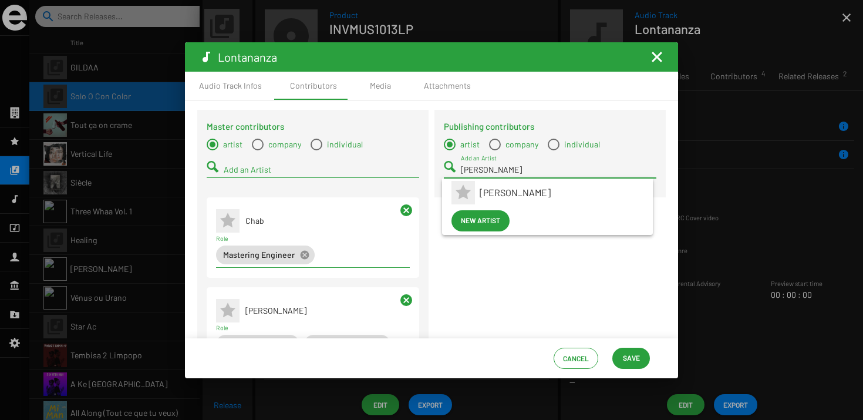
type input "pedro"
click at [501, 190] on span "Pedro Barrios" at bounding box center [561, 192] width 164 height 28
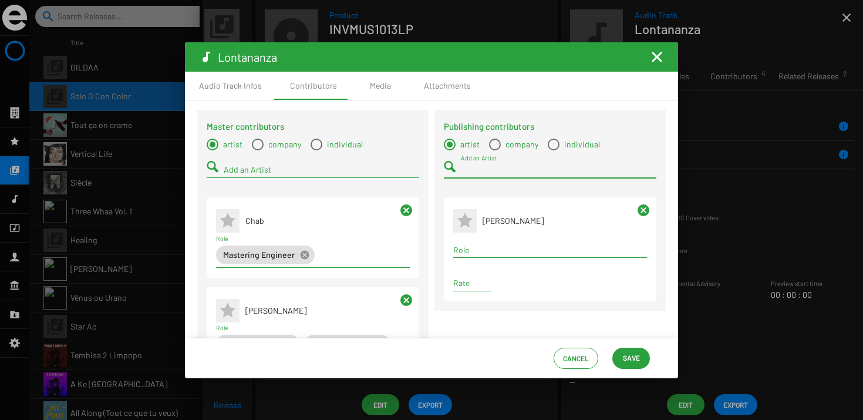
type input "a"
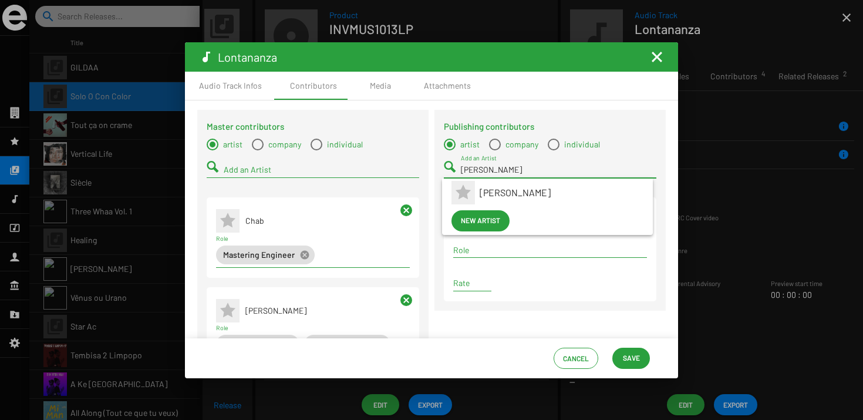
type input "barba"
click at [511, 196] on span "Barbara Piperno" at bounding box center [561, 192] width 164 height 28
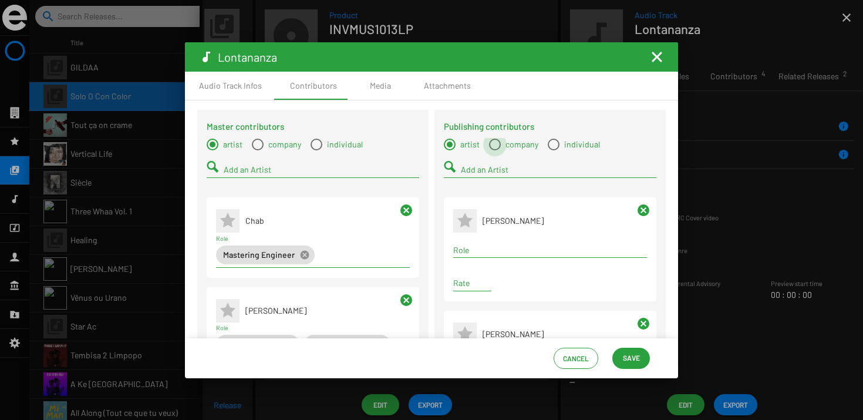
click at [501, 146] on span "company" at bounding box center [520, 144] width 38 height 12
click at [495, 150] on input "company" at bounding box center [494, 150] width 1 height 1
radio input "true"
click at [500, 169] on input "Add a Company" at bounding box center [558, 169] width 195 height 9
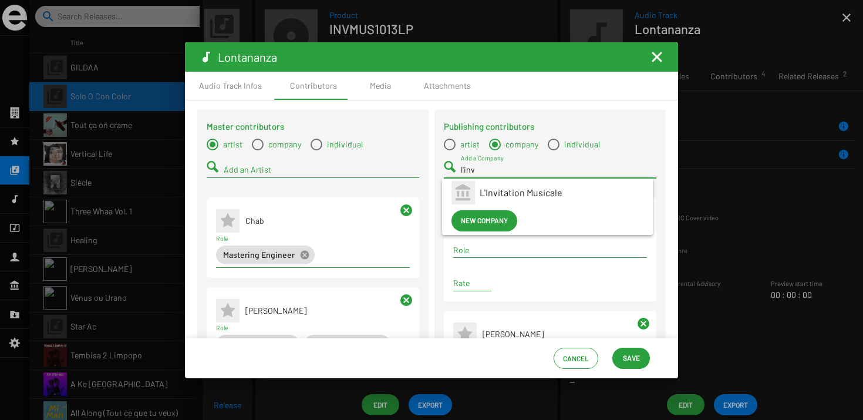
type input "l'inv"
click at [511, 189] on span "L'Invitation Musicale" at bounding box center [561, 192] width 164 height 28
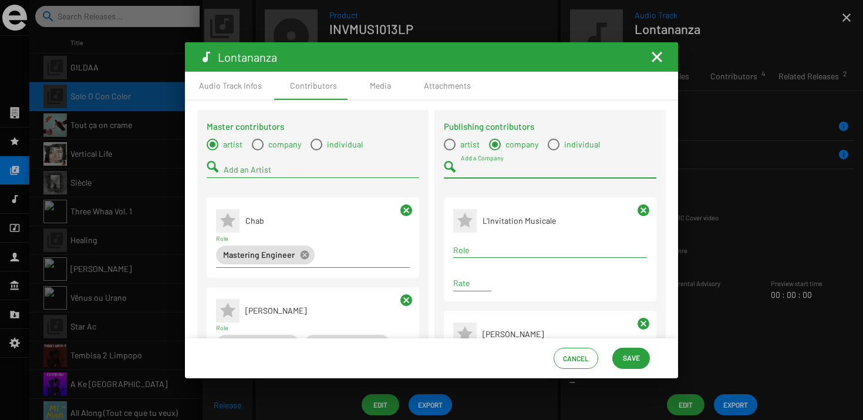
scroll to position [30, 0]
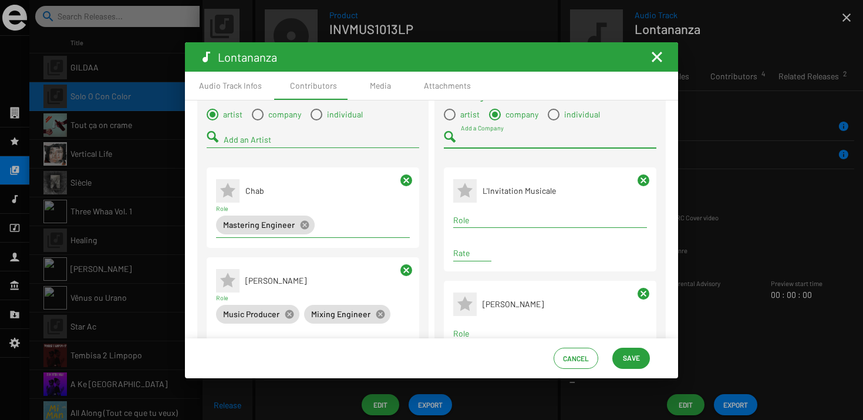
click at [489, 225] on div "Term selection" at bounding box center [550, 220] width 198 height 14
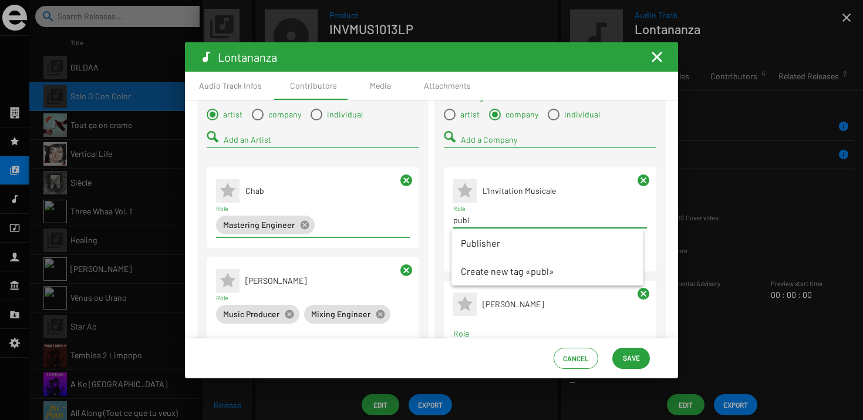
type input "publ"
click at [497, 245] on span "Publisher" at bounding box center [547, 243] width 173 height 28
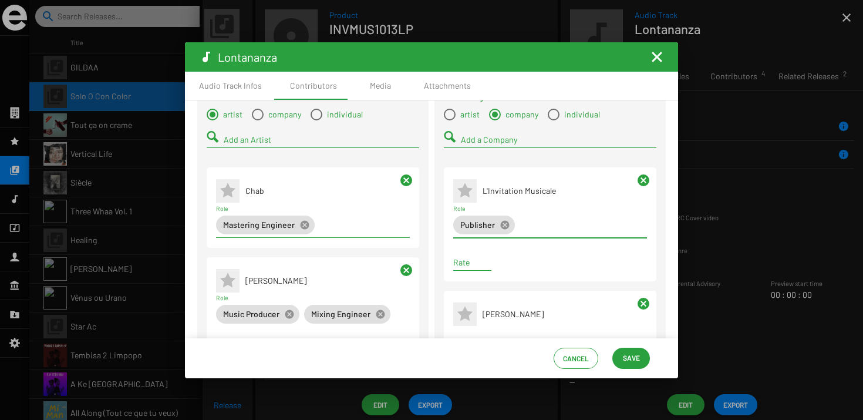
scroll to position [117, 0]
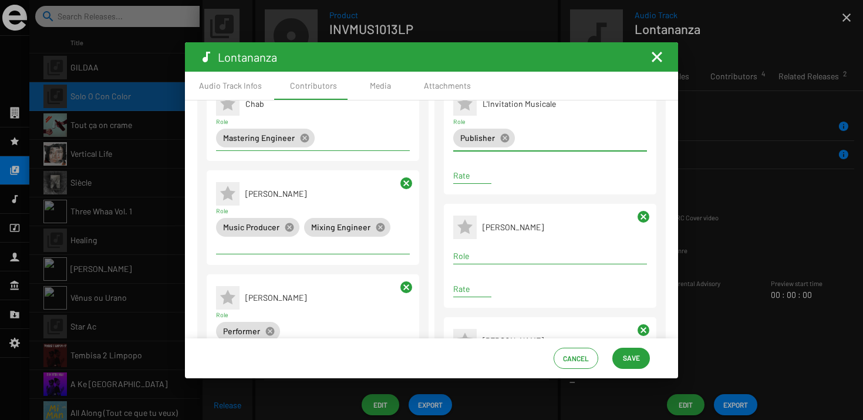
click at [491, 257] on input "Role" at bounding box center [550, 255] width 194 height 9
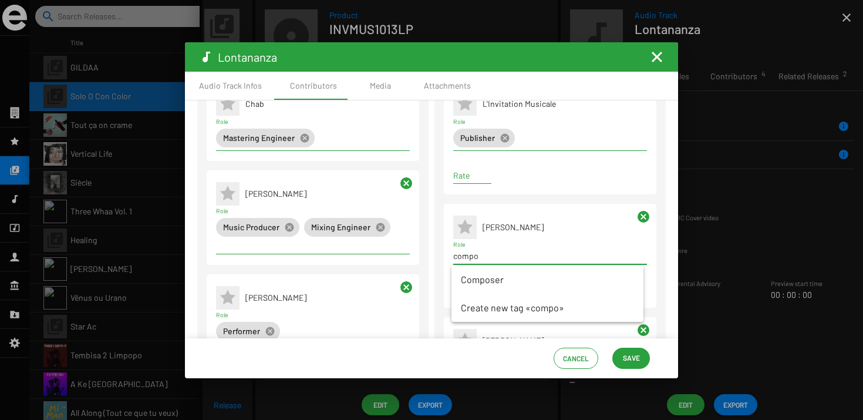
type input "compo"
click at [494, 278] on span "Composer" at bounding box center [547, 279] width 173 height 28
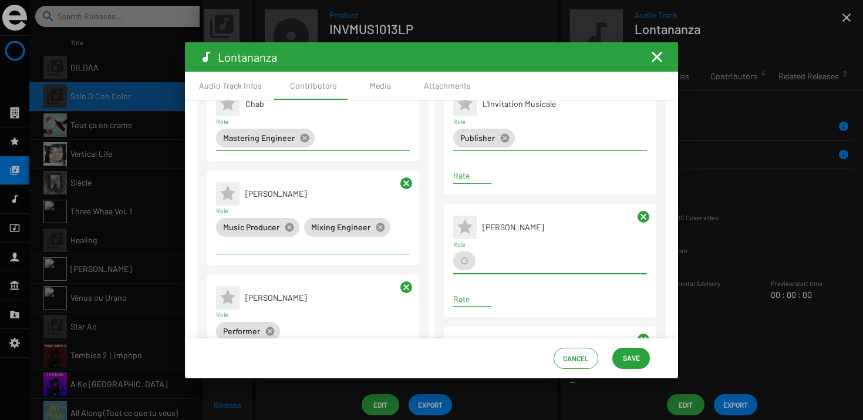
scroll to position [249, 0]
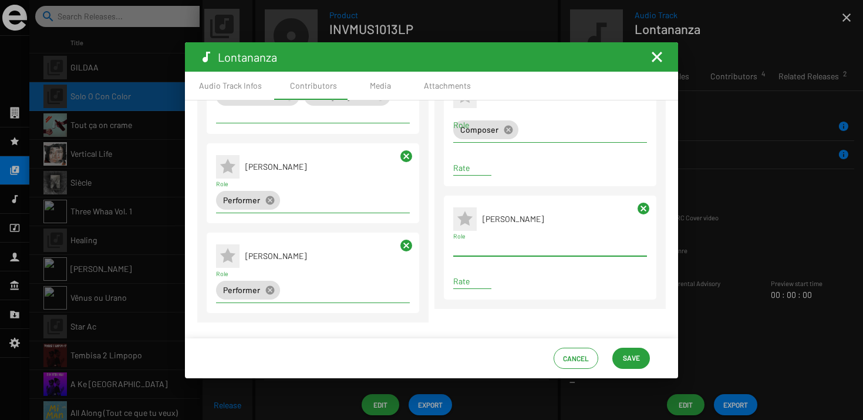
click at [487, 241] on div "Term selection" at bounding box center [550, 248] width 198 height 14
type input "o"
type input "compo"
click at [502, 255] on div "compo Role" at bounding box center [550, 244] width 194 height 23
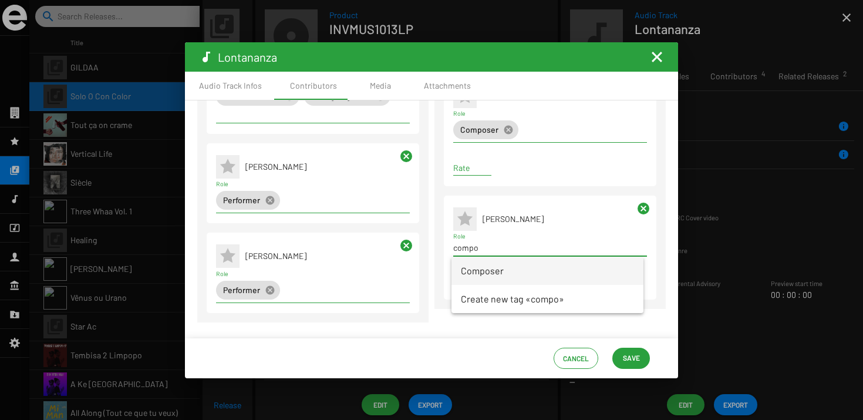
click at [502, 262] on span "Composer" at bounding box center [547, 270] width 173 height 28
click at [623, 354] on span "Save" at bounding box center [631, 357] width 17 height 21
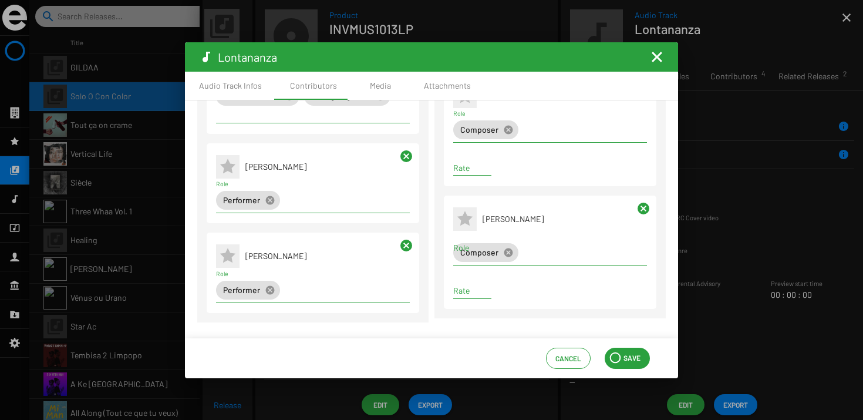
scroll to position [0, 0]
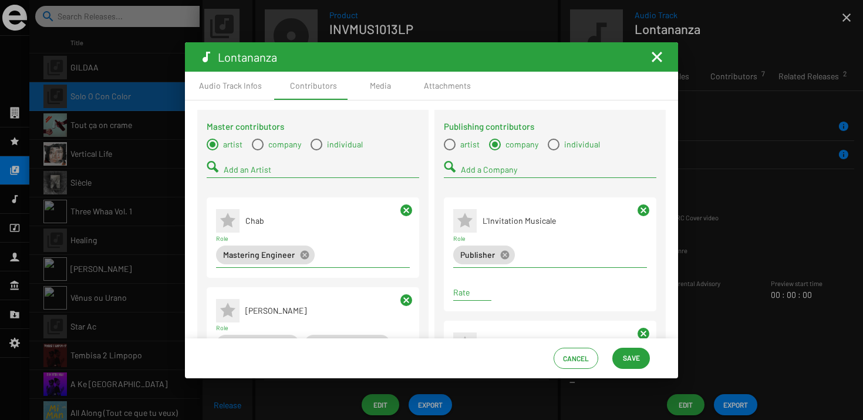
click at [636, 354] on span "Save" at bounding box center [631, 357] width 17 height 21
click at [657, 65] on mat-toolbar "Lontananza" at bounding box center [431, 56] width 493 height 29
click at [656, 59] on mat-icon "Fermer la fenêtre" at bounding box center [657, 57] width 14 height 14
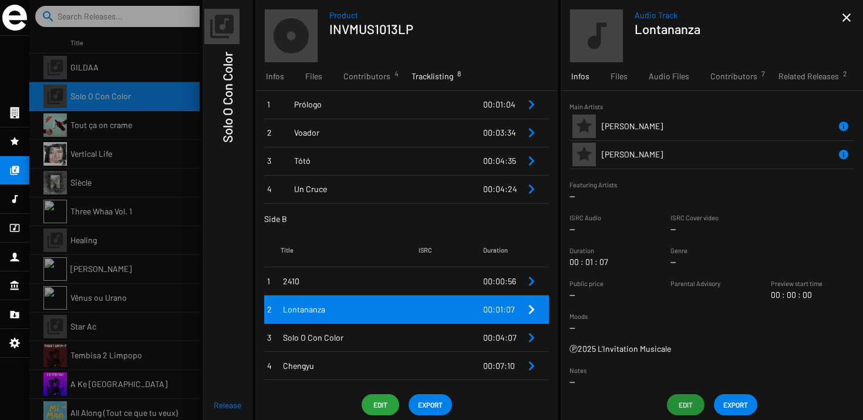
click at [410, 330] on td "Solo O Con Color" at bounding box center [350, 337] width 138 height 28
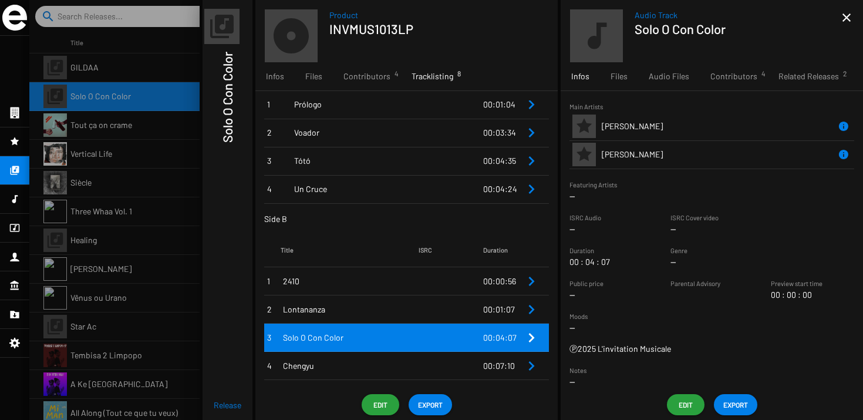
click at [674, 401] on button "Edit" at bounding box center [686, 404] width 38 height 21
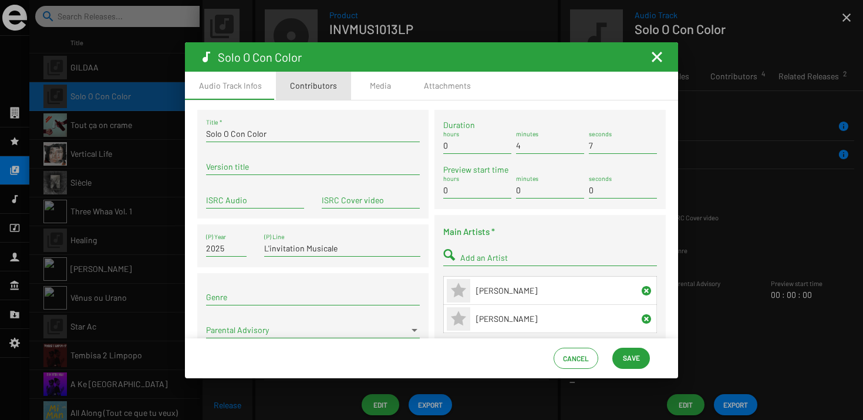
click at [332, 82] on div "Contributors" at bounding box center [313, 86] width 47 height 12
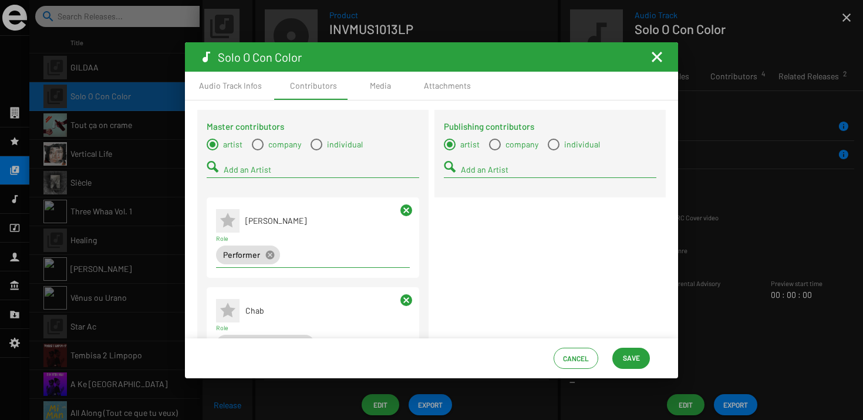
click at [498, 161] on div "Add an Artist" at bounding box center [558, 166] width 195 height 23
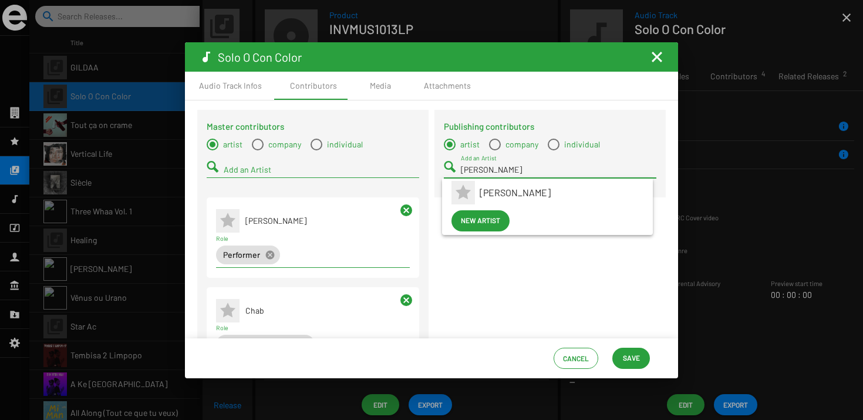
type input "pedro"
click at [499, 190] on span "Pedro Barrios" at bounding box center [561, 192] width 164 height 28
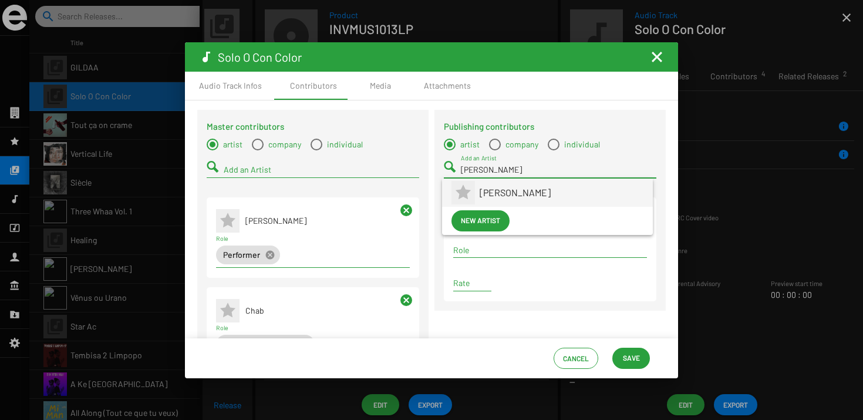
type input "barba"
click at [493, 190] on span "Barbara Piperno" at bounding box center [561, 192] width 164 height 28
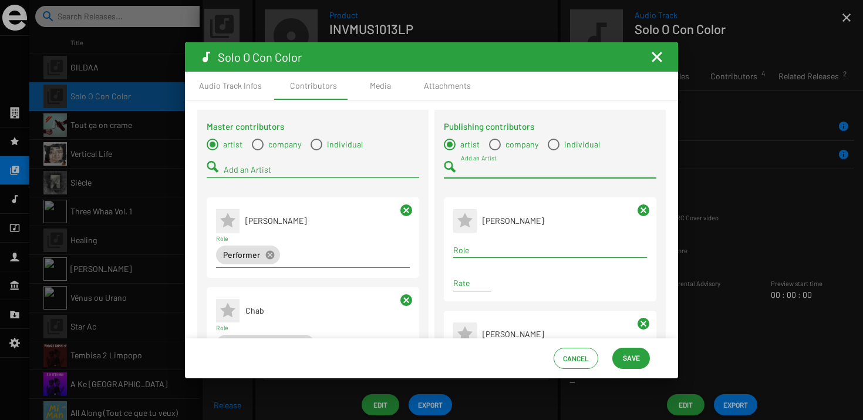
click at [501, 147] on span "company" at bounding box center [520, 144] width 38 height 12
click at [495, 150] on input "company" at bounding box center [494, 150] width 1 height 1
radio input "true"
click at [497, 161] on div "Add a Company" at bounding box center [558, 166] width 195 height 23
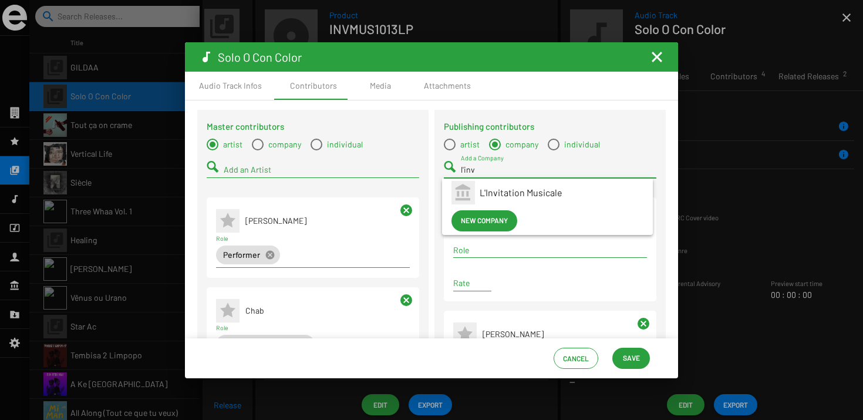
type input "l'inv"
click at [498, 189] on span "L'Invitation Musicale" at bounding box center [561, 192] width 164 height 28
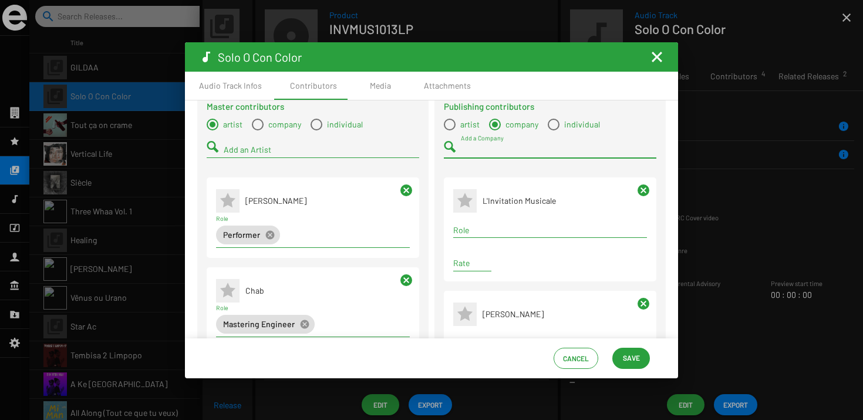
scroll to position [21, 0]
click at [485, 228] on input "Role" at bounding box center [550, 229] width 194 height 9
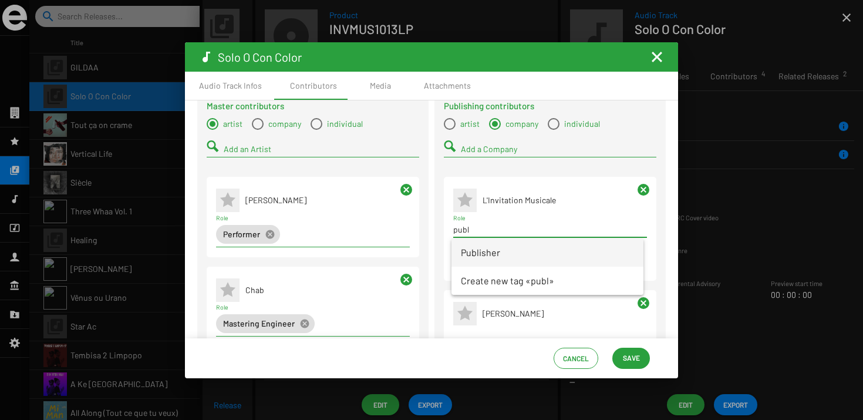
type input "publ"
click at [477, 259] on span "Publisher" at bounding box center [547, 252] width 173 height 28
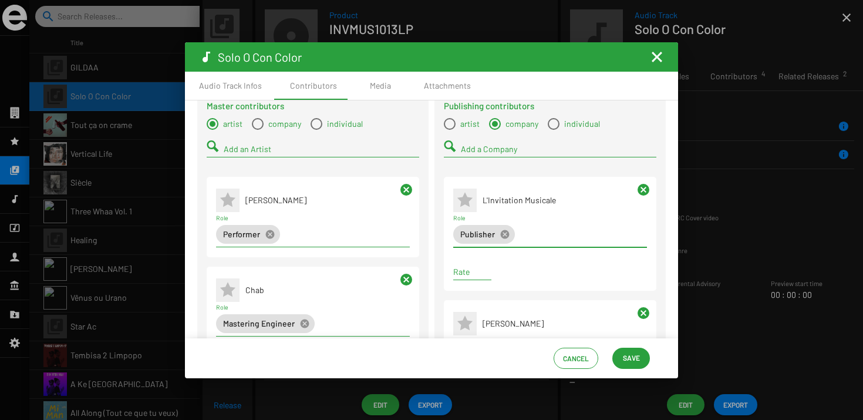
scroll to position [87, 0]
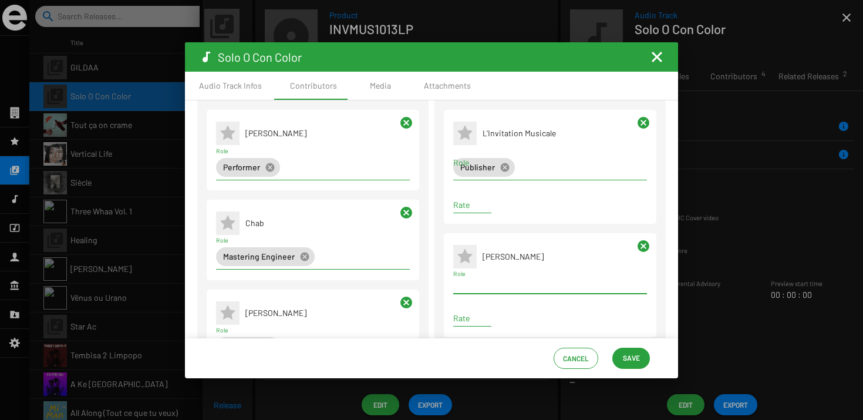
click at [478, 287] on input "Role" at bounding box center [550, 285] width 194 height 9
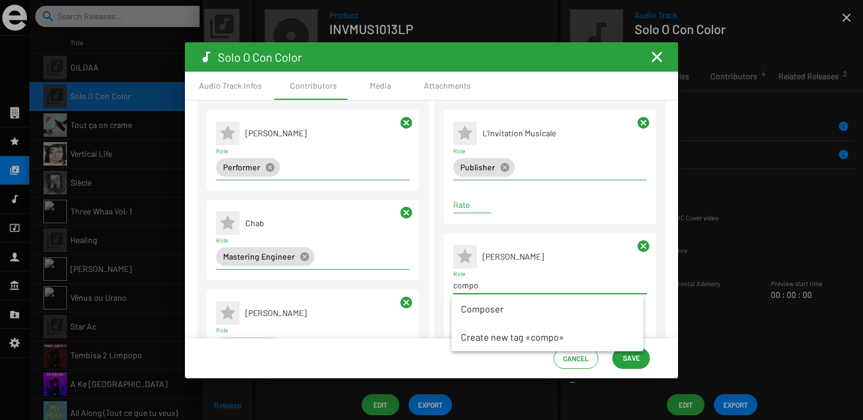
type input "compo"
click at [488, 296] on span "Composer" at bounding box center [547, 309] width 173 height 28
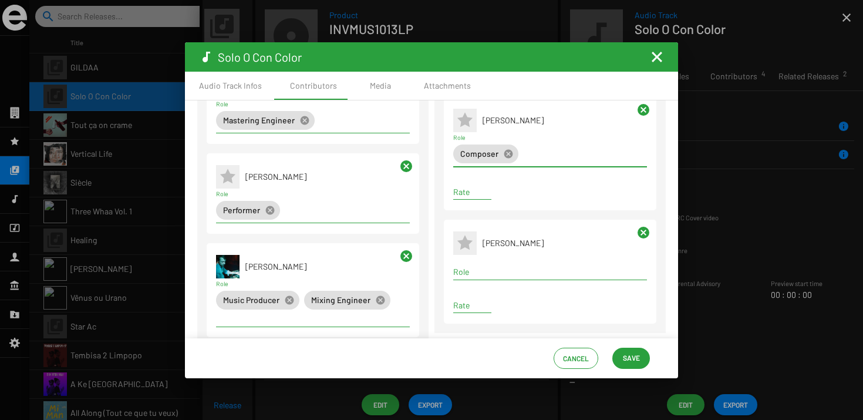
scroll to position [249, 0]
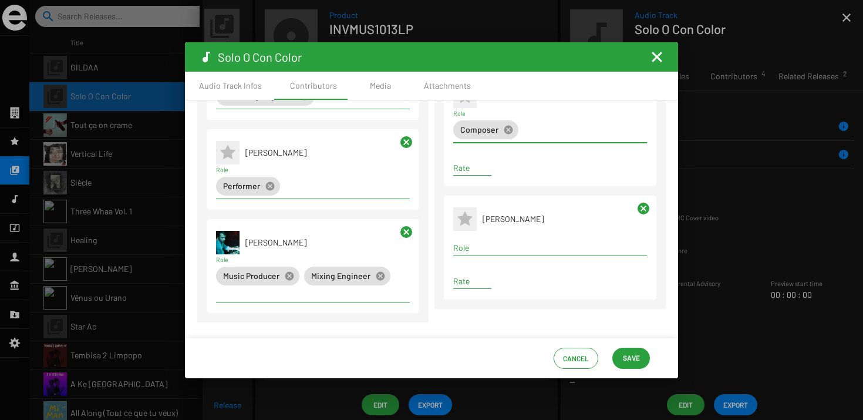
click at [479, 245] on input "Role" at bounding box center [550, 247] width 194 height 9
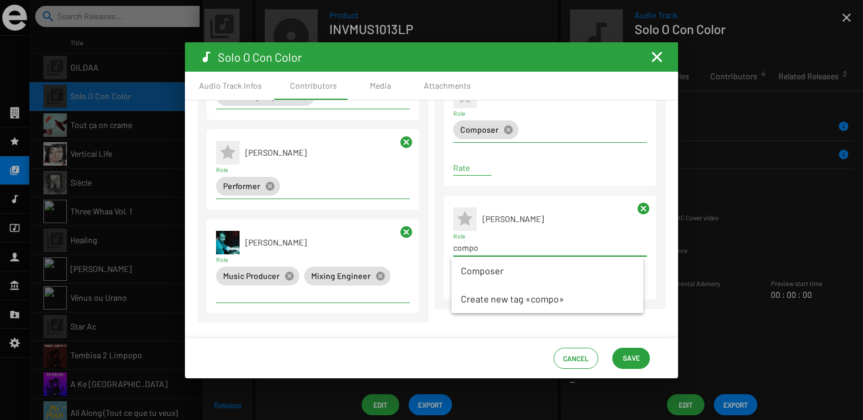
type input "compo"
click at [492, 259] on span "Composer" at bounding box center [547, 270] width 173 height 28
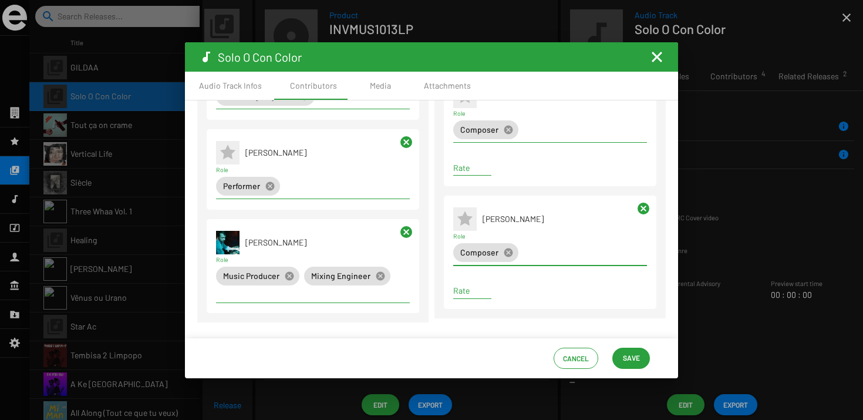
click at [621, 362] on span "Save" at bounding box center [630, 357] width 19 height 21
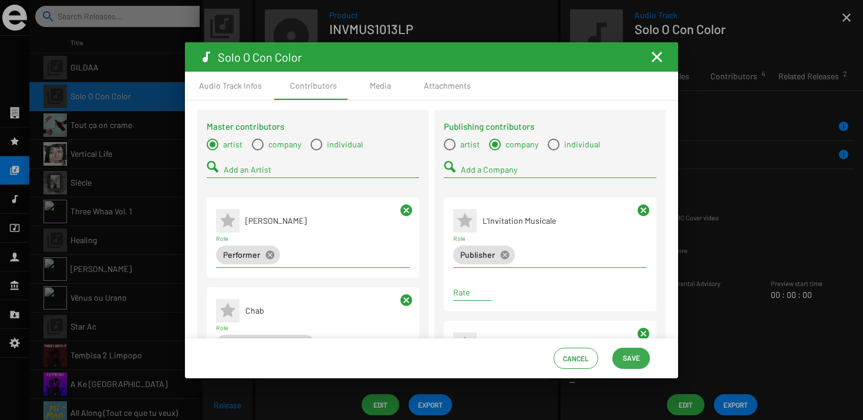
click at [626, 361] on span "Save" at bounding box center [631, 357] width 17 height 21
click at [653, 53] on mat-icon "Fermer la fenêtre" at bounding box center [657, 57] width 14 height 14
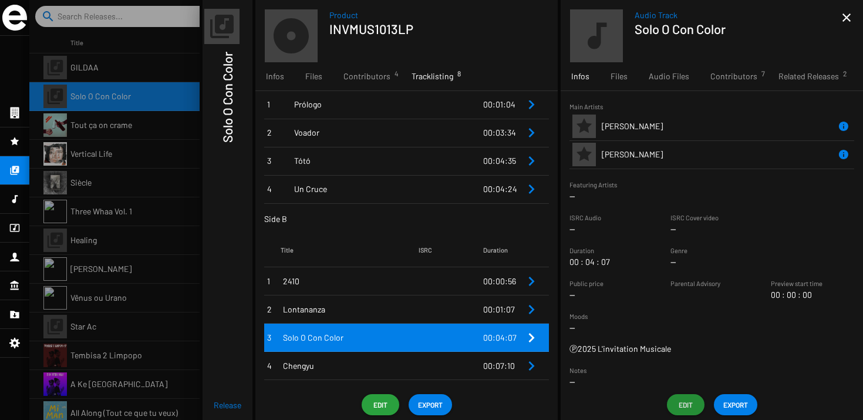
click at [387, 371] on td "Chengyu" at bounding box center [350, 366] width 138 height 28
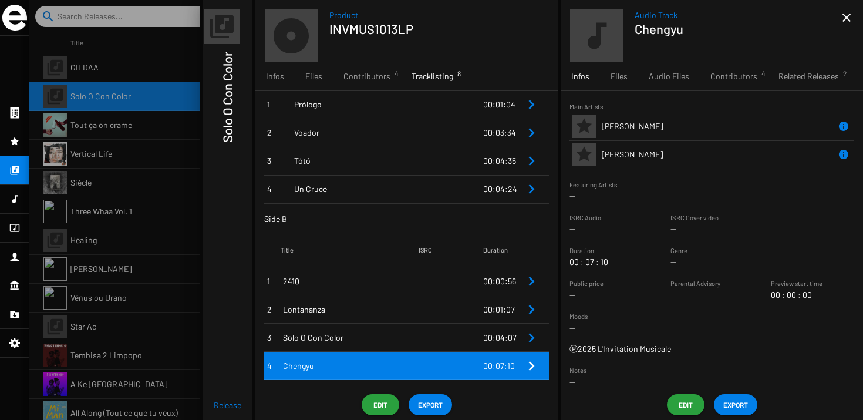
click at [684, 404] on span "Edit" at bounding box center [685, 404] width 19 height 21
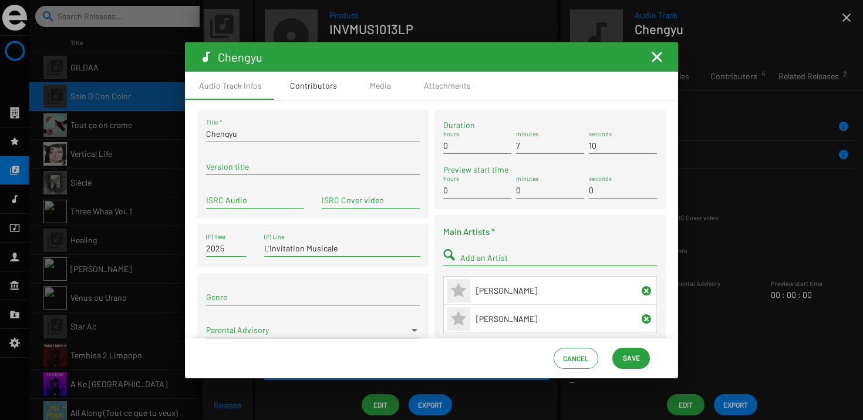
click at [330, 86] on div "Contributors" at bounding box center [313, 86] width 47 height 12
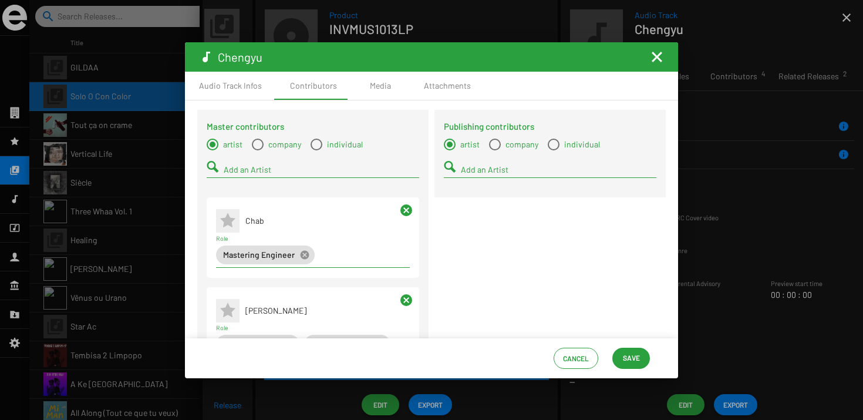
click at [509, 176] on div "Add an Artist" at bounding box center [558, 166] width 195 height 23
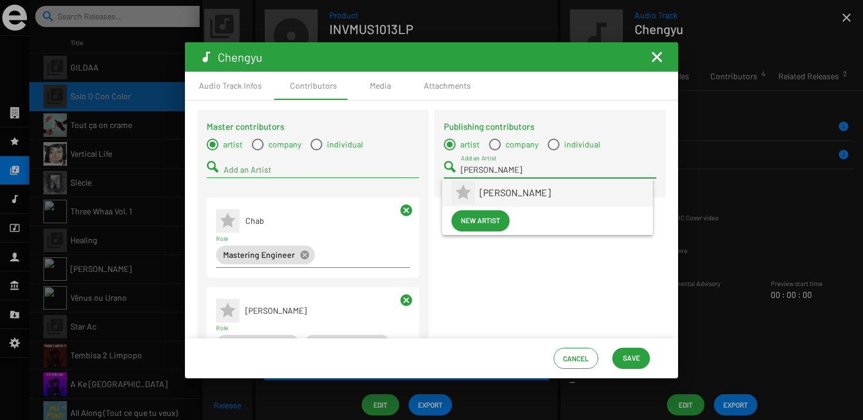
type input "pedro"
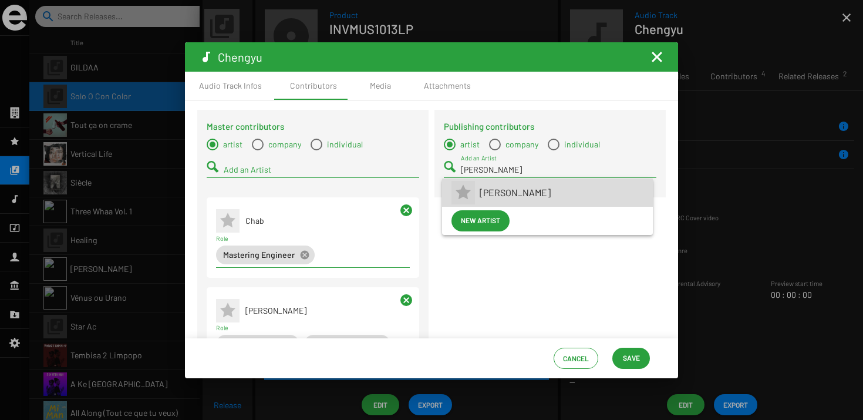
click at [506, 198] on span "Pedro Barrios" at bounding box center [561, 192] width 164 height 28
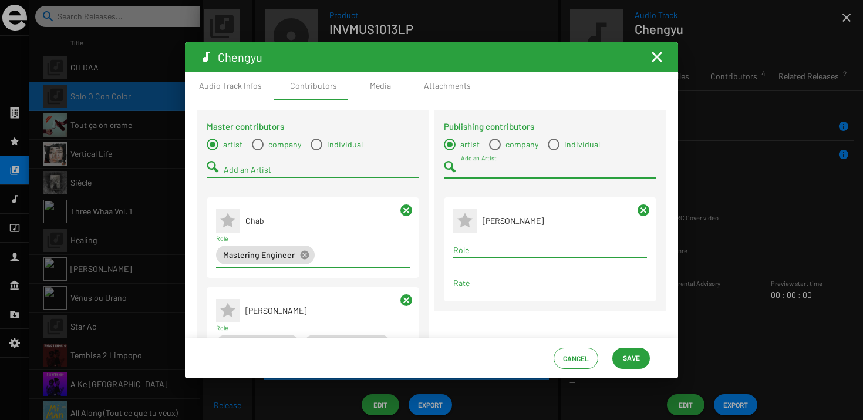
type input "a"
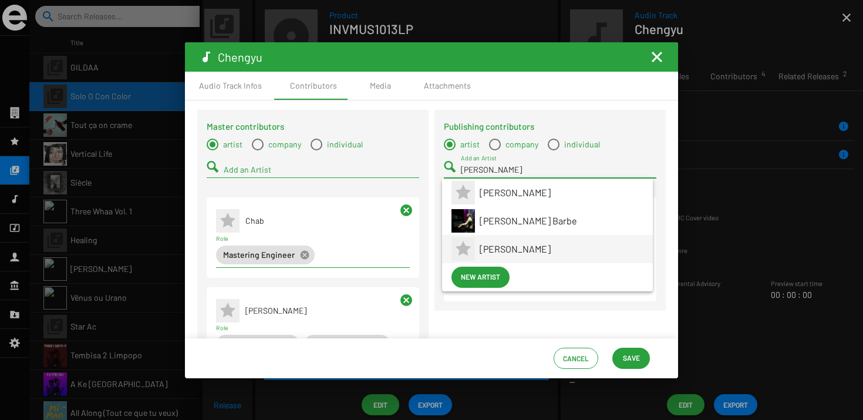
type input "barb"
click at [522, 242] on span "Barbara Piperno" at bounding box center [561, 249] width 164 height 28
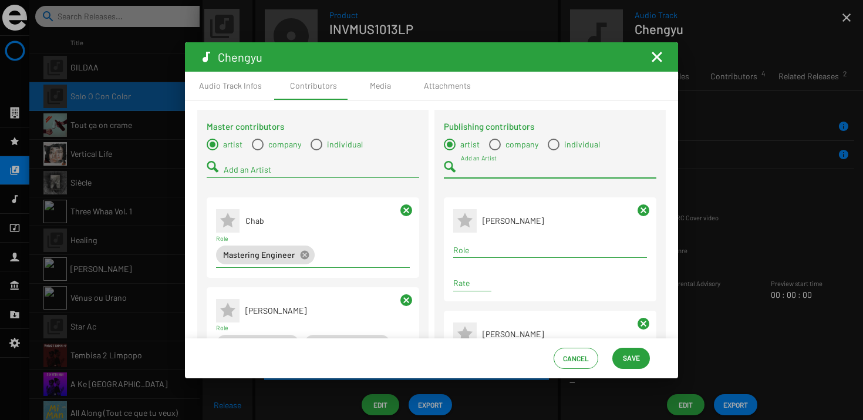
click at [506, 157] on div "Add an Artist" at bounding box center [558, 166] width 195 height 23
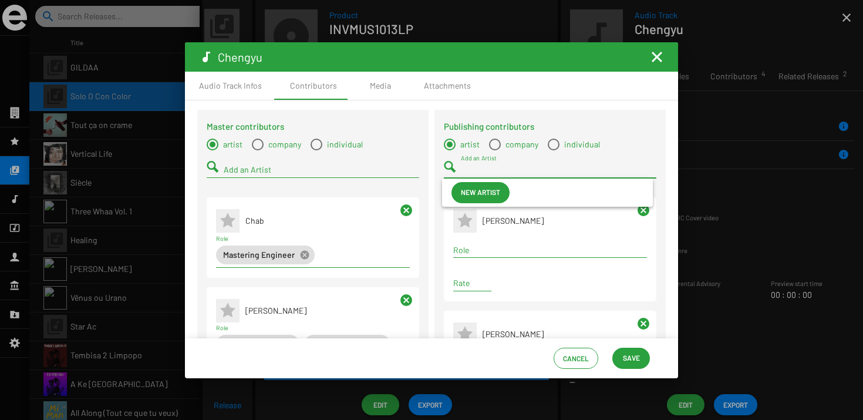
click at [506, 146] on span "company" at bounding box center [520, 144] width 38 height 12
click at [495, 150] on input "company" at bounding box center [494, 150] width 1 height 1
radio input "true"
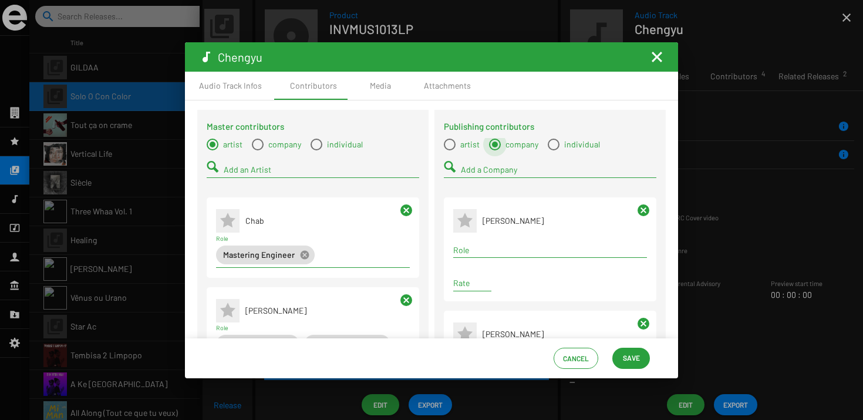
click at [506, 165] on input "Add a Company" at bounding box center [558, 169] width 195 height 9
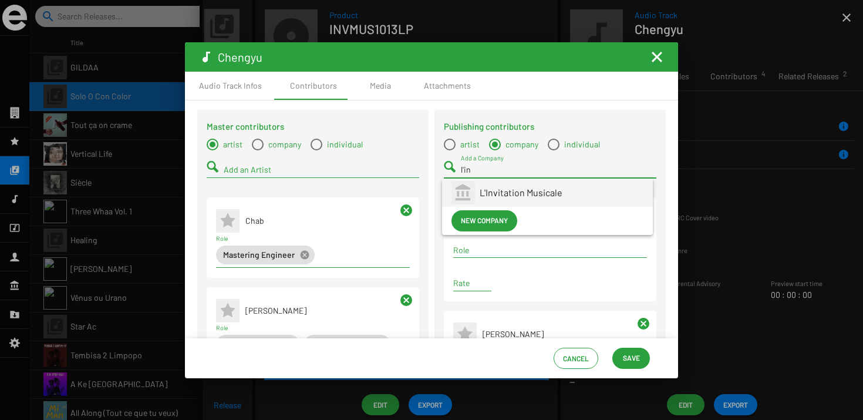
type input "l'in"
click at [499, 194] on span "L'Invitation Musicale" at bounding box center [561, 192] width 164 height 28
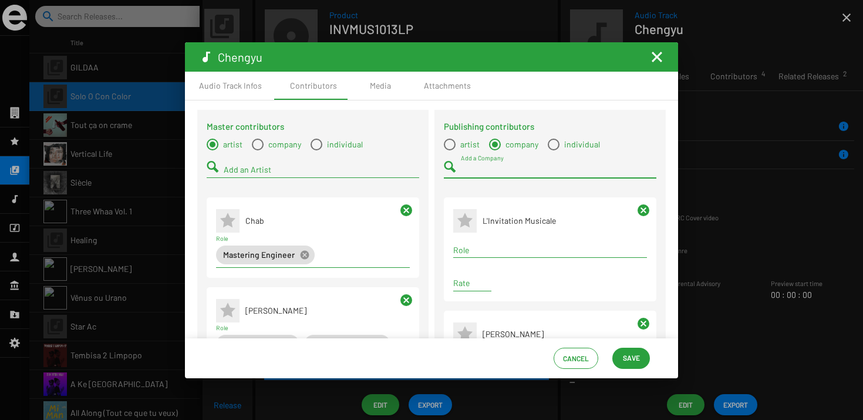
click at [488, 249] on input "Role" at bounding box center [550, 249] width 194 height 9
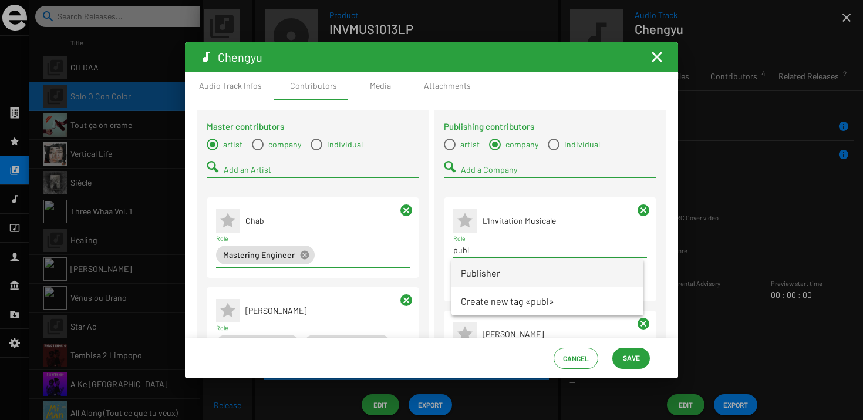
type input "publ"
click at [503, 279] on span "Publisher" at bounding box center [547, 273] width 173 height 28
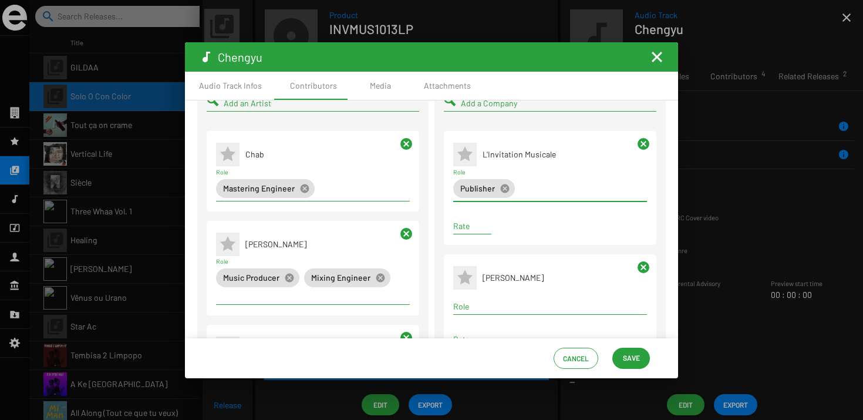
scroll to position [70, 0]
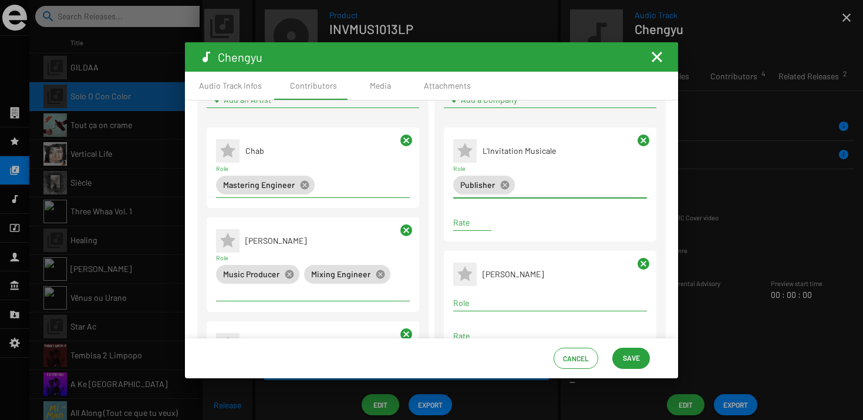
click at [499, 290] on div "Role" at bounding box center [550, 299] width 194 height 23
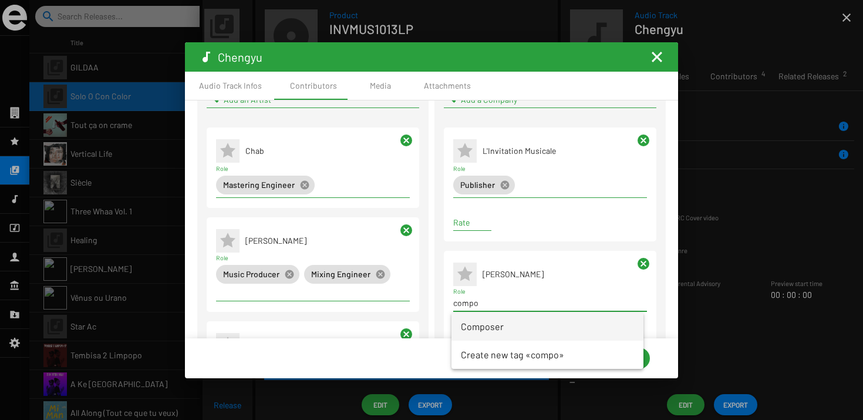
type input "compo"
click at [514, 317] on span "Composer" at bounding box center [547, 326] width 173 height 28
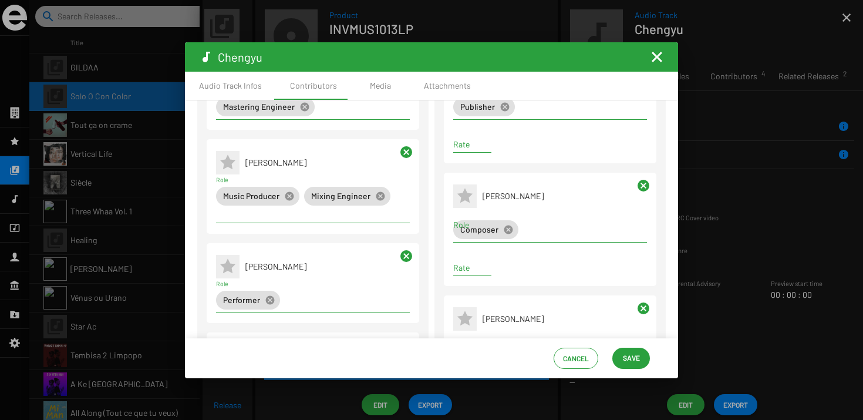
click at [491, 299] on app-contributor-paragraph "Publishing contributor * Pedro Barrios Role Rate cancel" at bounding box center [550, 347] width 212 height 104
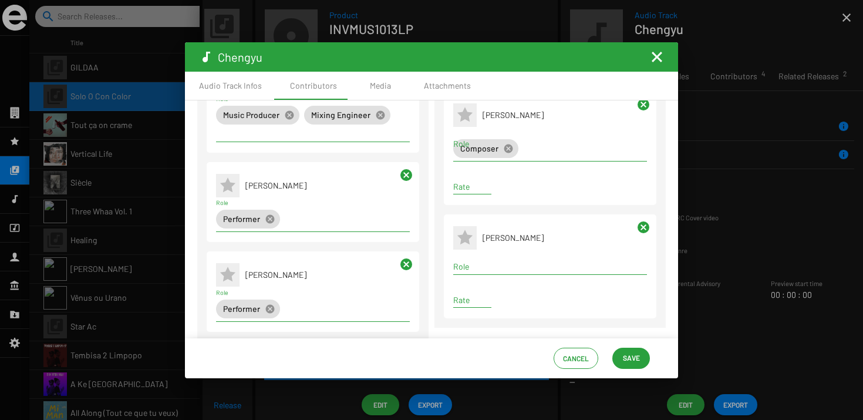
scroll to position [249, 0]
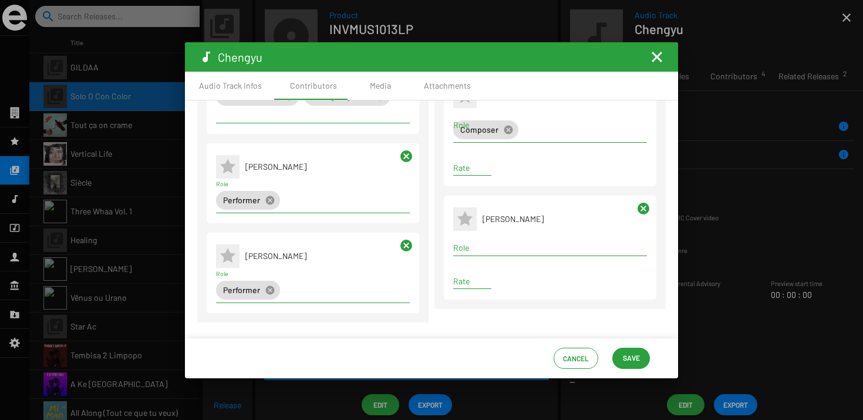
click at [481, 248] on input "Role" at bounding box center [550, 247] width 194 height 9
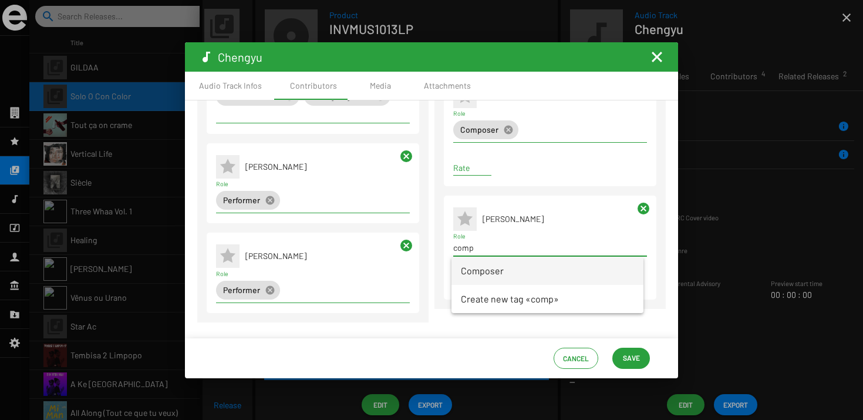
type input "comp"
click at [493, 260] on span "Composer" at bounding box center [547, 270] width 173 height 28
click at [636, 351] on span "Save" at bounding box center [631, 357] width 17 height 21
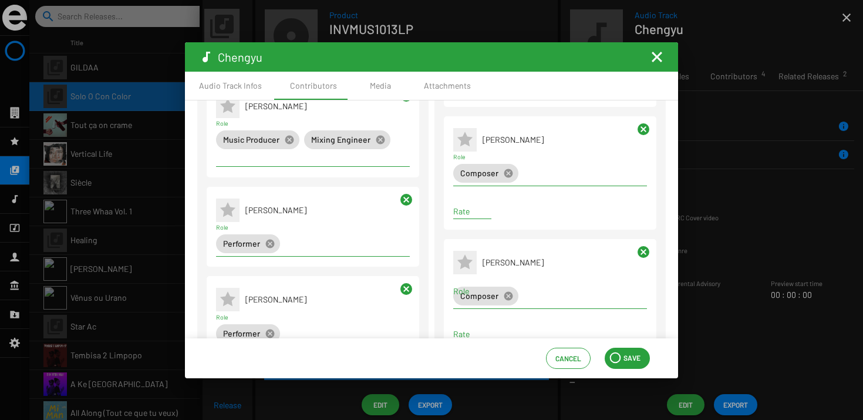
scroll to position [204, 0]
click at [639, 352] on span "Save" at bounding box center [630, 357] width 19 height 21
click at [658, 52] on mat-icon "Fermer la fenêtre" at bounding box center [657, 57] width 14 height 14
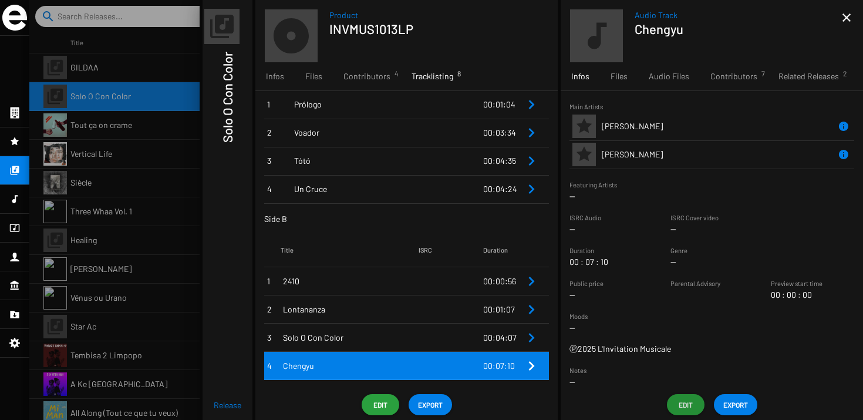
click at [324, 403] on footer "Edit EXPORT" at bounding box center [406, 404] width 302 height 21
click at [243, 344] on app-overview-header "Release Solo O Con Color" at bounding box center [227, 210] width 50 height 420
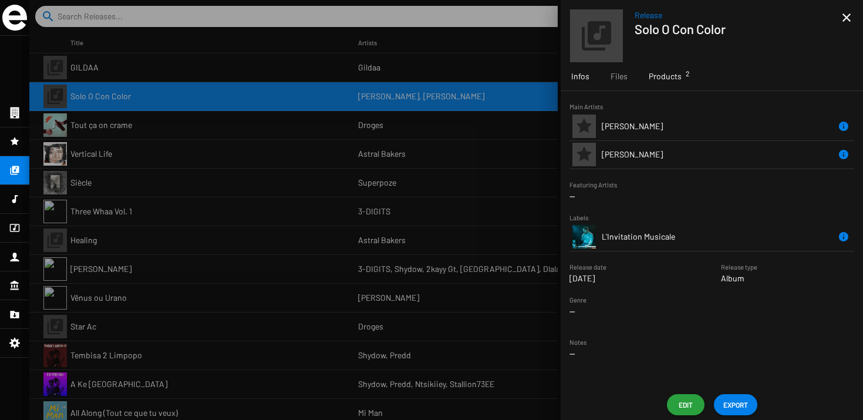
click at [674, 81] on span "Products 2" at bounding box center [664, 76] width 33 height 12
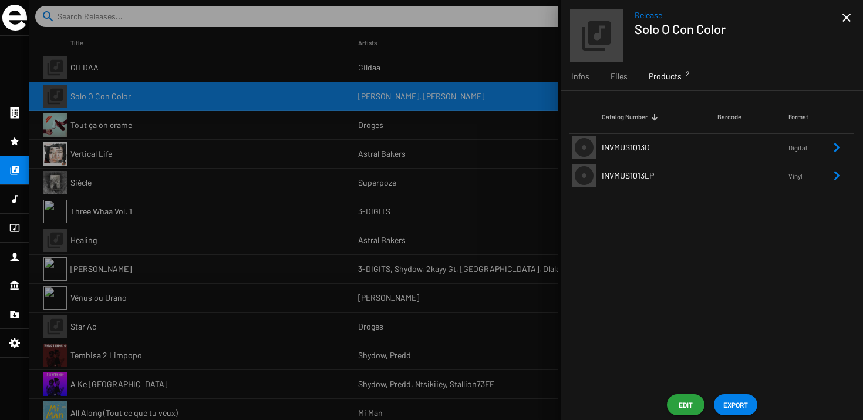
click at [652, 175] on span "INVMUS1013LP" at bounding box center [628, 175] width 52 height 10
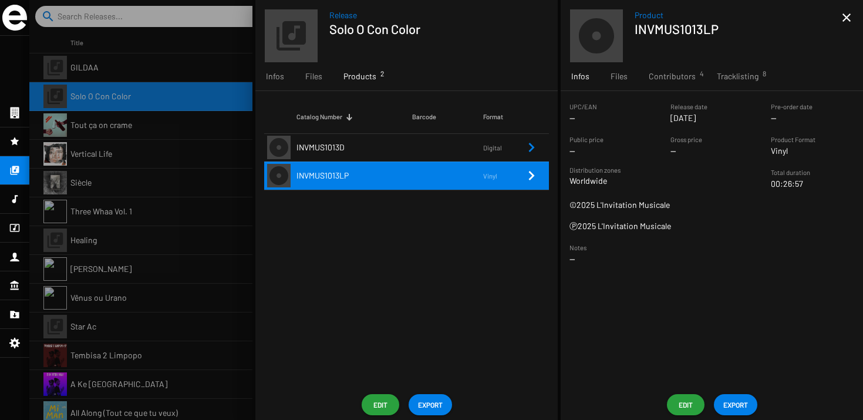
click at [742, 417] on div "Product INVMUS1013LP close Infos Files Contributors 4 Tracklisting 8 UPC/EAN --…" at bounding box center [711, 210] width 302 height 420
click at [741, 401] on span "EXPORT" at bounding box center [735, 404] width 25 height 21
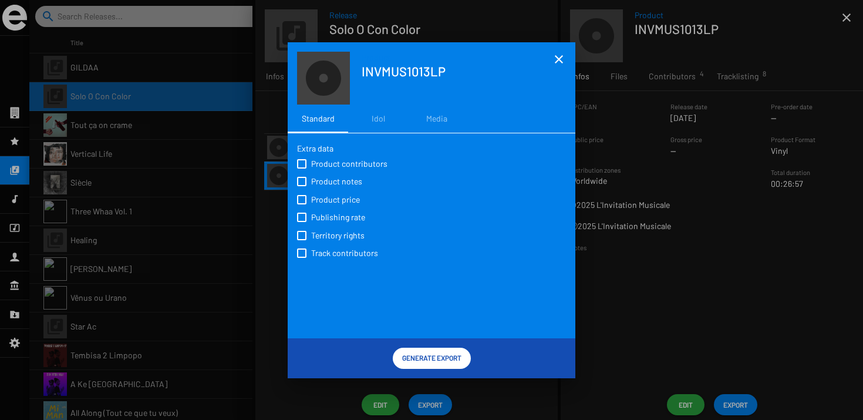
click at [331, 156] on div "Product contributors Product notes Product price Publishing rate Territory righ…" at bounding box center [431, 207] width 269 height 107
click at [331, 165] on span "Product contributors" at bounding box center [349, 164] width 76 height 12
click at [302, 168] on input "Product contributors" at bounding box center [301, 168] width 1 height 1
checkbox input "true"
click at [331, 180] on span "Product notes" at bounding box center [336, 181] width 51 height 12
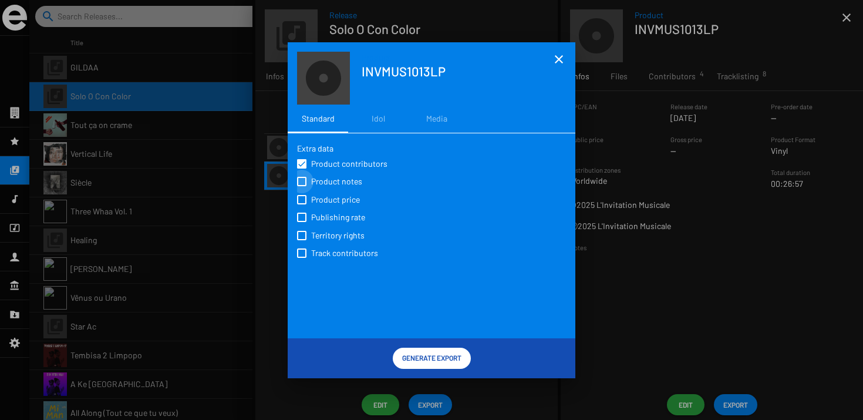
click at [302, 186] on input "Product notes" at bounding box center [301, 186] width 1 height 1
checkbox input "true"
click at [331, 197] on span "Product price" at bounding box center [335, 200] width 49 height 12
click at [302, 204] on input "Product price" at bounding box center [301, 204] width 1 height 1
checkbox input "true"
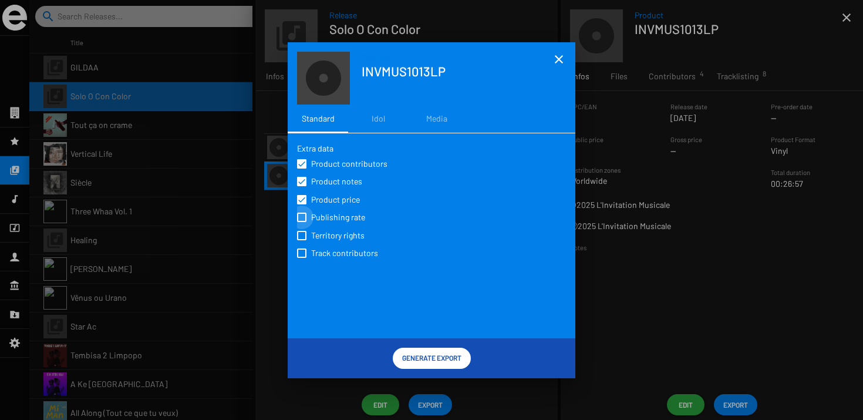
click at [331, 223] on span "Publishing rate" at bounding box center [338, 217] width 54 height 12
click at [302, 222] on input "Publishing rate" at bounding box center [301, 222] width 1 height 1
checkbox input "true"
click at [330, 230] on label "Territory rights" at bounding box center [333, 234] width 72 height 13
click at [302, 240] on input "Territory rights" at bounding box center [301, 240] width 1 height 1
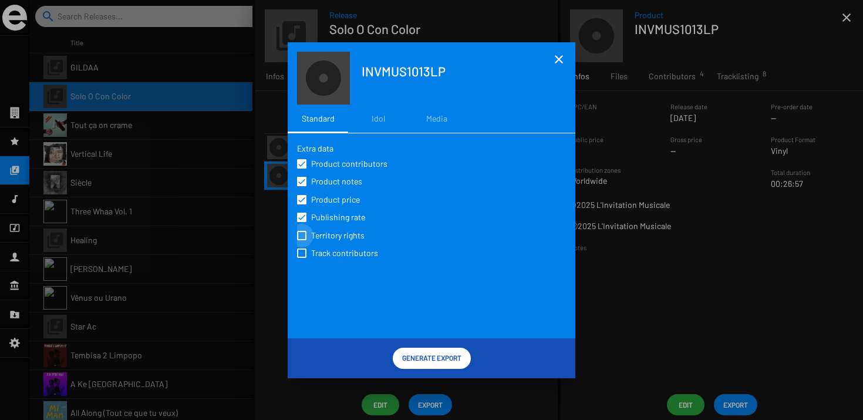
checkbox input "true"
click at [330, 258] on span "Track contributors" at bounding box center [344, 253] width 67 height 12
click at [302, 258] on input "Track contributors" at bounding box center [301, 258] width 1 height 1
checkbox input "true"
click at [330, 219] on span "Publishing rate" at bounding box center [338, 217] width 54 height 12
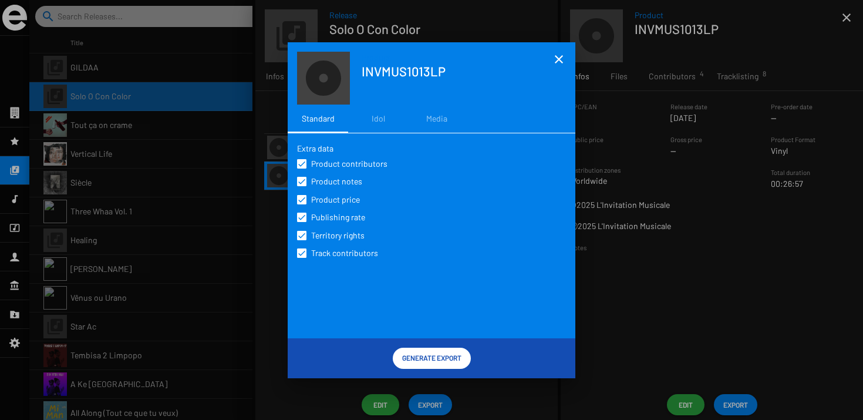
click at [302, 222] on input "Publishing rate" at bounding box center [301, 222] width 1 height 1
checkbox input "false"
click at [413, 353] on span "Generate Export" at bounding box center [431, 357] width 59 height 21
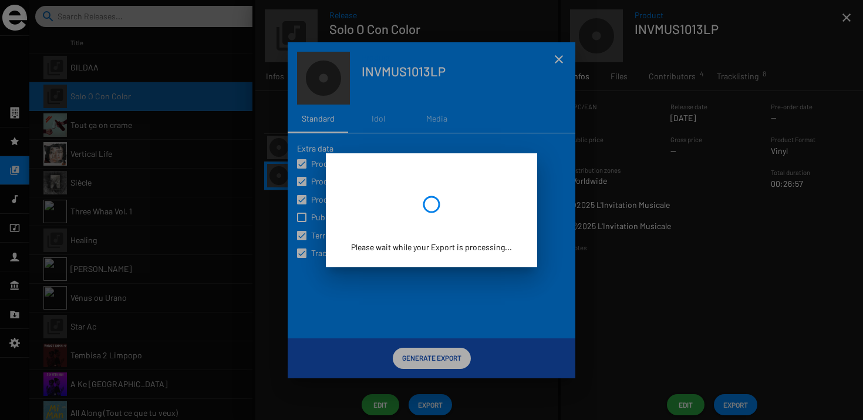
click at [453, 257] on div "Please wait while your Export is processing..." at bounding box center [431, 210] width 211 height 114
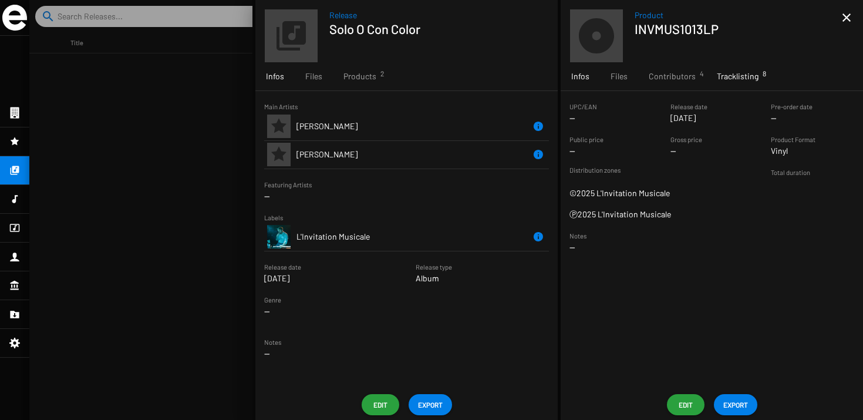
click at [740, 83] on div "Tracklisting 8" at bounding box center [737, 76] width 63 height 28
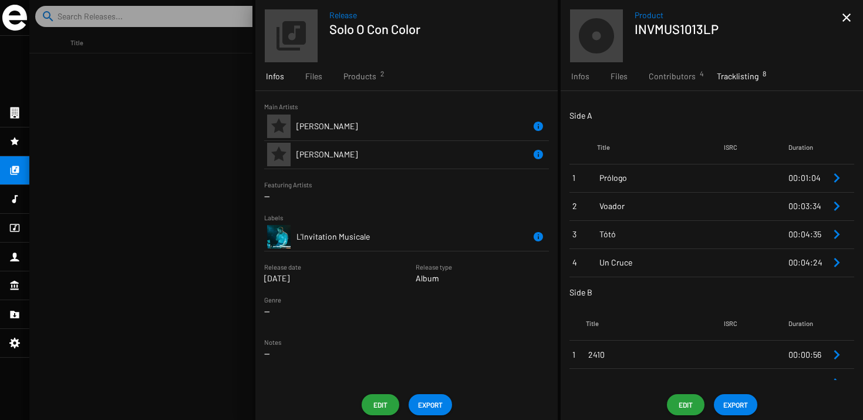
click at [685, 170] on td "Prólogo" at bounding box center [660, 178] width 127 height 28
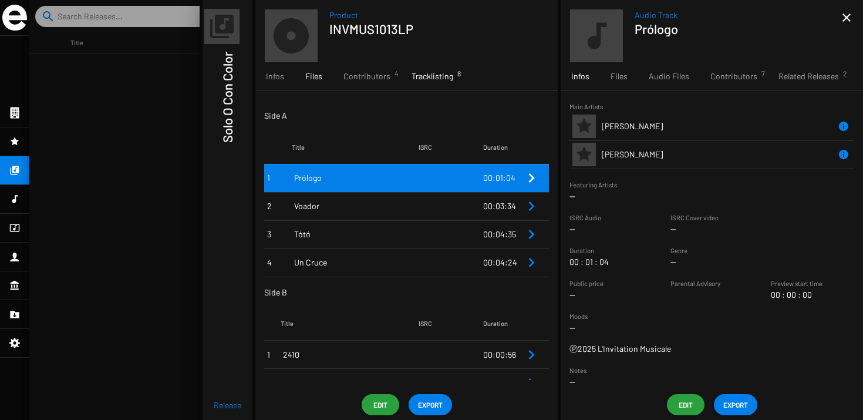
click at [303, 79] on div "Files" at bounding box center [314, 76] width 38 height 28
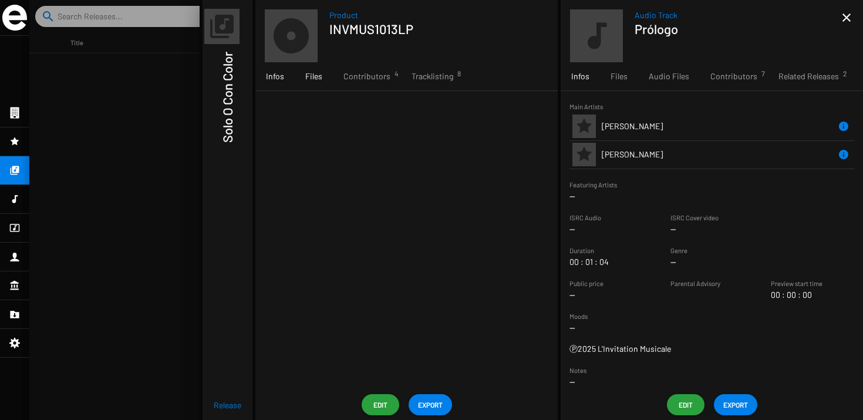
click at [281, 79] on span "Infos" at bounding box center [275, 76] width 18 height 12
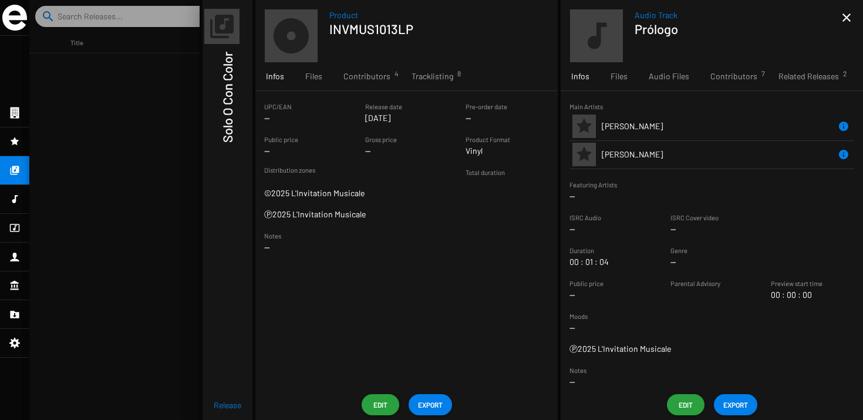
click at [374, 396] on span "Edit" at bounding box center [380, 404] width 19 height 21
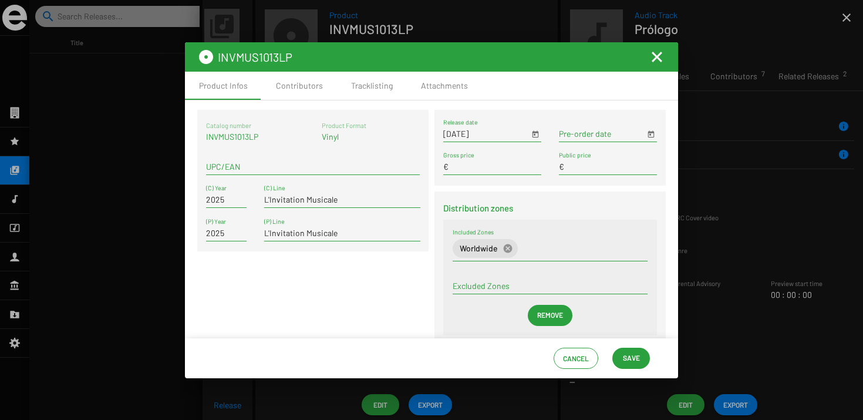
click at [238, 173] on div "UPC/EAN" at bounding box center [313, 163] width 214 height 23
type input "0"
type input "<"
type input "0000000013"
click at [391, 315] on div "Catalog number INVMUS1013LP Product Format Vinyl 0000000013 UPC/EAN 2025 (C) Ye…" at bounding box center [312, 232] width 237 height 245
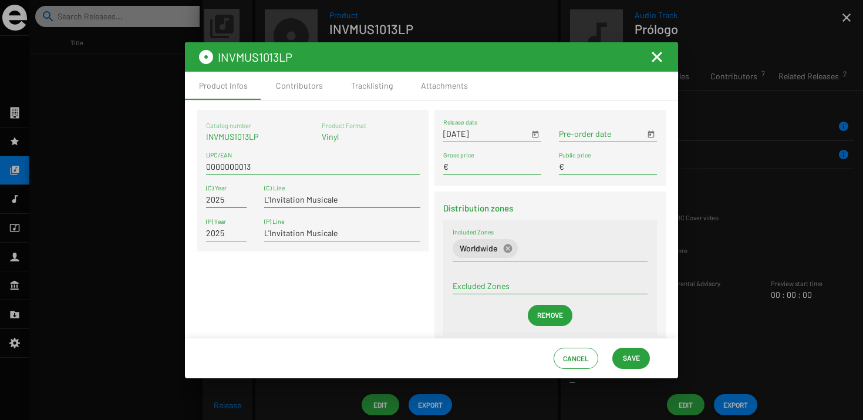
click at [642, 363] on button "Save" at bounding box center [631, 357] width 38 height 21
click at [627, 343] on div "Cancel Save" at bounding box center [431, 358] width 493 height 40
click at [626, 356] on span "Save" at bounding box center [631, 357] width 17 height 21
click at [335, 62] on mat-toolbar "INVMUS1013LP" at bounding box center [431, 56] width 493 height 29
click at [312, 77] on div "Contributors" at bounding box center [299, 86] width 75 height 28
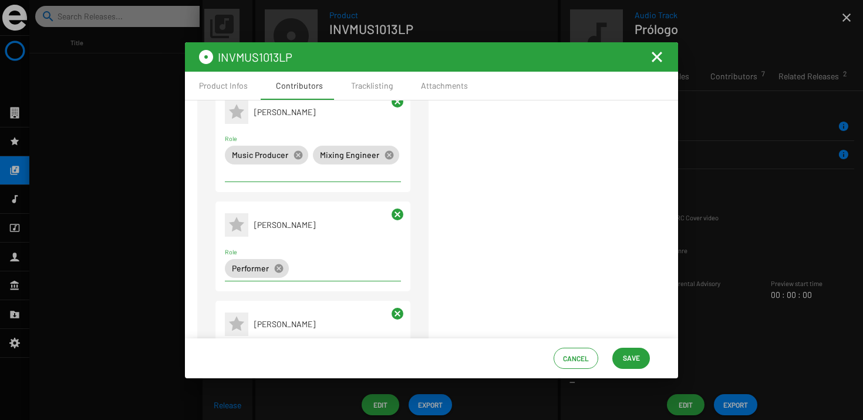
scroll to position [300, 0]
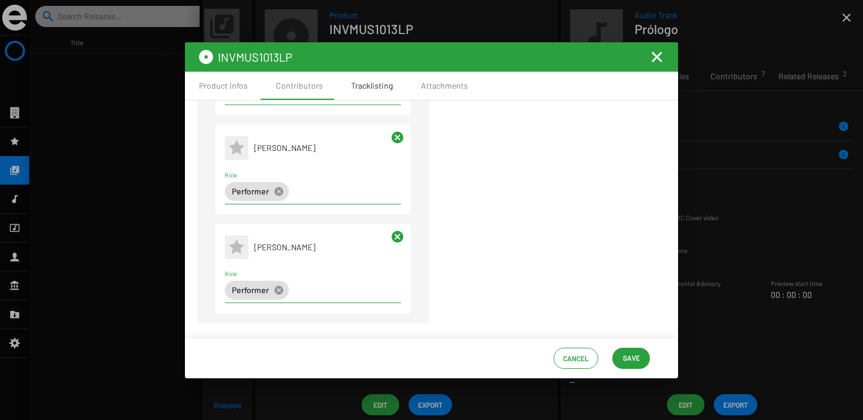
click at [362, 87] on div "Tracklisting" at bounding box center [372, 86] width 42 height 12
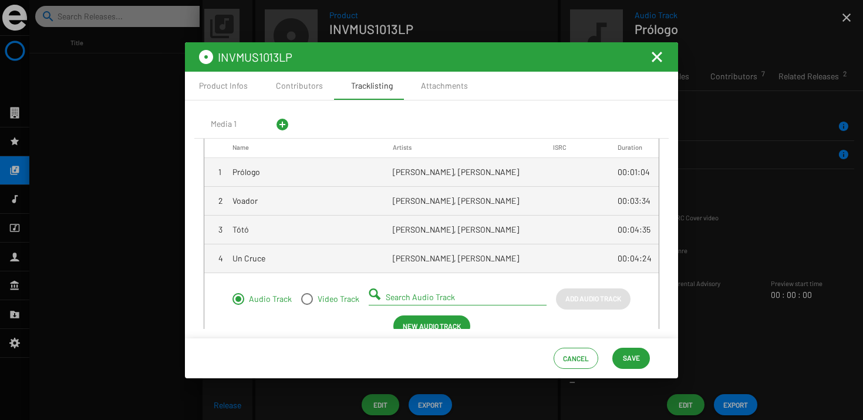
scroll to position [0, 0]
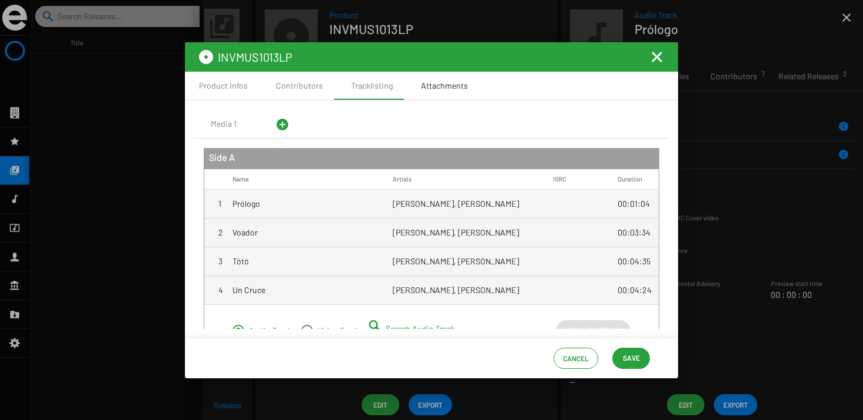
click at [419, 91] on div "Attachments" at bounding box center [444, 86] width 75 height 28
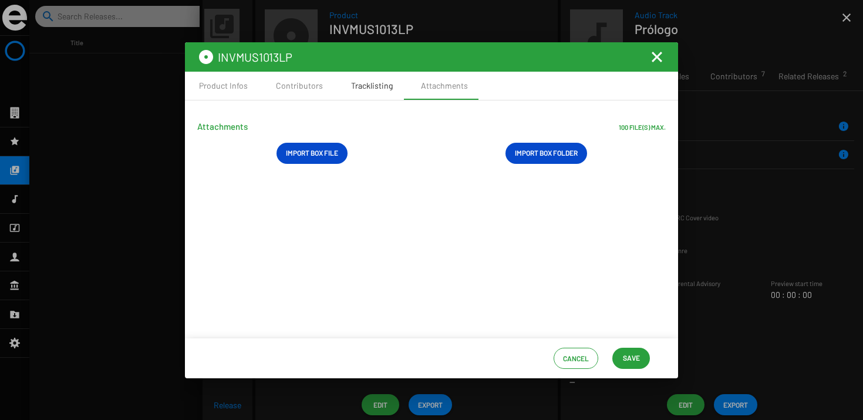
click at [384, 83] on div "Tracklisting" at bounding box center [372, 86] width 42 height 12
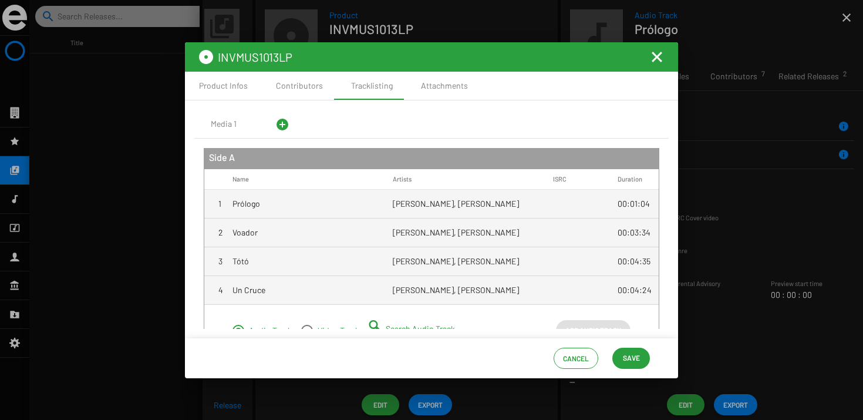
click at [626, 355] on span "Save" at bounding box center [631, 357] width 17 height 21
click at [208, 126] on div "Media 1" at bounding box center [223, 124] width 59 height 28
click at [345, 133] on div "Media 1 add_circle" at bounding box center [431, 124] width 474 height 28
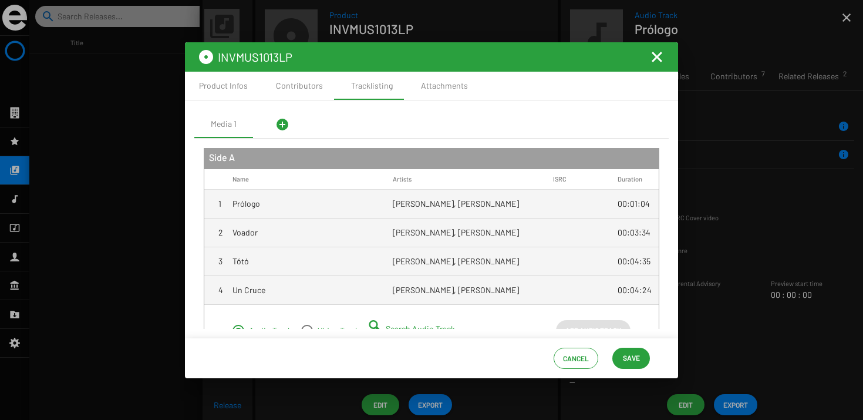
click at [624, 352] on span "Save" at bounding box center [631, 357] width 17 height 21
click at [654, 61] on mat-icon "Fermer la fenêtre" at bounding box center [657, 57] width 14 height 14
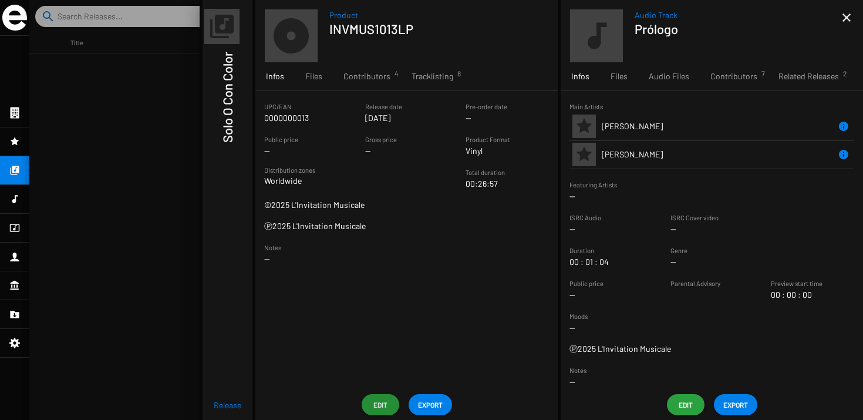
click at [679, 404] on span "Edit" at bounding box center [685, 404] width 19 height 21
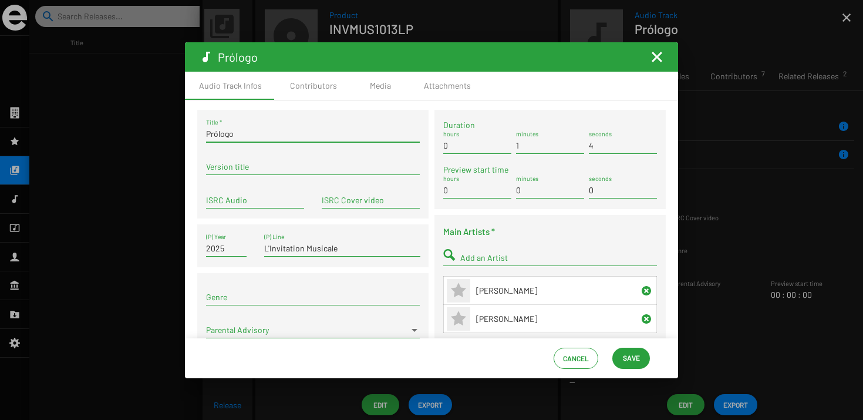
click at [214, 133] on input "Prólogo" at bounding box center [313, 133] width 214 height 9
type input "Prologo"
click at [634, 366] on span "Save" at bounding box center [631, 357] width 17 height 21
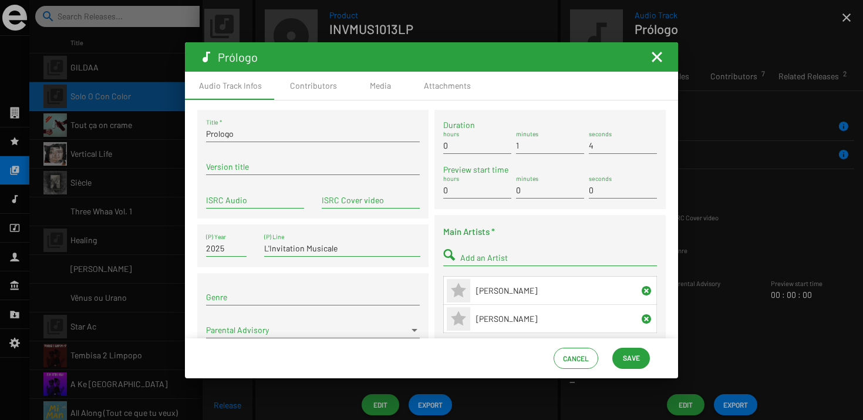
click at [623, 60] on mat-toolbar "Prólogo" at bounding box center [431, 56] width 493 height 29
click at [660, 56] on mat-icon "Fermer la fenêtre" at bounding box center [657, 57] width 14 height 14
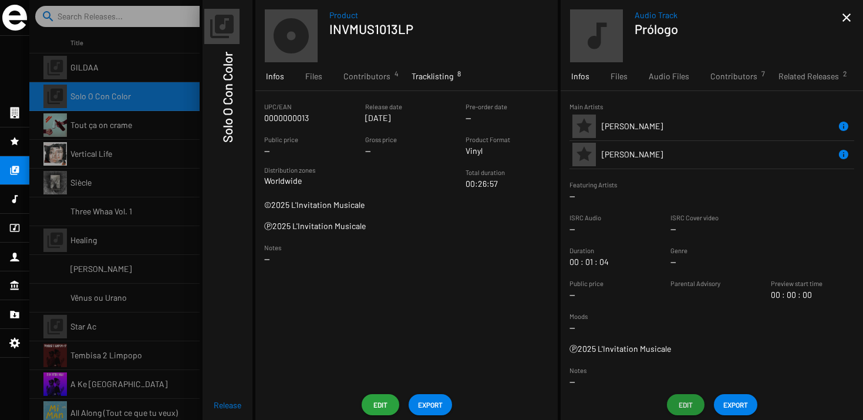
click at [433, 75] on span "Tracklisting 8" at bounding box center [432, 76] width 42 height 12
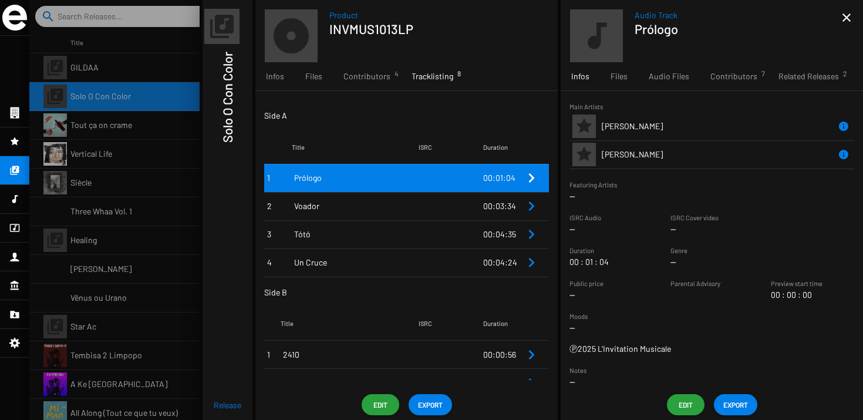
scroll to position [21, 0]
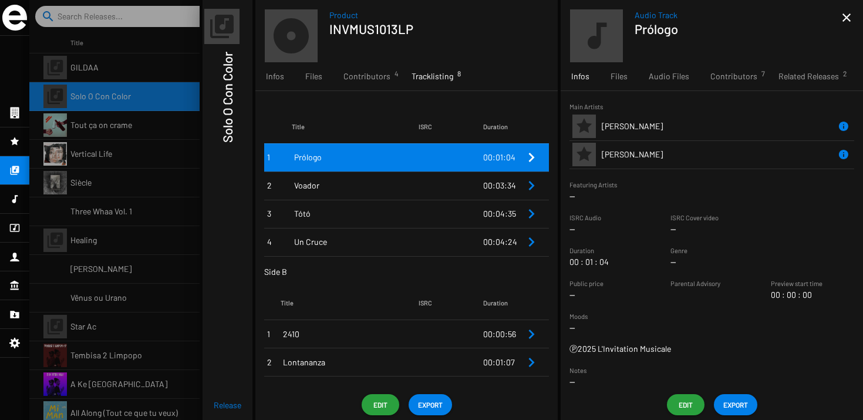
click at [323, 201] on td "Tótó" at bounding box center [355, 214] width 127 height 28
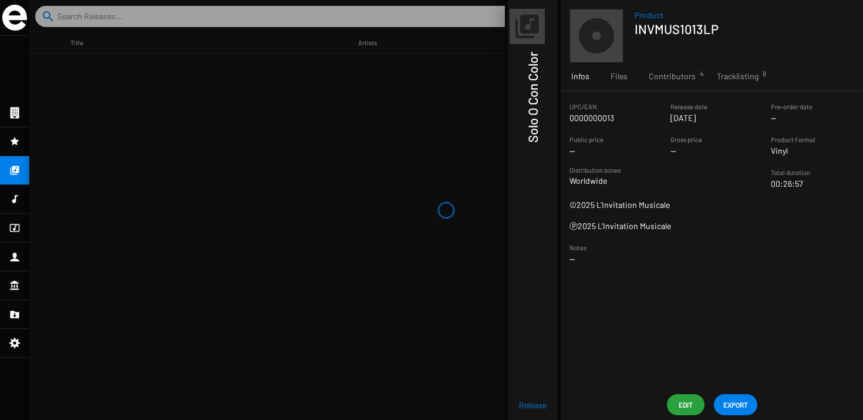
click at [691, 91] on div "UPC/EAN 0000000013 Release date [DATE] Pre-order date -- Public price -- Gross …" at bounding box center [711, 240] width 302 height 298
click at [717, 80] on span "Tracklisting 8" at bounding box center [738, 76] width 42 height 12
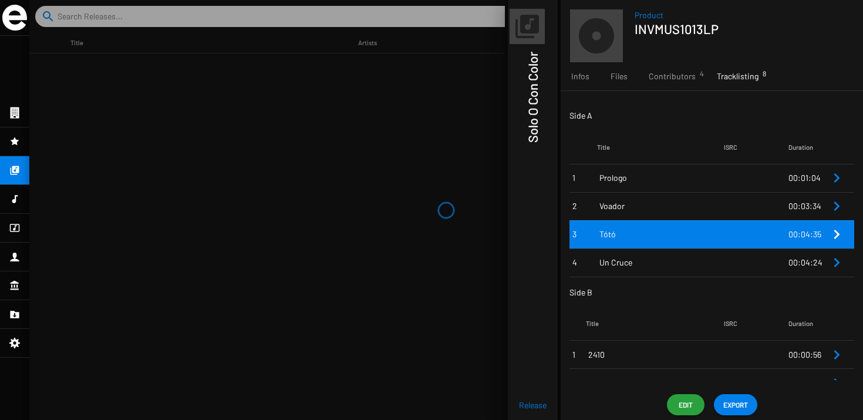
click at [625, 178] on span "Prologo" at bounding box center [661, 178] width 124 height 12
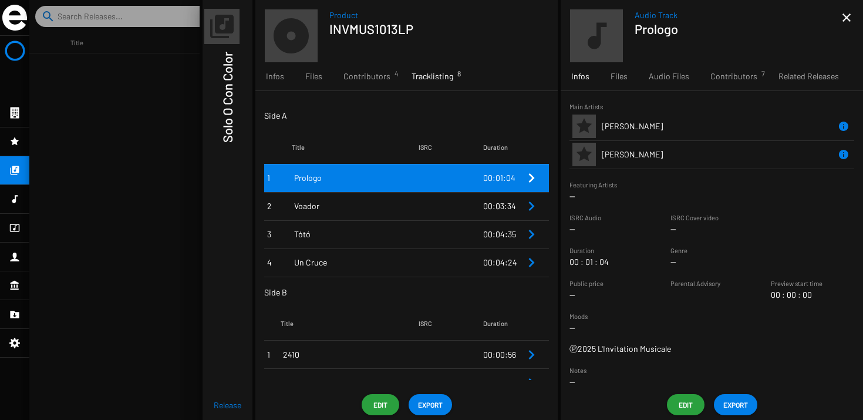
click at [739, 397] on span "EXPORT" at bounding box center [735, 404] width 25 height 21
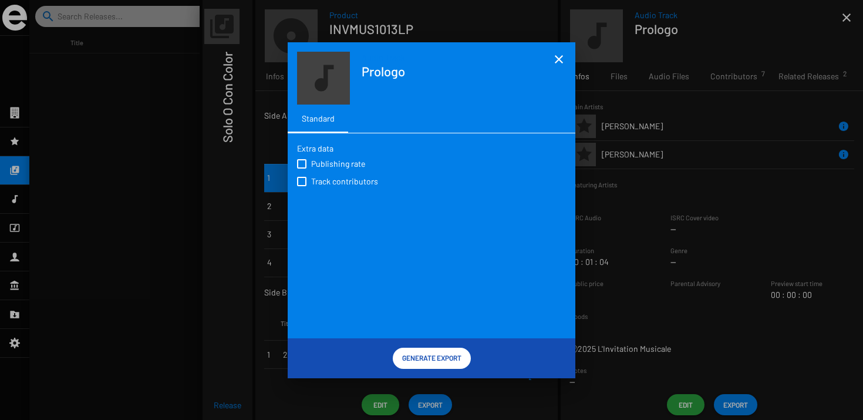
click at [548, 56] on span "Audio Track" at bounding box center [458, 58] width 192 height 12
click at [552, 63] on mat-icon "close" at bounding box center [559, 59] width 14 height 14
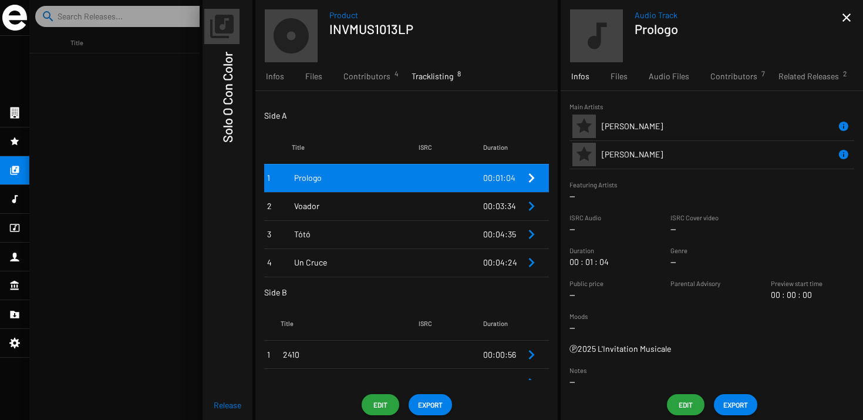
click at [426, 415] on div "Product INVMUS1013LP Infos Files Contributors 4 Tracklisting 8 Media 1 Side A T…" at bounding box center [406, 210] width 302 height 420
click at [431, 404] on span "EXPORT" at bounding box center [430, 404] width 25 height 21
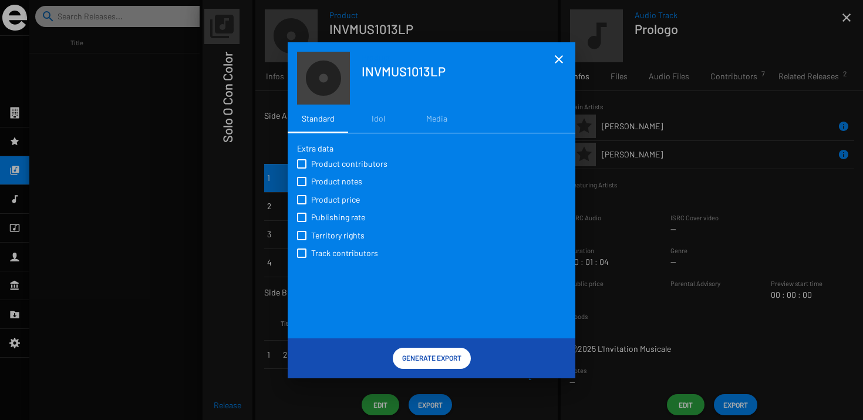
click at [338, 163] on span "Product contributors" at bounding box center [349, 164] width 76 height 12
click at [302, 168] on input "Product contributors" at bounding box center [301, 168] width 1 height 1
checkbox input "true"
click at [336, 179] on span "Product notes" at bounding box center [336, 181] width 51 height 12
click at [302, 186] on input "Product notes" at bounding box center [301, 186] width 1 height 1
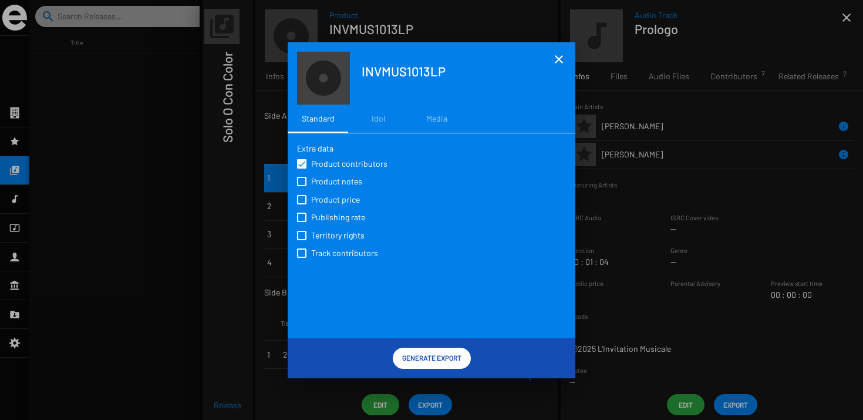
checkbox input "true"
click at [336, 196] on span "Product price" at bounding box center [335, 200] width 49 height 12
click at [302, 204] on input "Product price" at bounding box center [301, 204] width 1 height 1
checkbox input "true"
click at [334, 229] on label "Territory rights" at bounding box center [333, 234] width 72 height 13
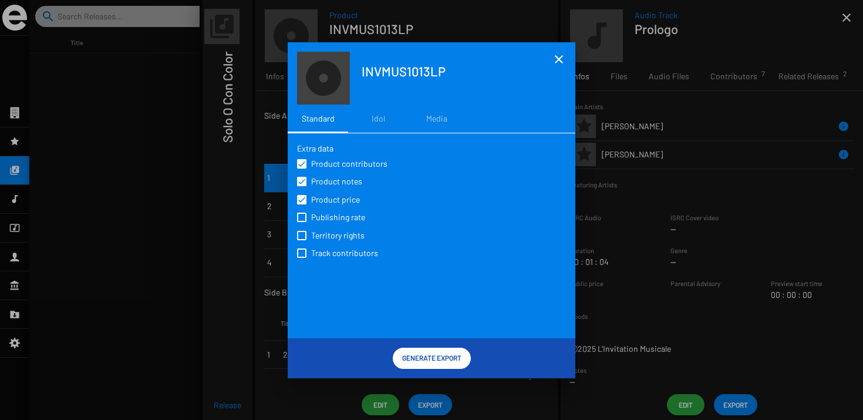
click at [302, 240] on input "Territory rights" at bounding box center [301, 240] width 1 height 1
checkbox input "true"
click at [331, 248] on label "Track contributors" at bounding box center [340, 252] width 86 height 13
click at [302, 258] on input "Track contributors" at bounding box center [301, 258] width 1 height 1
checkbox input "true"
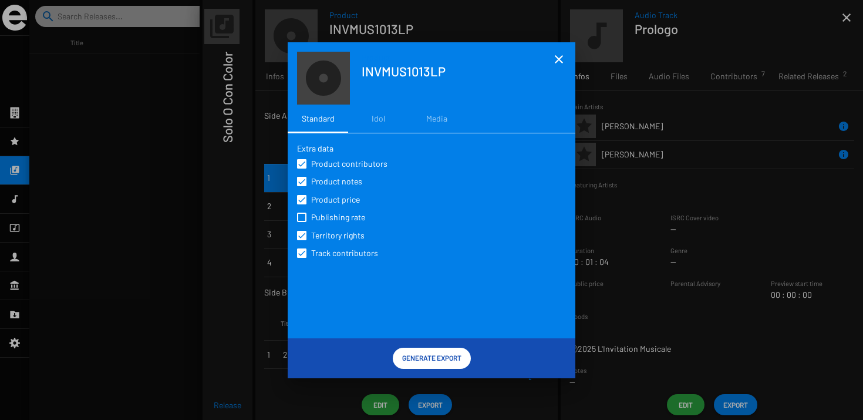
click at [420, 353] on span "Generate Export" at bounding box center [431, 357] width 59 height 21
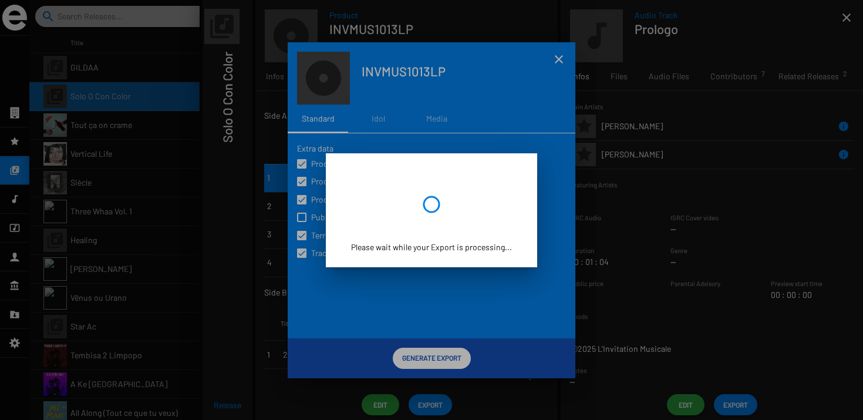
click at [506, 361] on div at bounding box center [431, 210] width 863 height 420
click at [623, 352] on div at bounding box center [431, 210] width 863 height 420
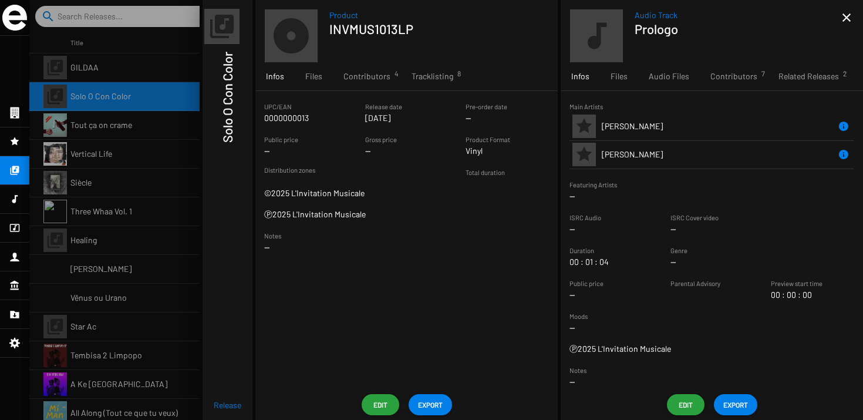
click at [119, 92] on div at bounding box center [445, 210] width 833 height 420
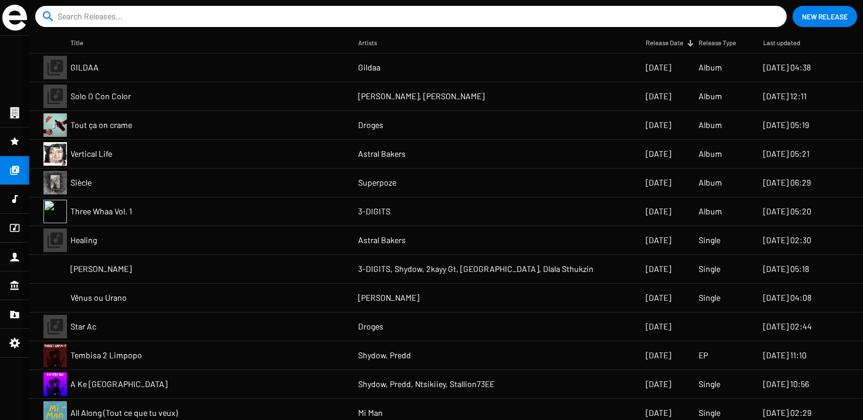
click at [115, 83] on mat-cell "Solo O Con Color" at bounding box center [214, 96] width 288 height 28
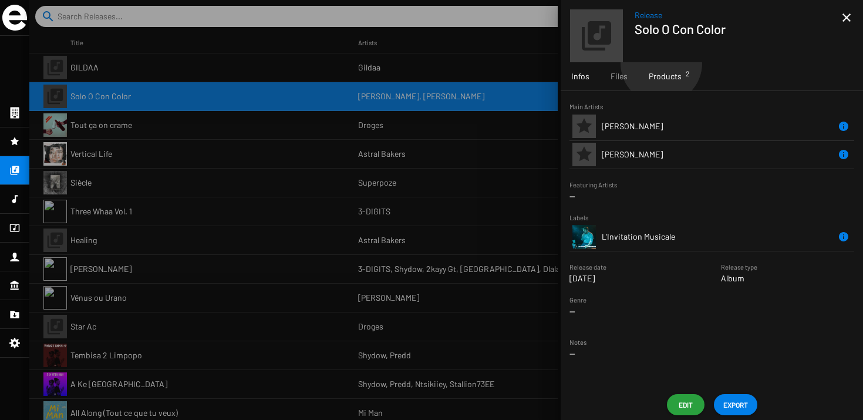
click at [660, 63] on div "Products 2" at bounding box center [665, 76] width 54 height 28
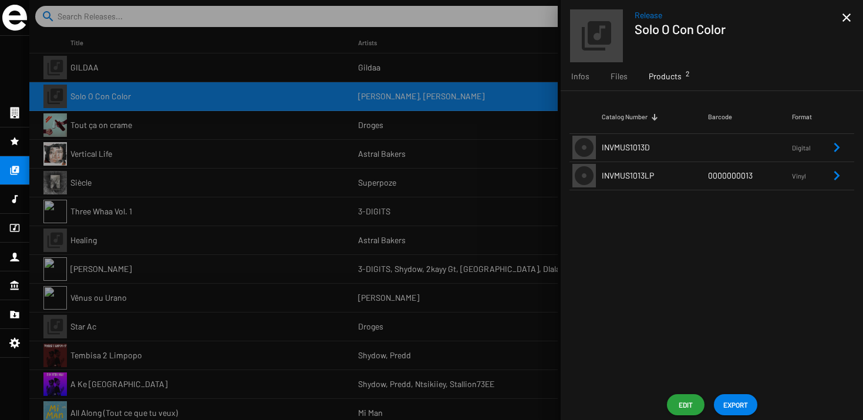
click at [674, 188] on td "INVMUS1013LP" at bounding box center [655, 175] width 106 height 28
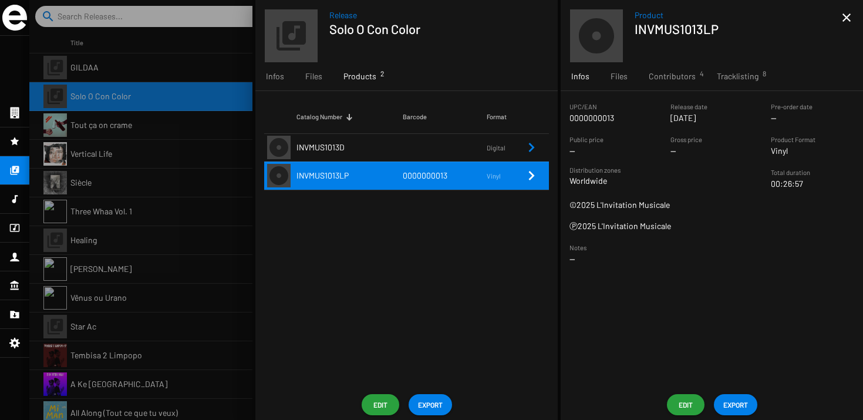
click at [671, 389] on div "Product INVMUS1013LP close Infos Files Contributors 4 Tracklisting 8 UPC/EAN 00…" at bounding box center [711, 210] width 302 height 420
click at [677, 395] on span "Edit" at bounding box center [685, 404] width 19 height 21
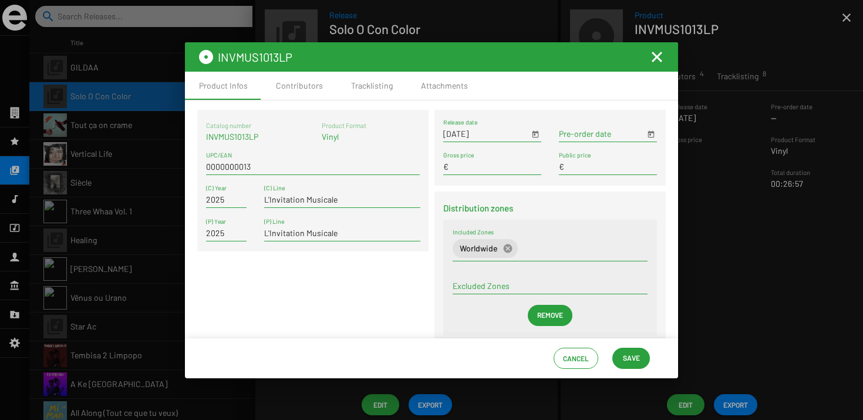
click at [660, 50] on mat-icon "Fermer la fenêtre" at bounding box center [657, 57] width 14 height 14
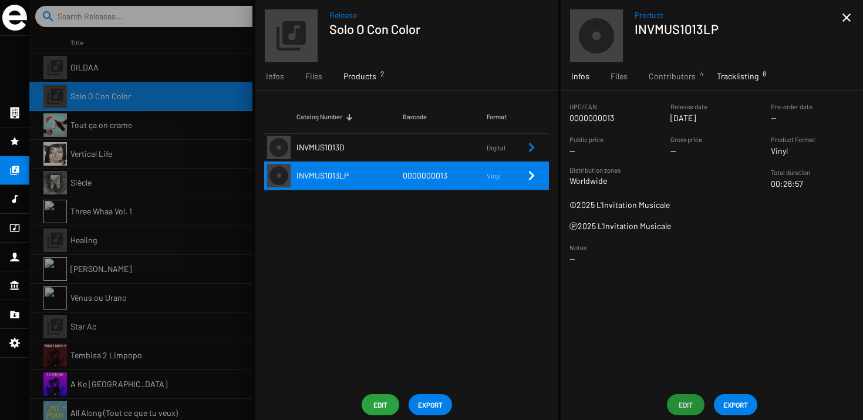
click at [731, 77] on span "Tracklisting 8" at bounding box center [738, 76] width 42 height 12
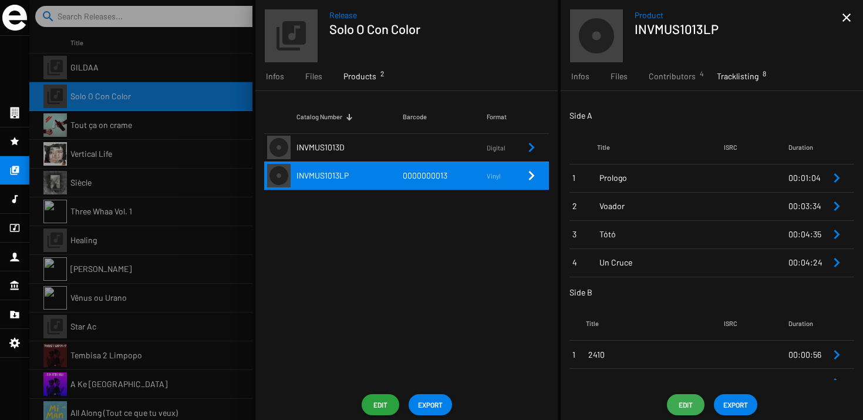
click at [683, 413] on span "Edit" at bounding box center [685, 404] width 19 height 21
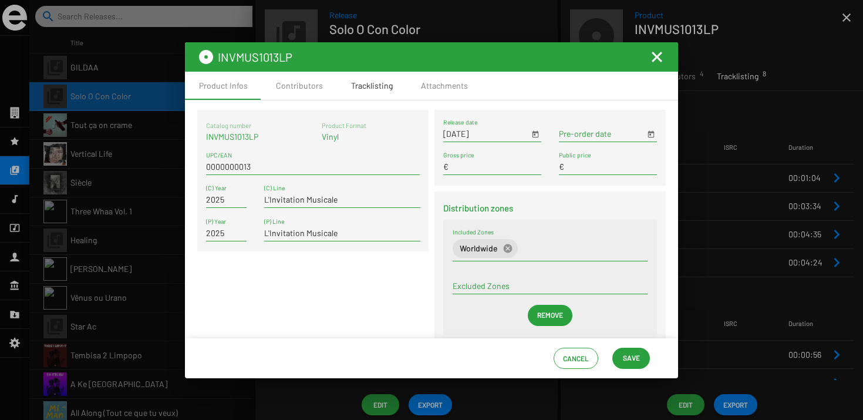
click at [340, 85] on div "Tracklisting" at bounding box center [372, 86] width 70 height 28
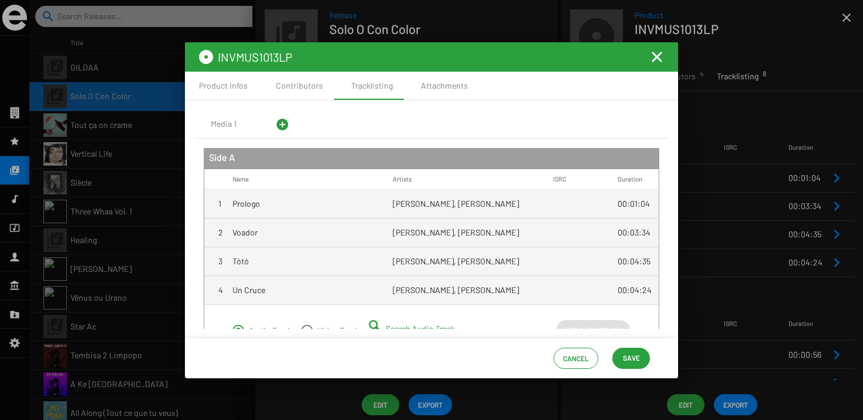
click at [669, 58] on mat-toolbar "INVMUS1013LP" at bounding box center [431, 56] width 493 height 29
click at [659, 59] on mat-icon "Fermer la fenêtre" at bounding box center [657, 57] width 14 height 14
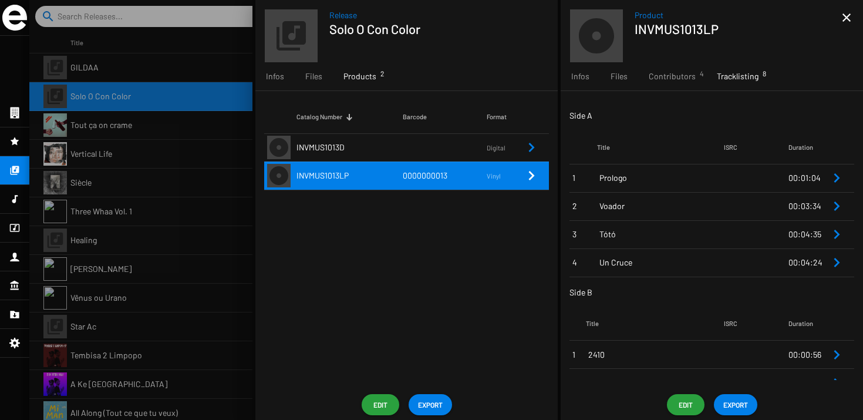
click at [602, 231] on span "Tótó" at bounding box center [661, 234] width 124 height 12
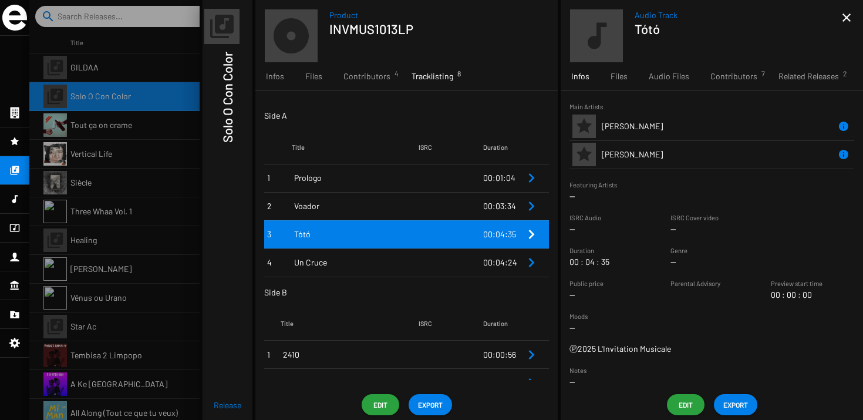
click at [666, 394] on div "Edit" at bounding box center [685, 404] width 47 height 21
click at [680, 401] on span "Edit" at bounding box center [685, 404] width 19 height 21
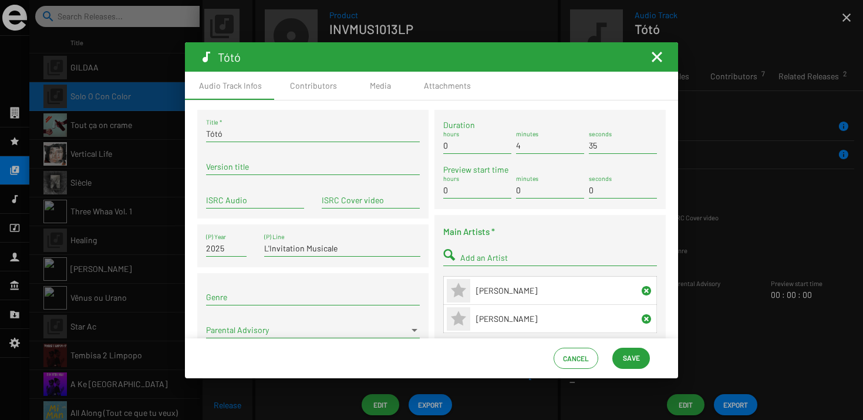
click at [225, 134] on input "Tótó" at bounding box center [313, 133] width 214 height 9
type input "Toto"
click at [612, 347] on div "Cancel Save" at bounding box center [431, 358] width 493 height 40
click at [624, 351] on span "Save" at bounding box center [631, 357] width 17 height 21
click at [631, 360] on span "Save" at bounding box center [631, 357] width 17 height 21
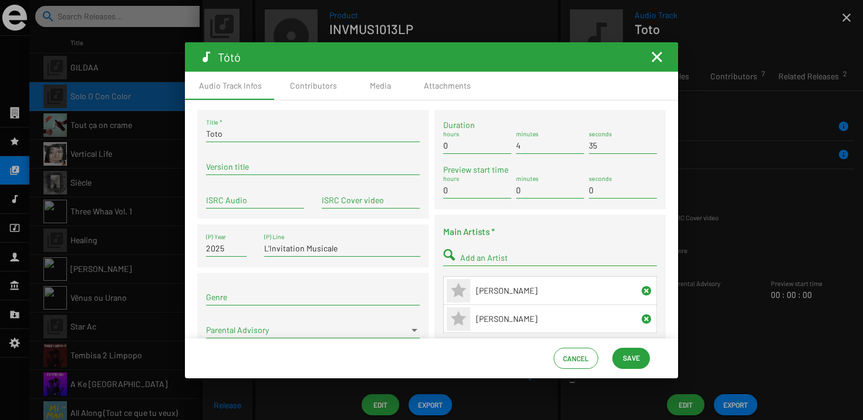
click at [653, 59] on mat-icon "Fermer la fenêtre" at bounding box center [657, 57] width 14 height 14
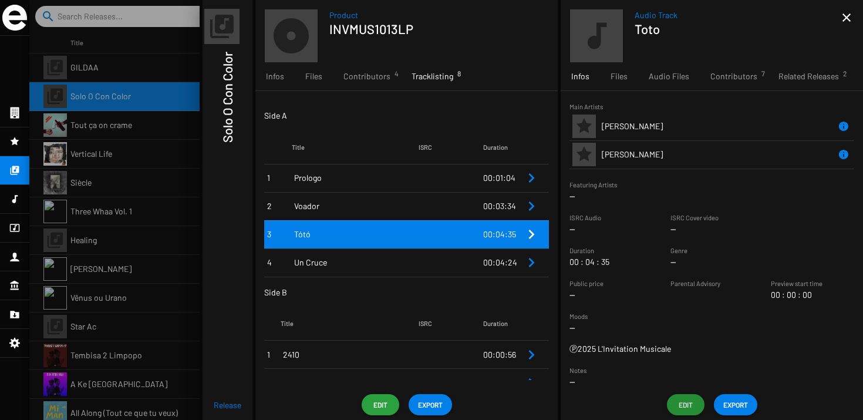
click at [621, 251] on div "Duration 00 04 35" at bounding box center [610, 255] width 83 height 23
click at [411, 267] on span "Un Cruce" at bounding box center [356, 262] width 124 height 12
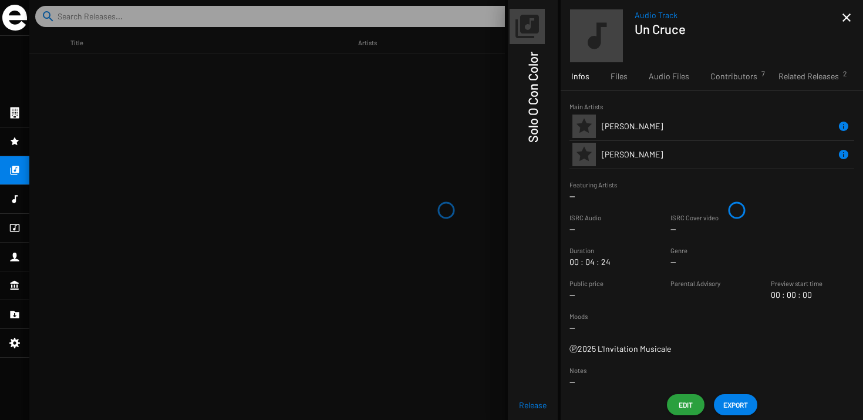
click at [531, 156] on div "Solo O Con Color" at bounding box center [532, 221] width 9 height 355
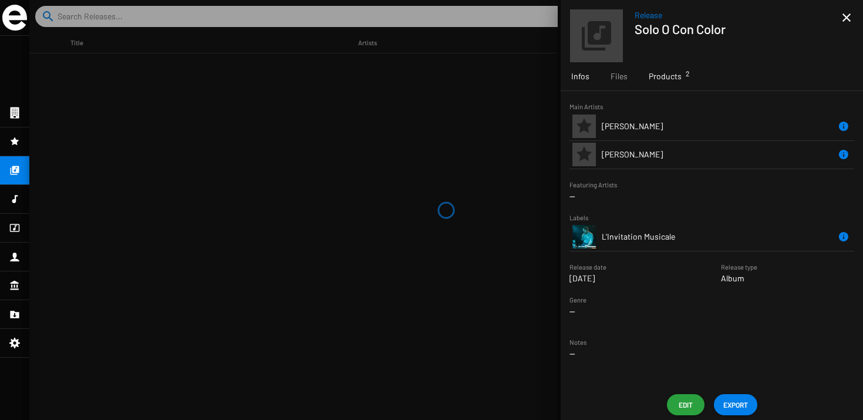
click at [670, 66] on div "Products 2" at bounding box center [665, 76] width 54 height 28
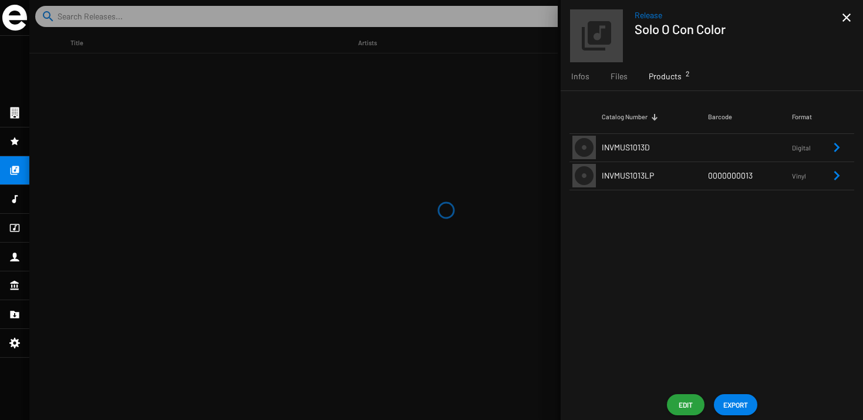
click at [626, 166] on td "INVMUS1013LP" at bounding box center [655, 175] width 106 height 28
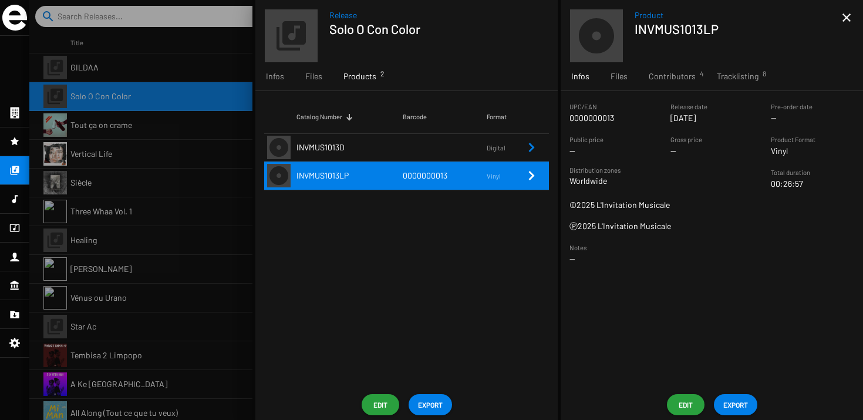
click at [739, 406] on span "EXPORT" at bounding box center [735, 404] width 25 height 21
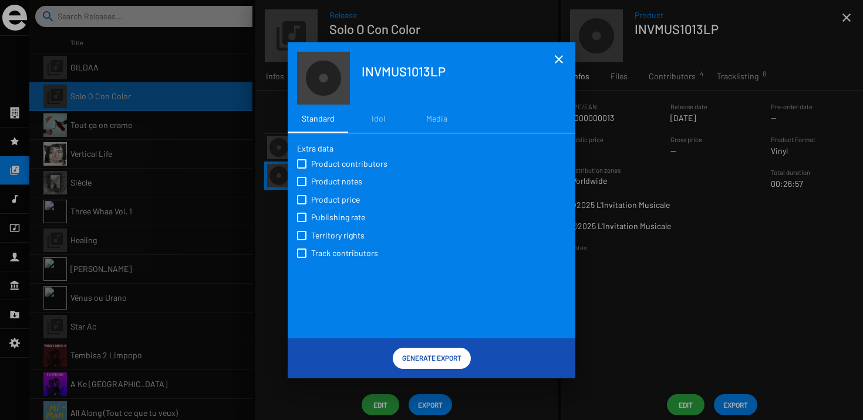
click at [323, 166] on span "Product contributors" at bounding box center [349, 164] width 76 height 12
click at [302, 168] on input "Product contributors" at bounding box center [301, 168] width 1 height 1
checkbox input "true"
click at [317, 181] on span "Product notes" at bounding box center [336, 181] width 51 height 12
click at [302, 186] on input "Product notes" at bounding box center [301, 186] width 1 height 1
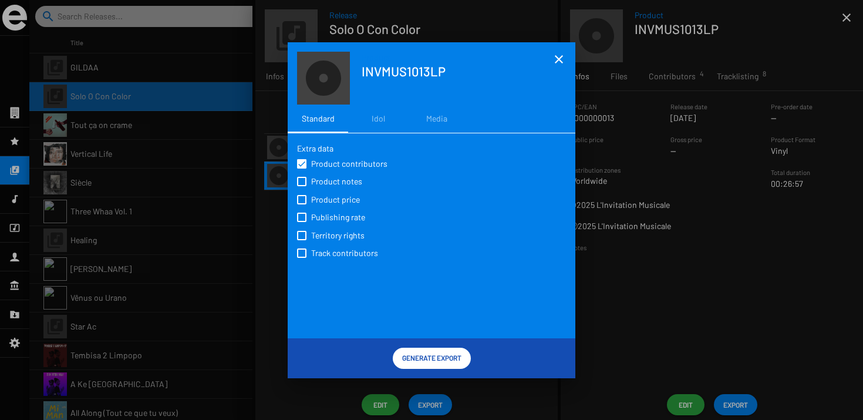
checkbox input "true"
click at [313, 196] on span "Product price" at bounding box center [335, 200] width 49 height 12
click at [302, 204] on input "Product price" at bounding box center [301, 204] width 1 height 1
checkbox input "true"
click at [312, 221] on span "Publishing rate" at bounding box center [338, 217] width 54 height 12
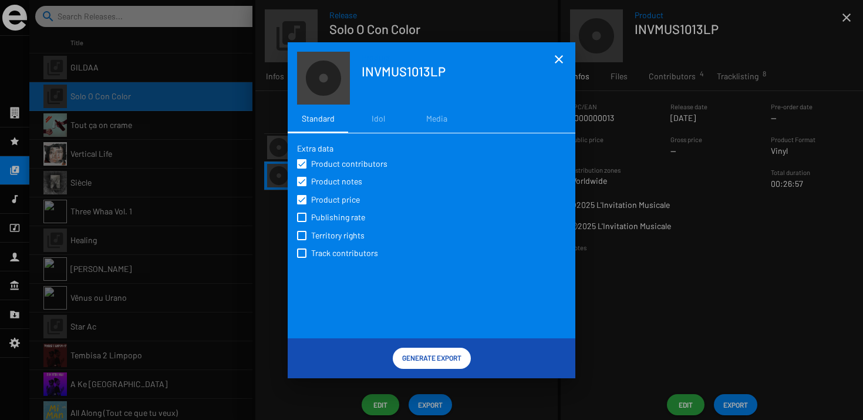
click at [302, 222] on input "Publishing rate" at bounding box center [301, 222] width 1 height 1
checkbox input "true"
click at [312, 235] on span "Territory rights" at bounding box center [337, 235] width 53 height 12
click at [302, 240] on input "Territory rights" at bounding box center [301, 240] width 1 height 1
checkbox input "true"
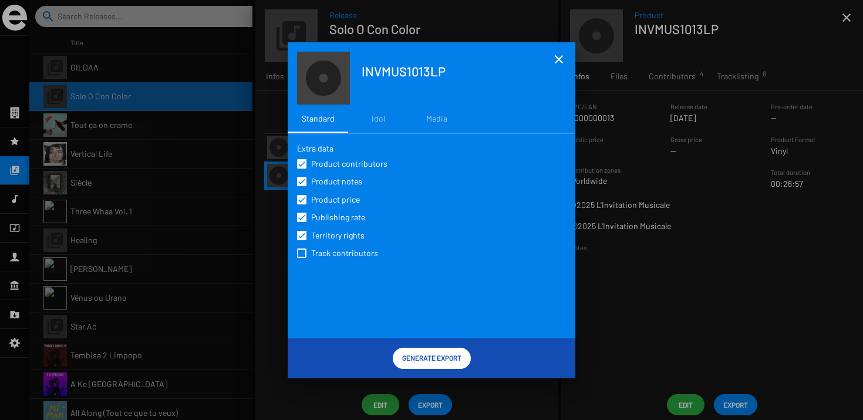
click at [312, 255] on span "Track contributors" at bounding box center [344, 253] width 67 height 12
click at [302, 258] on input "Track contributors" at bounding box center [301, 258] width 1 height 1
checkbox input "true"
click at [433, 352] on span "Generate Export" at bounding box center [431, 357] width 59 height 21
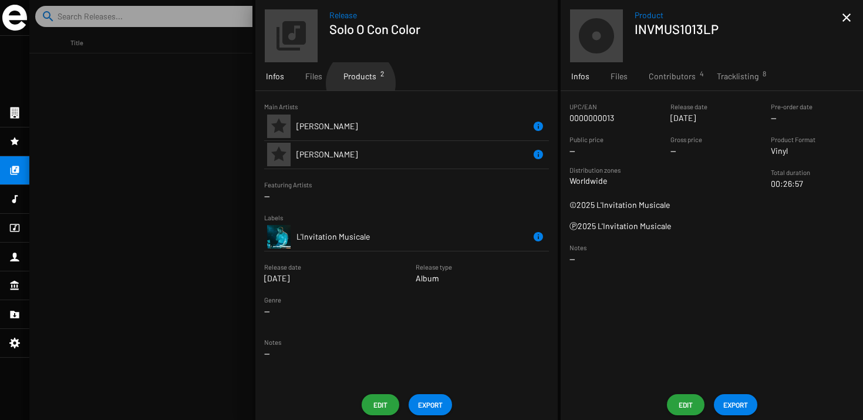
click at [360, 83] on div "Products 2" at bounding box center [360, 76] width 54 height 28
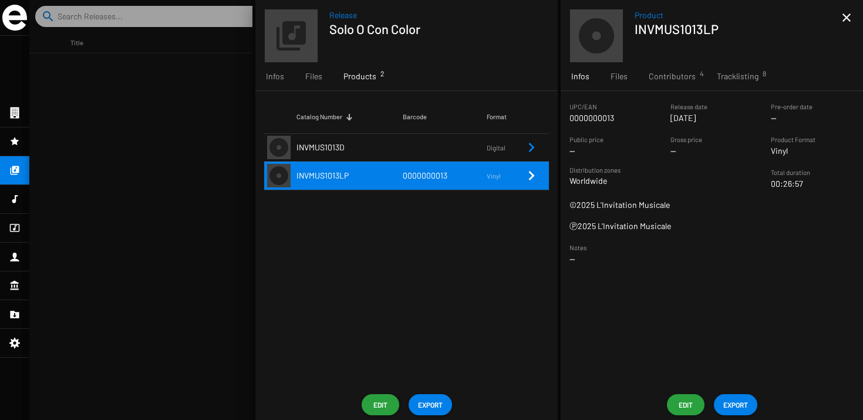
click at [362, 170] on td "INVMUS1013LP" at bounding box center [349, 175] width 106 height 28
click at [362, 149] on td "INVMUS1013D" at bounding box center [349, 147] width 106 height 28
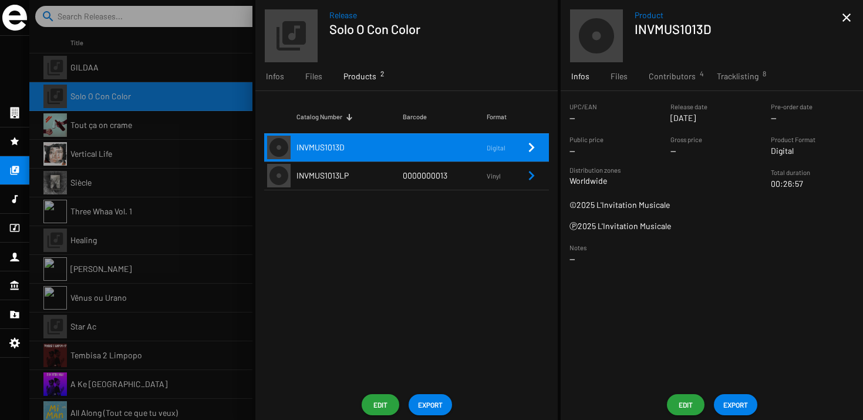
click at [471, 231] on div "Catalog Number Barcode Format INVMUS1013D Digital INVMUS1013LP 0000000013 Vinyl" at bounding box center [406, 240] width 302 height 298
click at [738, 400] on span "EXPORT" at bounding box center [735, 404] width 25 height 21
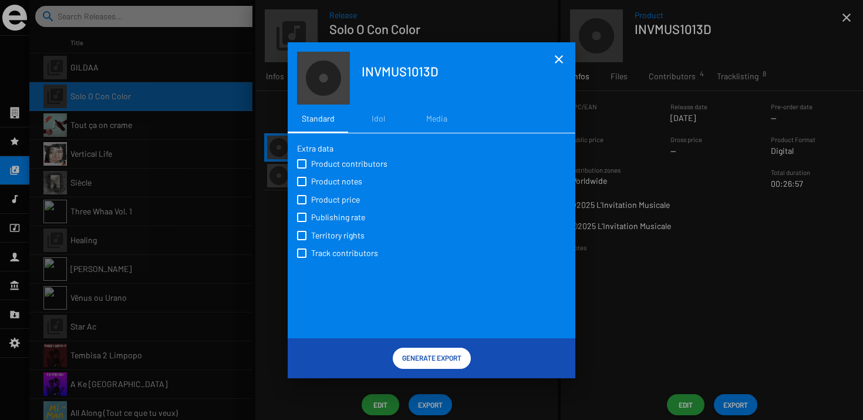
click at [424, 355] on span "Generate Export" at bounding box center [431, 357] width 59 height 21
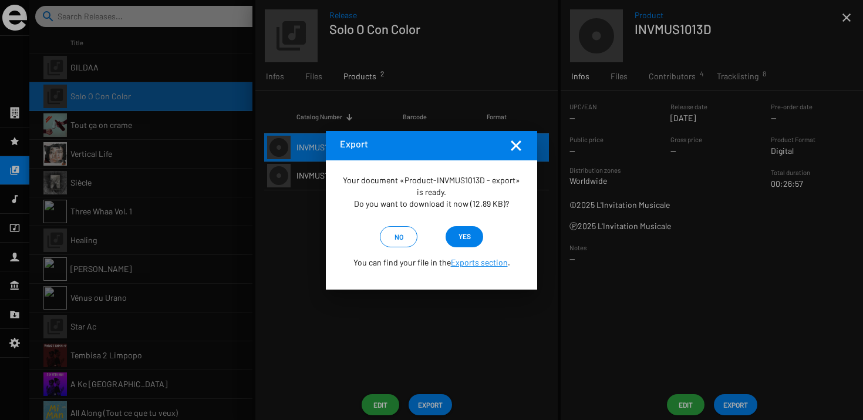
click at [516, 144] on mat-icon "Fermer la fenêtre" at bounding box center [516, 145] width 14 height 14
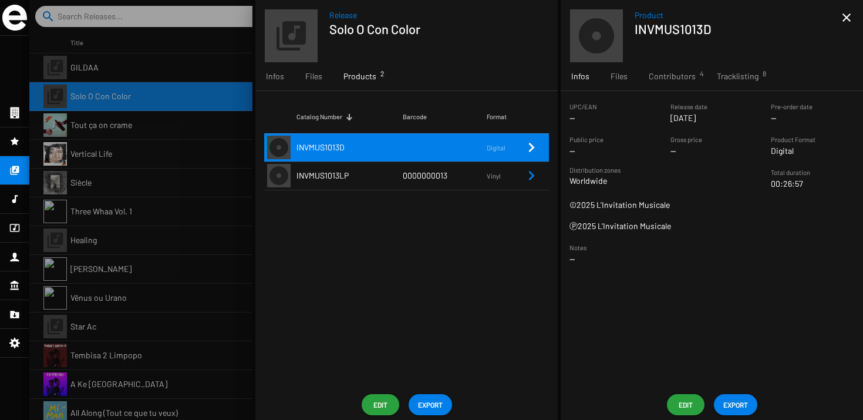
click at [477, 175] on td "0000000013" at bounding box center [445, 175] width 84 height 28
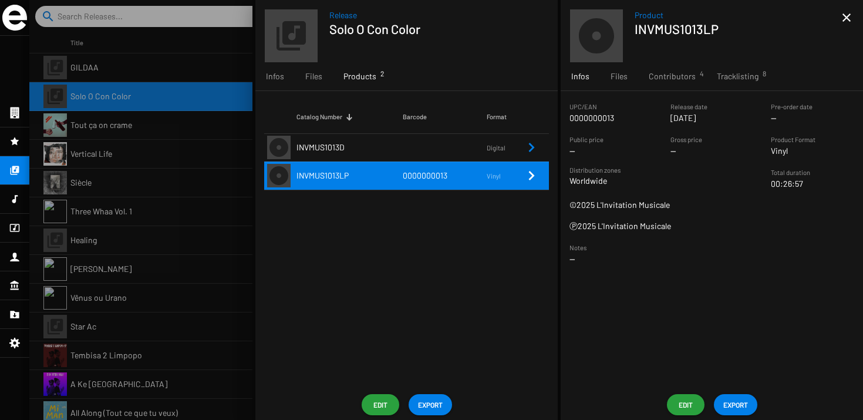
click at [734, 402] on span "EXPORT" at bounding box center [735, 404] width 25 height 21
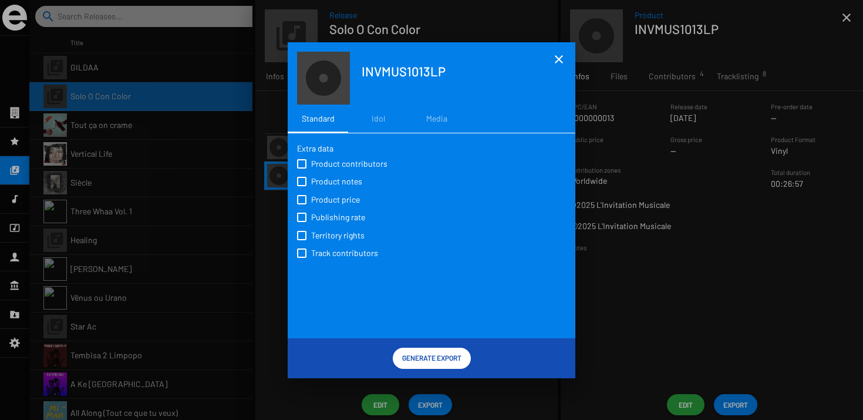
click at [408, 357] on span "Generate Export" at bounding box center [431, 357] width 59 height 21
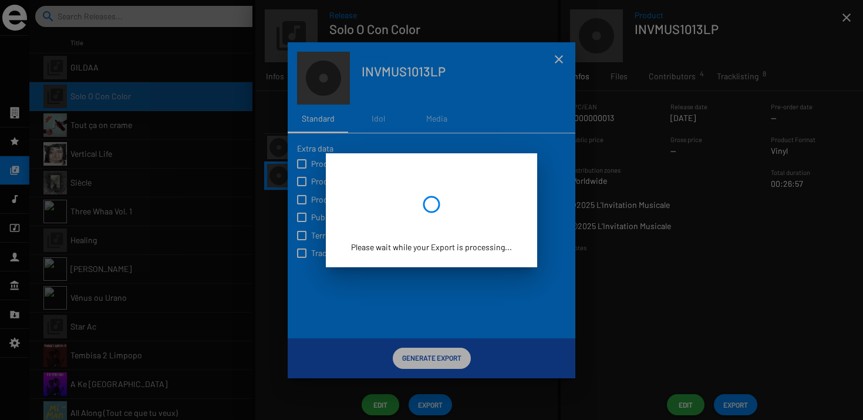
click at [454, 246] on p "Please wait while your Export is processing..." at bounding box center [431, 247] width 161 height 12
click at [629, 258] on div at bounding box center [431, 210] width 863 height 420
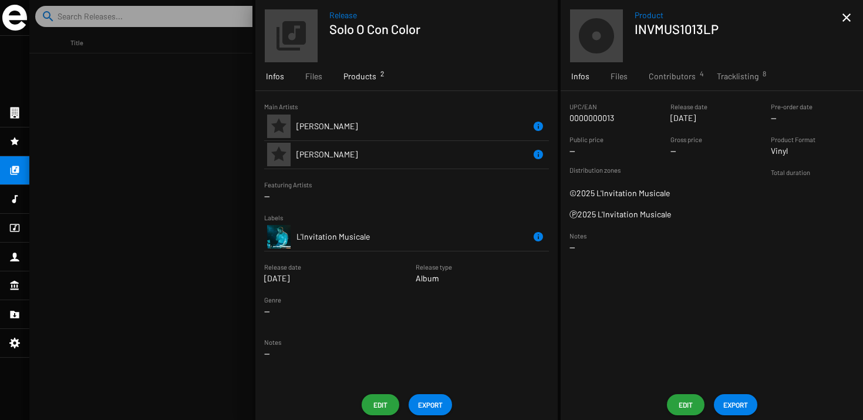
click at [352, 80] on span "Products 2" at bounding box center [359, 76] width 33 height 12
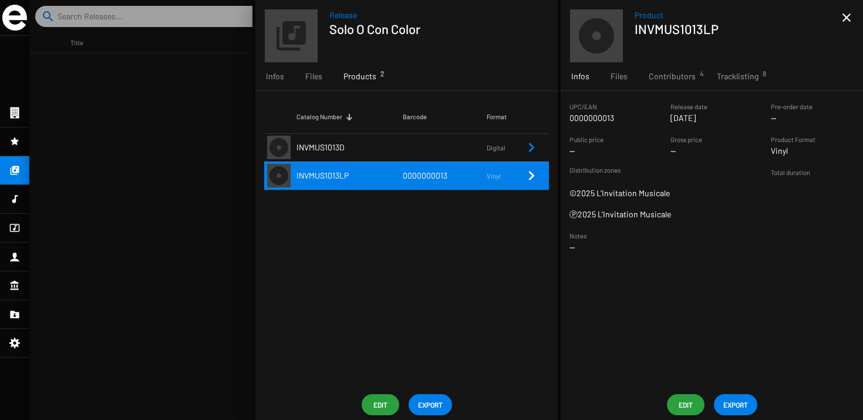
click at [338, 150] on span "INVMUS1013D" at bounding box center [320, 147] width 48 height 10
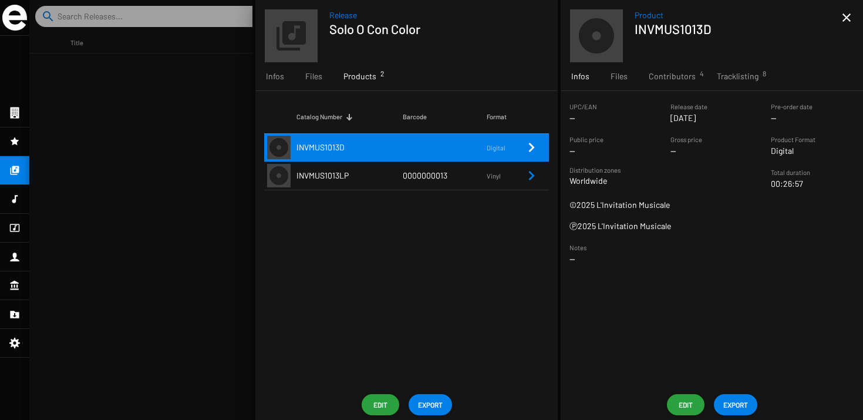
click at [339, 170] on td "INVMUS1013LP" at bounding box center [349, 175] width 106 height 28
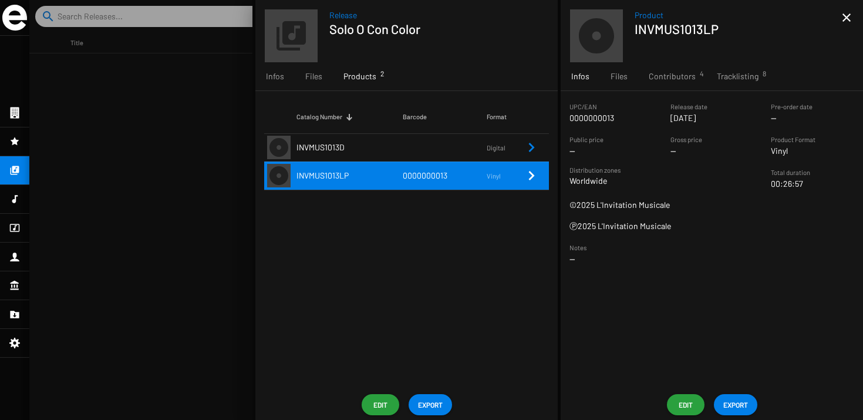
click at [368, 400] on button "Edit" at bounding box center [381, 404] width 38 height 21
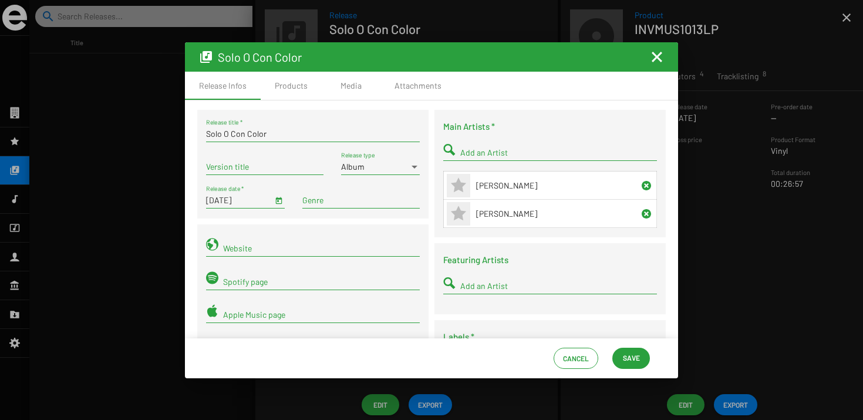
click at [654, 59] on mat-icon "Fermer la fenêtre" at bounding box center [657, 57] width 14 height 14
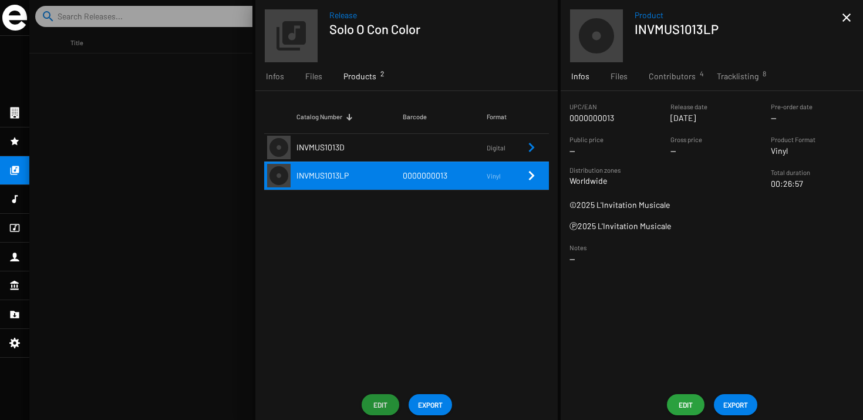
click at [376, 397] on span "Edit" at bounding box center [380, 404] width 19 height 21
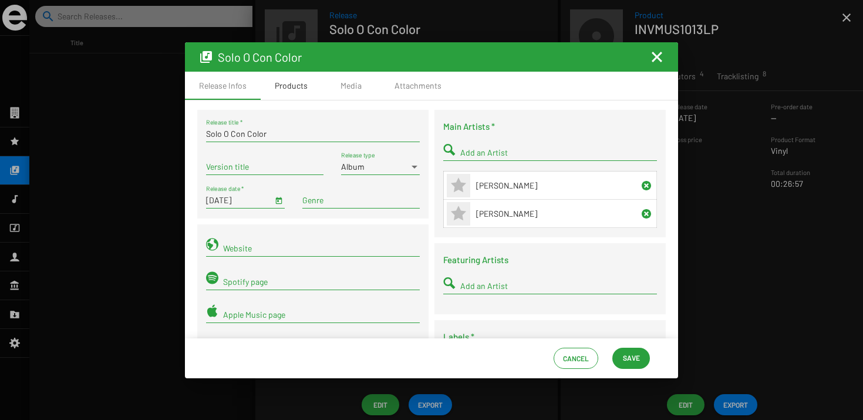
click at [292, 97] on div "Products" at bounding box center [291, 86] width 61 height 28
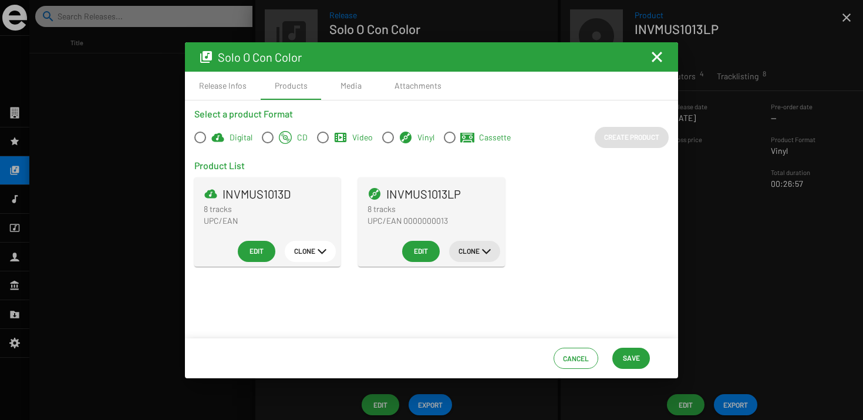
click at [470, 246] on span "Clone" at bounding box center [468, 250] width 21 height 21
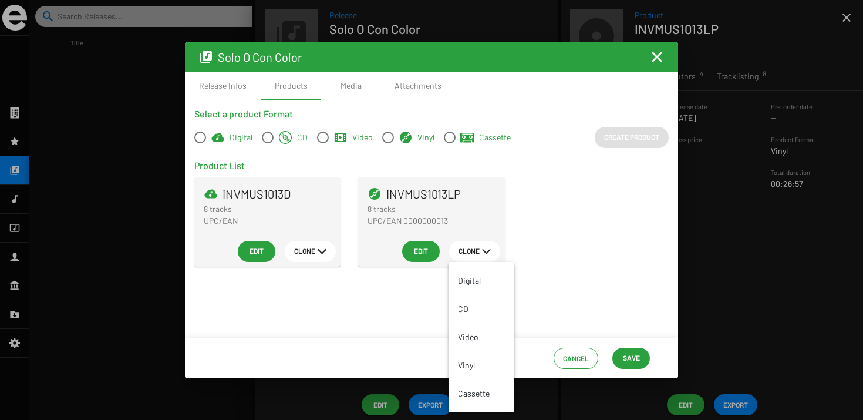
click at [565, 259] on div at bounding box center [431, 210] width 863 height 420
click at [663, 62] on mat-icon "Fermer la fenêtre" at bounding box center [657, 57] width 14 height 14
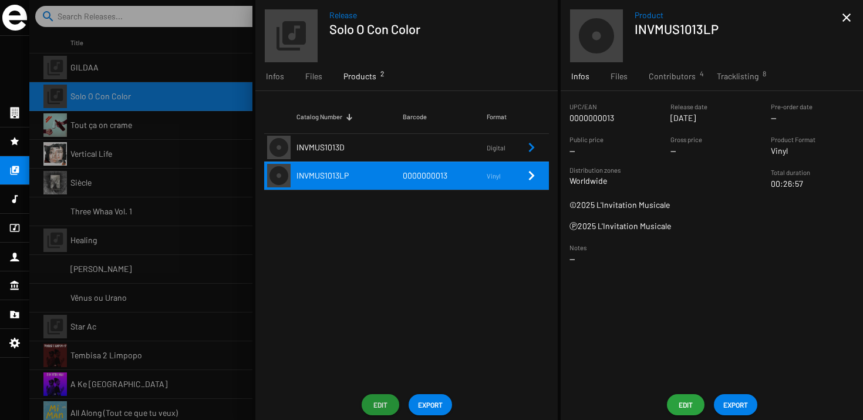
click at [342, 294] on div "Catalog Number Barcode Format INVMUS1013D Digital INVMUS1013LP 0000000013 Vinyl" at bounding box center [406, 240] width 302 height 298
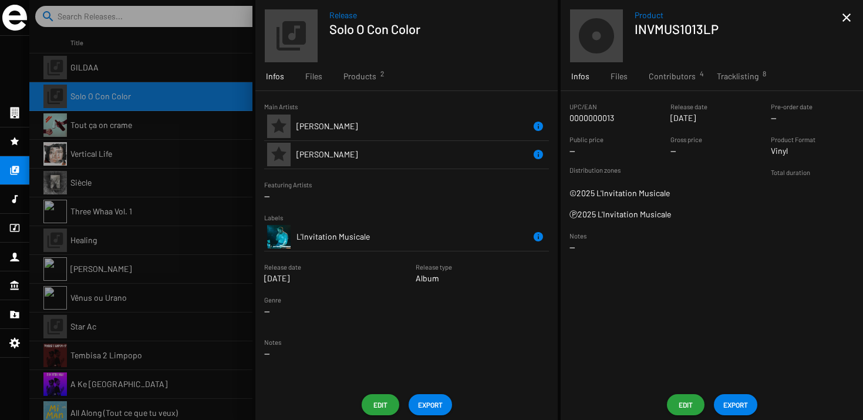
click at [82, 104] on div at bounding box center [445, 210] width 833 height 420
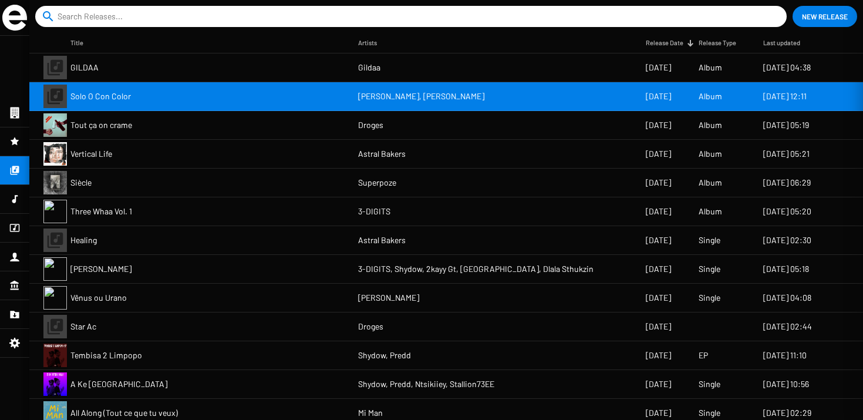
click at [85, 116] on div at bounding box center [445, 210] width 833 height 420
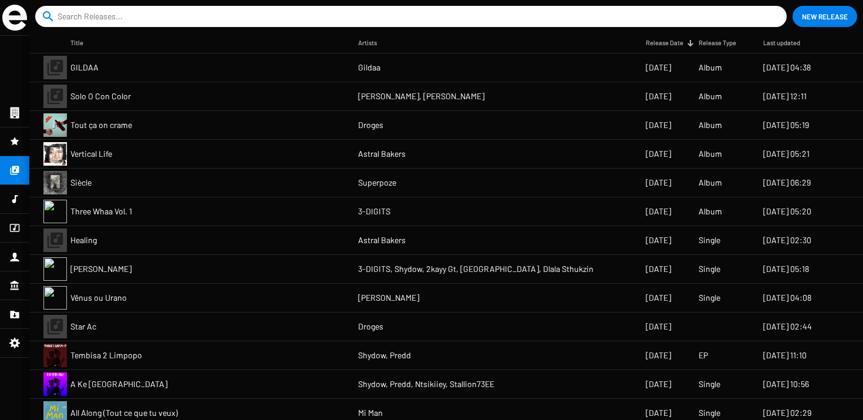
click at [91, 121] on span "Tout ça on crame" at bounding box center [101, 125] width 62 height 12
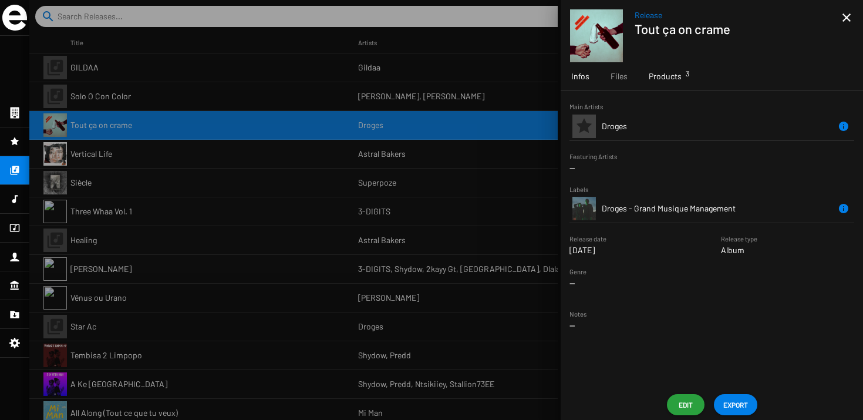
click at [661, 70] on div "Products 3" at bounding box center [665, 76] width 54 height 28
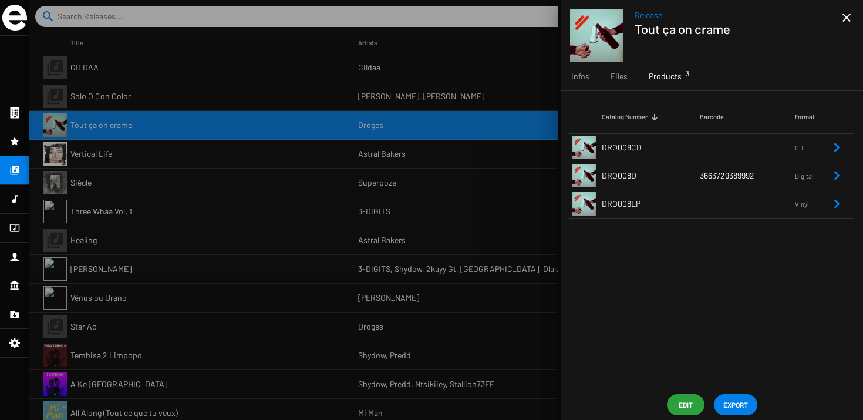
click at [623, 203] on span "DRO008LP" at bounding box center [621, 203] width 39 height 10
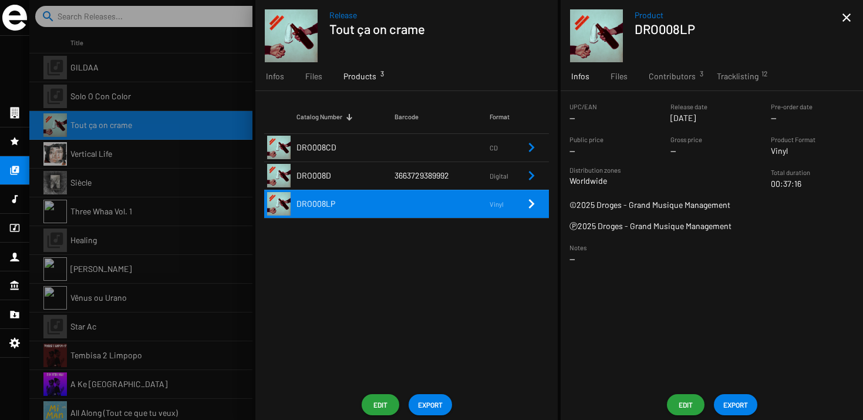
click at [721, 397] on button "EXPORT" at bounding box center [735, 404] width 43 height 21
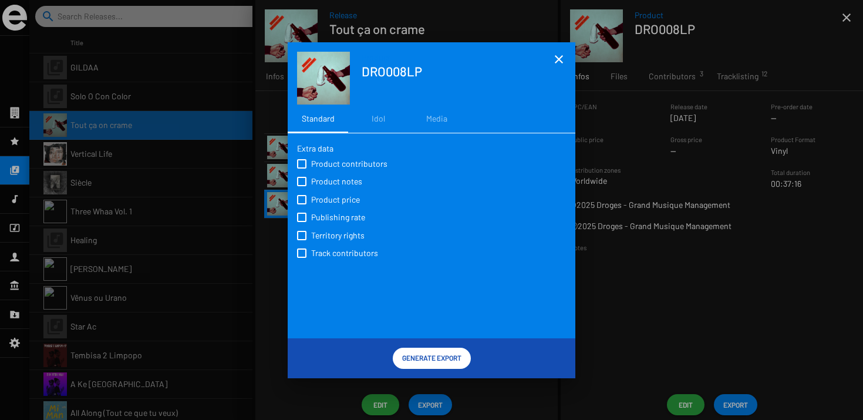
click at [431, 362] on span "Generate Export" at bounding box center [431, 357] width 59 height 21
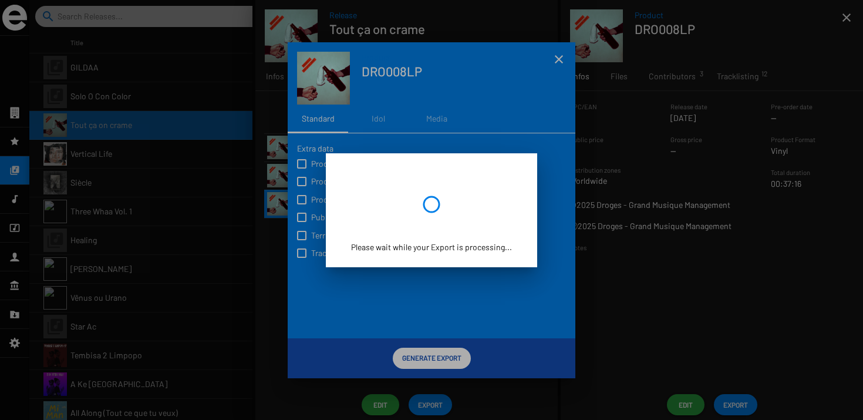
click at [411, 326] on div at bounding box center [431, 210] width 863 height 420
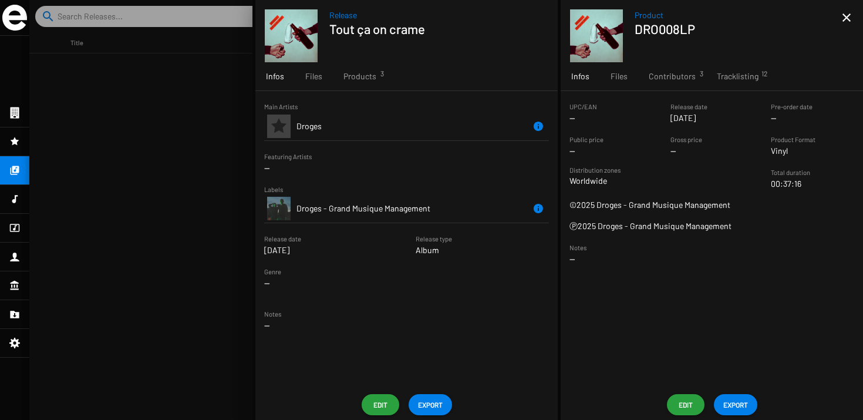
click at [180, 146] on div at bounding box center [445, 210] width 833 height 420
